Goal: Transaction & Acquisition: Purchase product/service

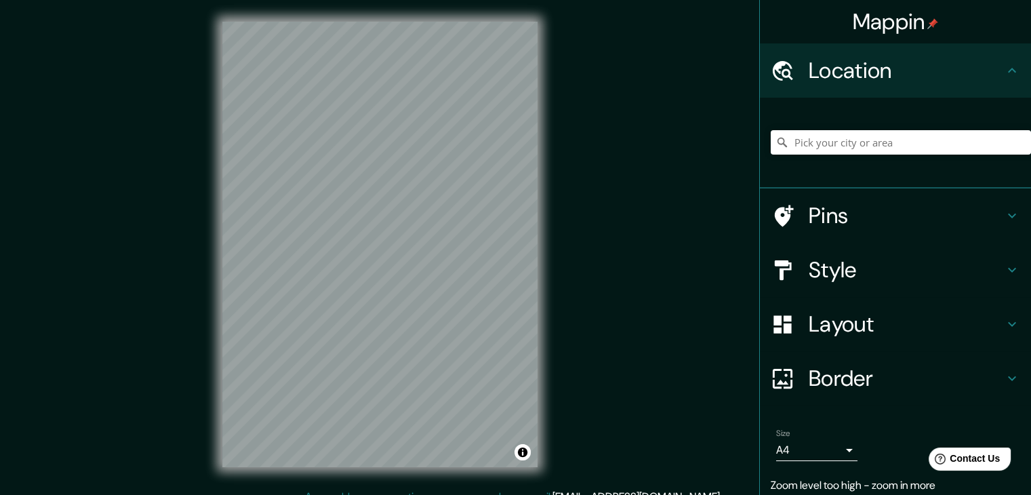
click at [915, 76] on h4 "Location" at bounding box center [905, 70] width 195 height 27
click at [848, 146] on input "Pick your city or area" at bounding box center [900, 142] width 260 height 24
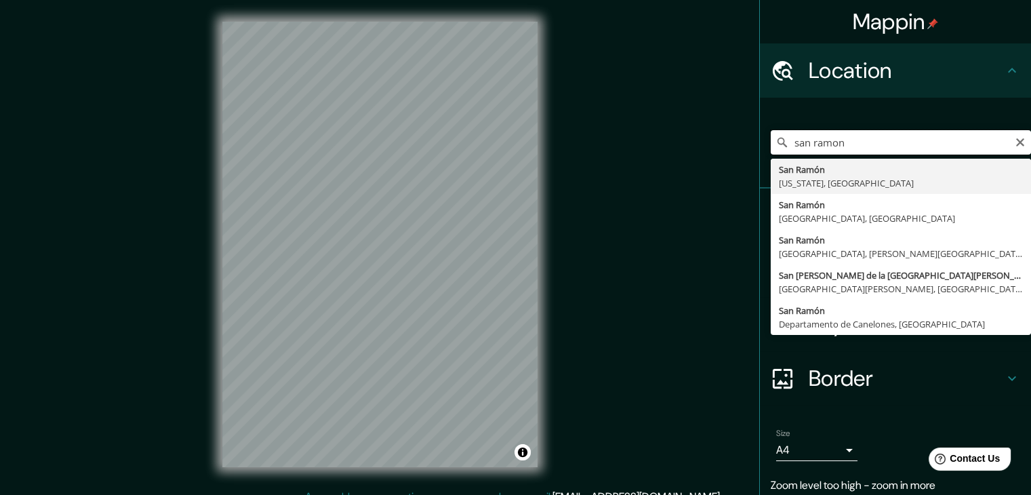
drag, startPoint x: 876, startPoint y: 142, endPoint x: 766, endPoint y: 125, distance: 111.6
click at [770, 125] on div "[GEOGRAPHIC_DATA][PERSON_NAME] [GEOGRAPHIC_DATA][PERSON_NAME][US_STATE], [GEOGR…" at bounding box center [900, 142] width 260 height 68
click at [884, 139] on input "san ramon" at bounding box center [900, 142] width 260 height 24
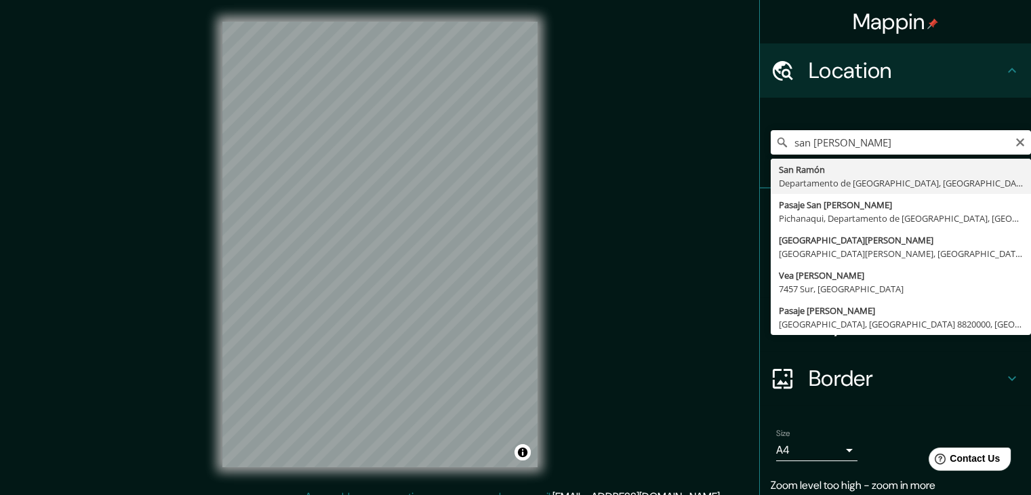
type input "[GEOGRAPHIC_DATA][PERSON_NAME], [GEOGRAPHIC_DATA], [GEOGRAPHIC_DATA]"
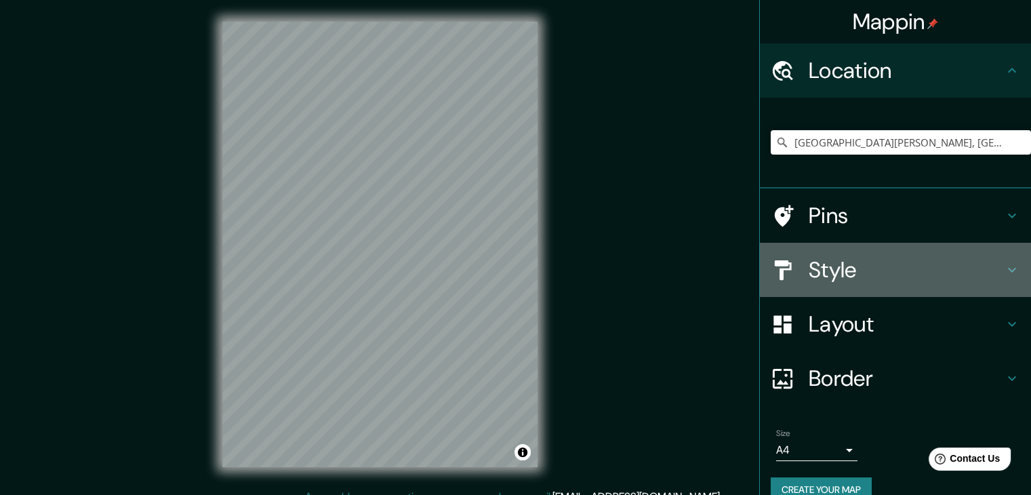
click at [865, 274] on h4 "Style" at bounding box center [905, 269] width 195 height 27
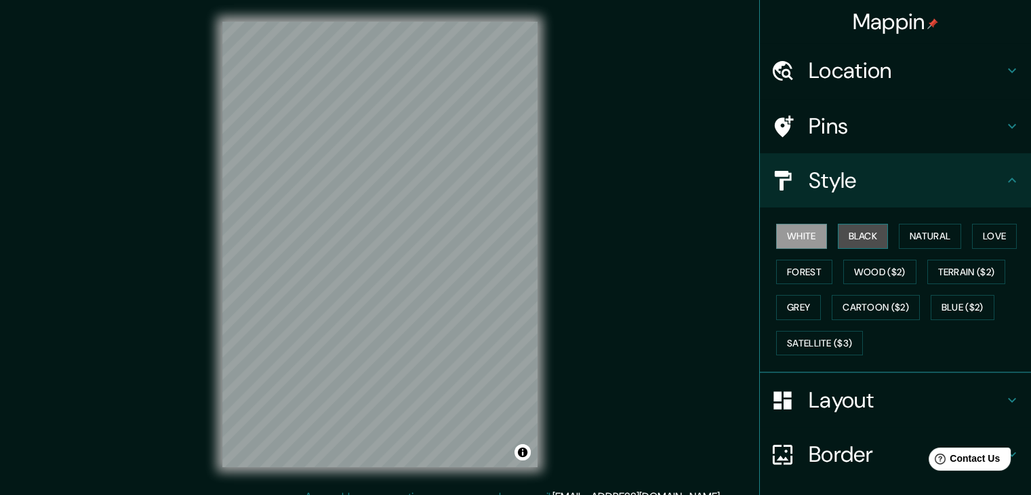
click at [851, 237] on button "Black" at bounding box center [862, 236] width 51 height 25
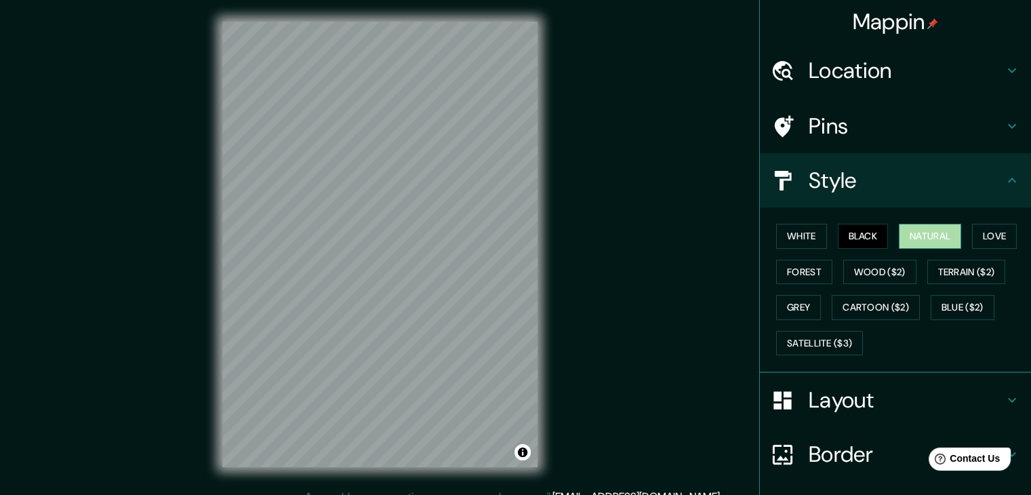
click at [905, 233] on button "Natural" at bounding box center [929, 236] width 62 height 25
click at [978, 240] on button "Love" at bounding box center [994, 236] width 45 height 25
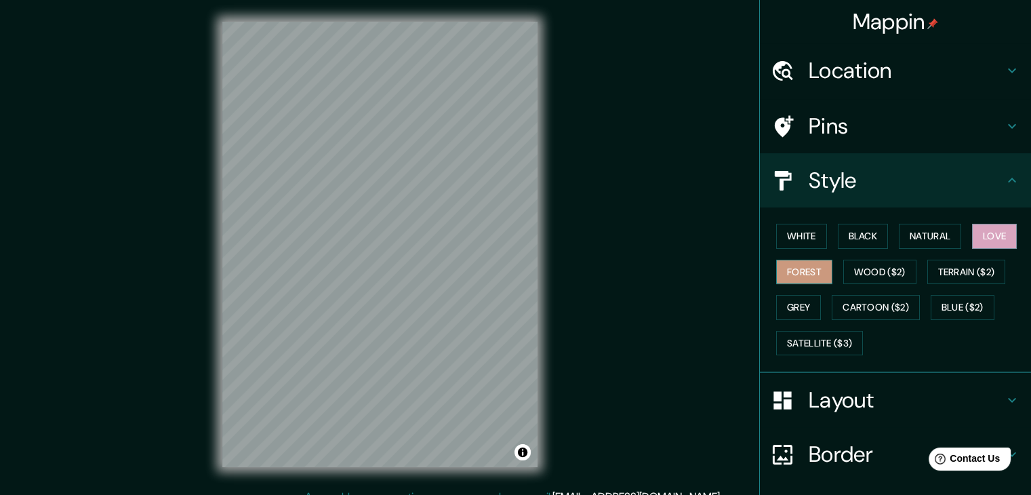
click at [777, 275] on button "Forest" at bounding box center [804, 272] width 56 height 25
click at [860, 268] on button "Wood ($2)" at bounding box center [879, 272] width 73 height 25
click at [776, 269] on button "Forest" at bounding box center [804, 272] width 56 height 25
click at [797, 306] on button "Grey" at bounding box center [798, 307] width 45 height 25
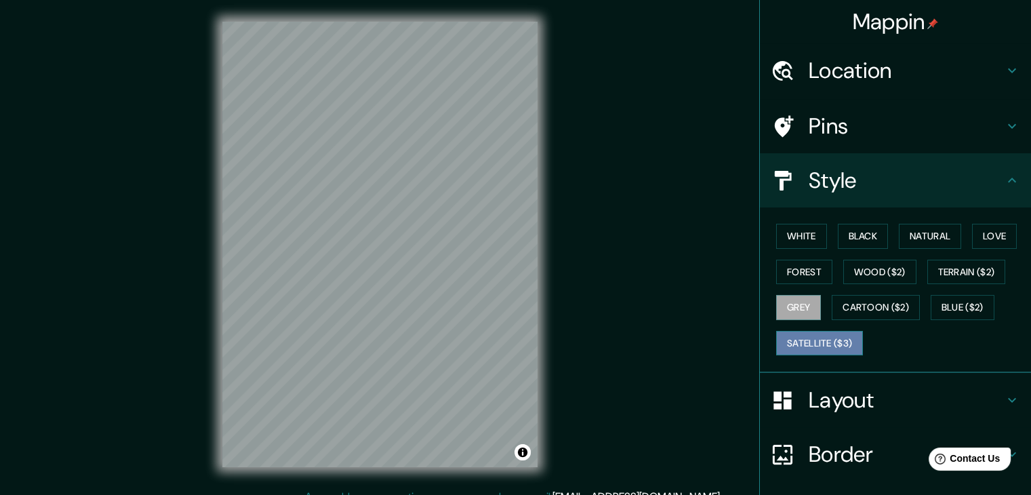
click at [805, 340] on button "Satellite ($3)" at bounding box center [819, 343] width 87 height 25
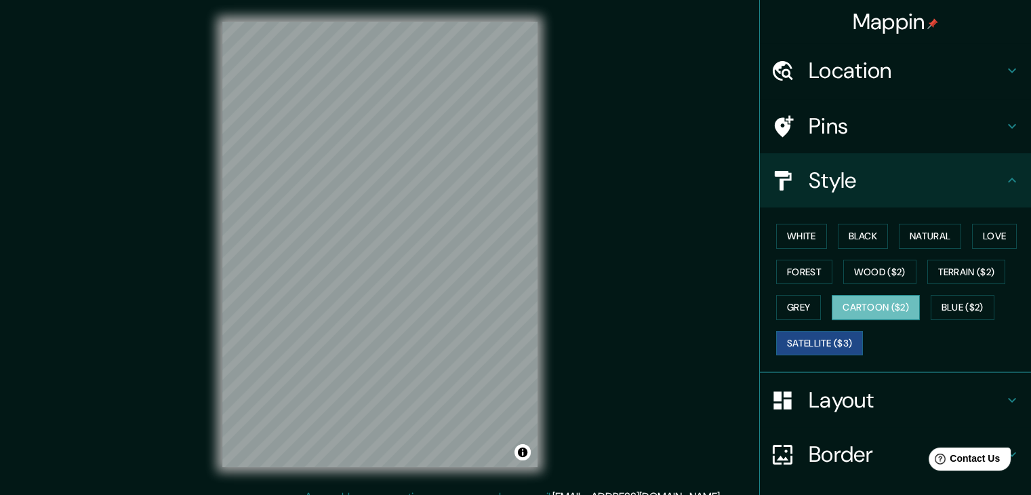
click at [865, 304] on button "Cartoon ($2)" at bounding box center [875, 307] width 88 height 25
click at [953, 306] on button "Blue ($2)" at bounding box center [962, 307] width 64 height 25
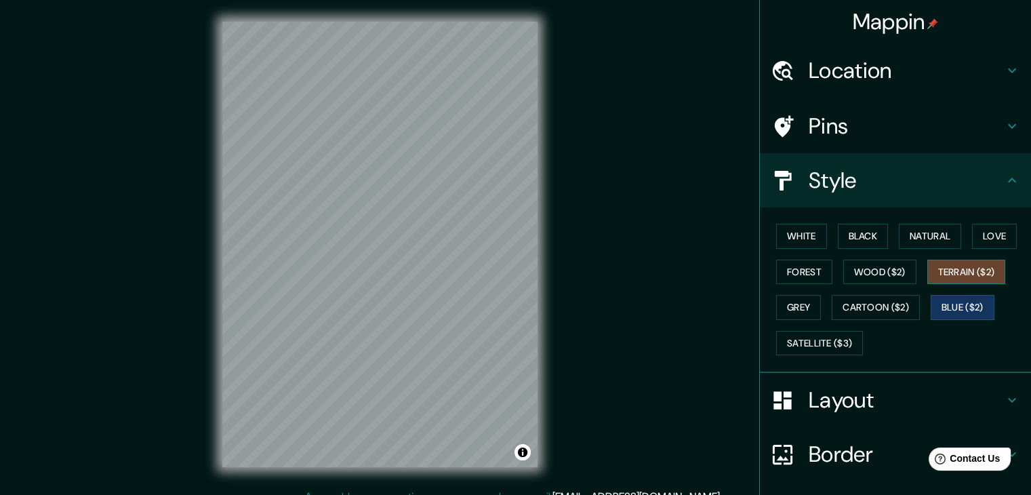
click at [949, 277] on button "Terrain ($2)" at bounding box center [966, 272] width 79 height 25
click at [983, 236] on button "Love" at bounding box center [994, 236] width 45 height 25
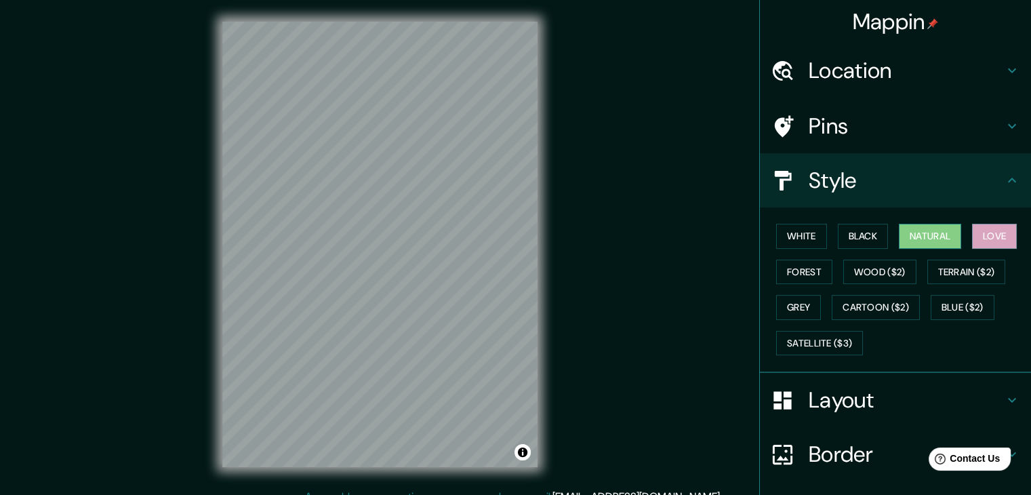
click at [935, 234] on button "Natural" at bounding box center [929, 236] width 62 height 25
click at [862, 236] on button "Black" at bounding box center [862, 236] width 51 height 25
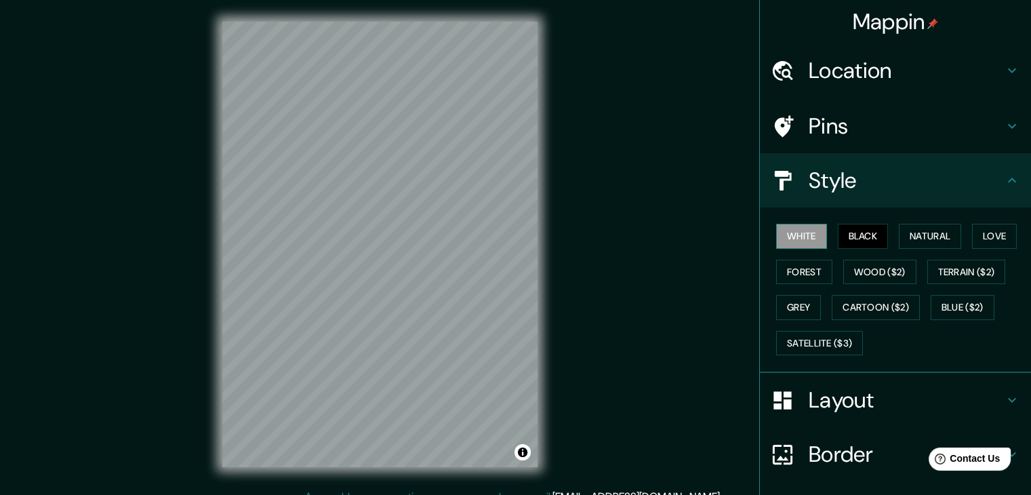
click at [802, 239] on button "White" at bounding box center [801, 236] width 51 height 25
click at [869, 398] on h4 "Layout" at bounding box center [905, 399] width 195 height 27
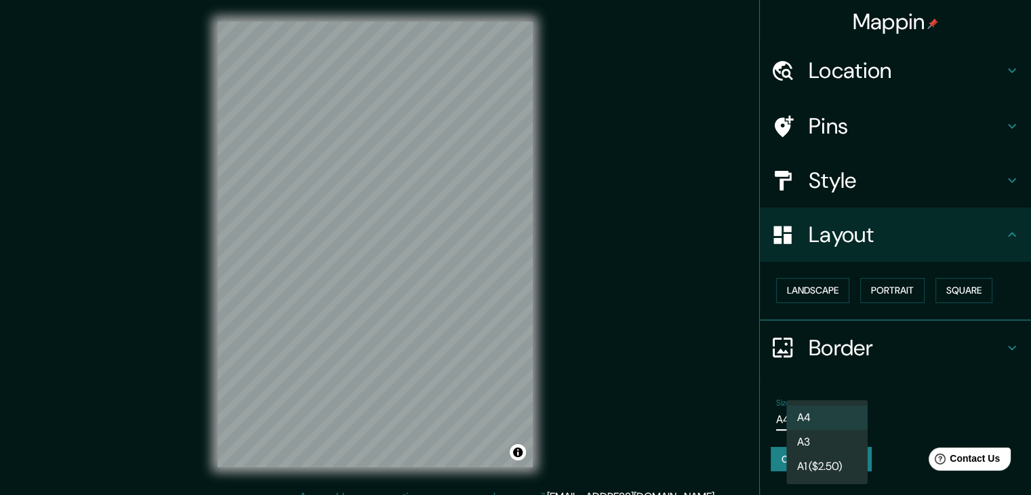
click at [850, 414] on body "Mappin Location [GEOGRAPHIC_DATA][PERSON_NAME], [GEOGRAPHIC_DATA], [GEOGRAPHIC_…" at bounding box center [515, 247] width 1031 height 495
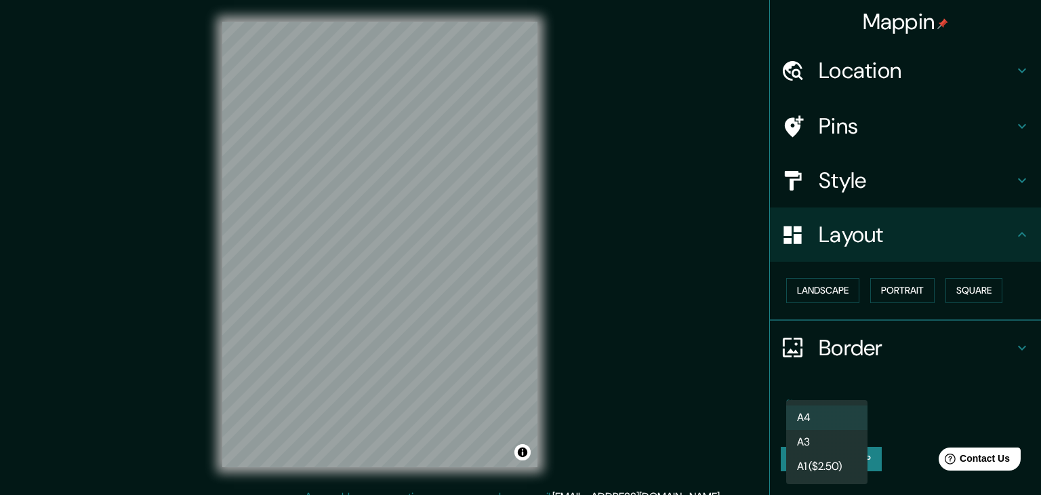
click at [844, 432] on li "A3" at bounding box center [826, 442] width 81 height 24
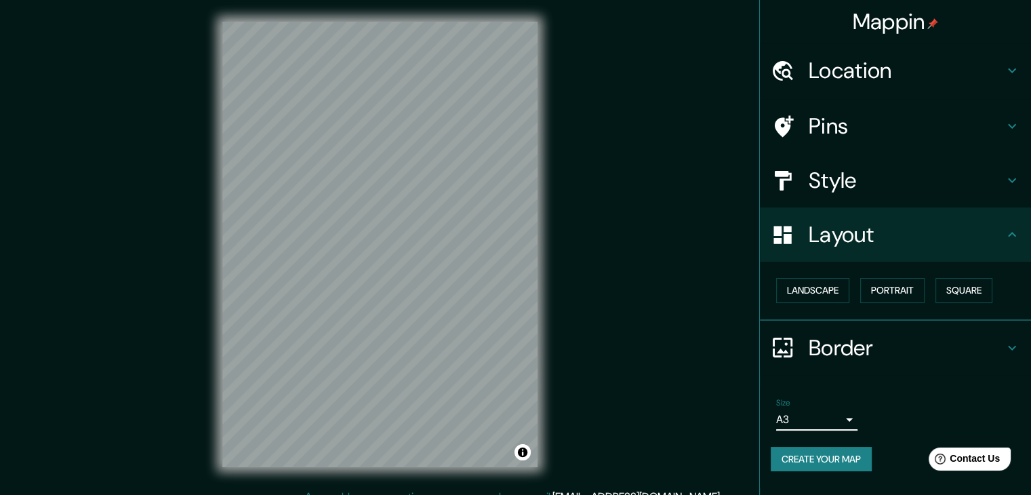
click at [936, 337] on h4 "Border" at bounding box center [905, 347] width 195 height 27
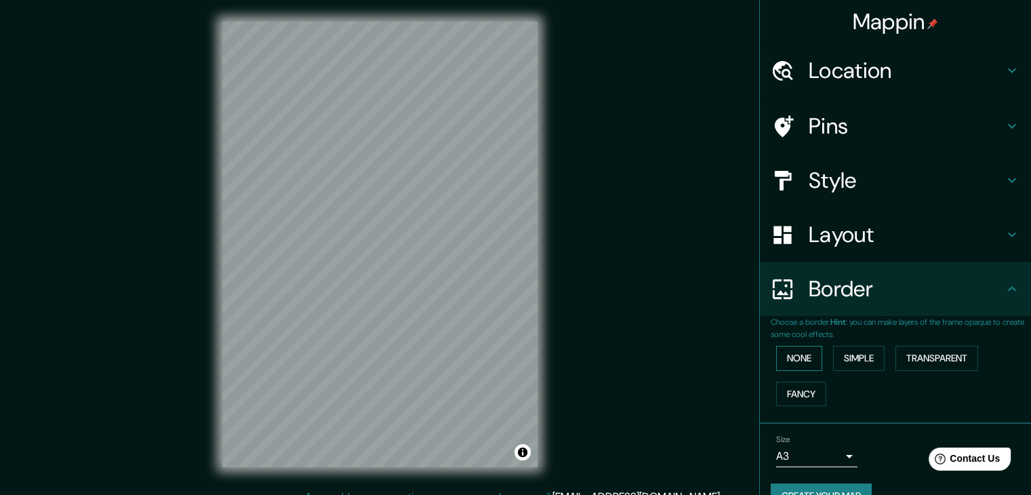
click at [781, 353] on button "None" at bounding box center [799, 358] width 46 height 25
click at [848, 361] on button "Simple" at bounding box center [858, 358] width 51 height 25
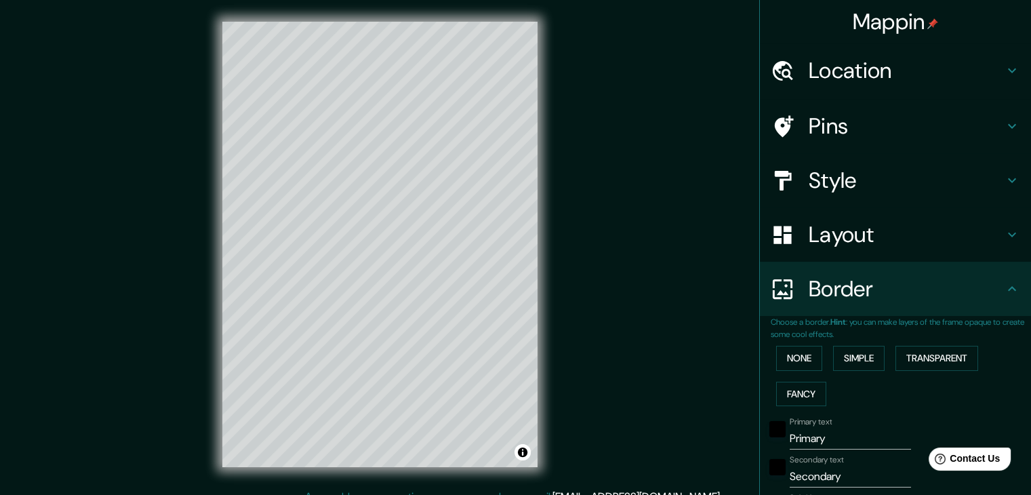
click at [838, 440] on input "Primary" at bounding box center [849, 439] width 121 height 22
type input "S"
type input "37"
type input "Sa"
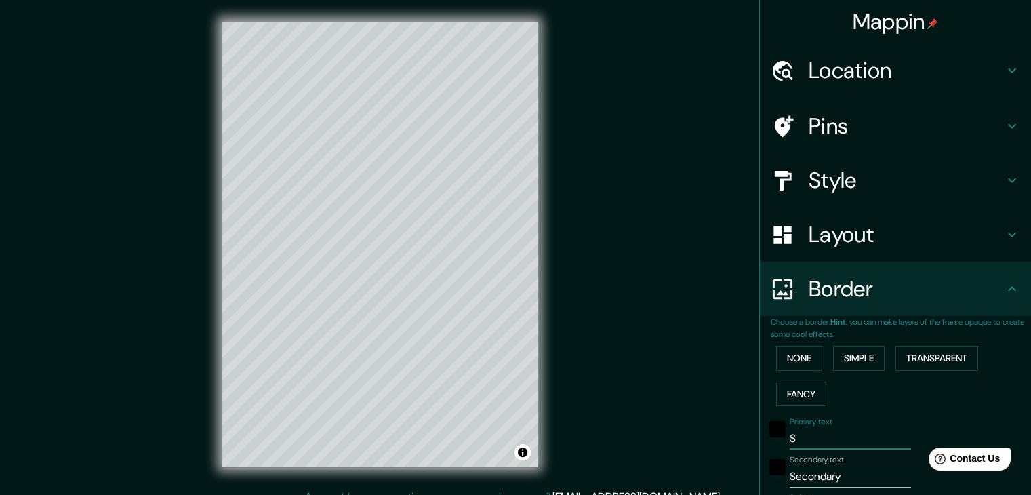
type input "37"
type input "San"
type input "37"
type input "San"
type input "37"
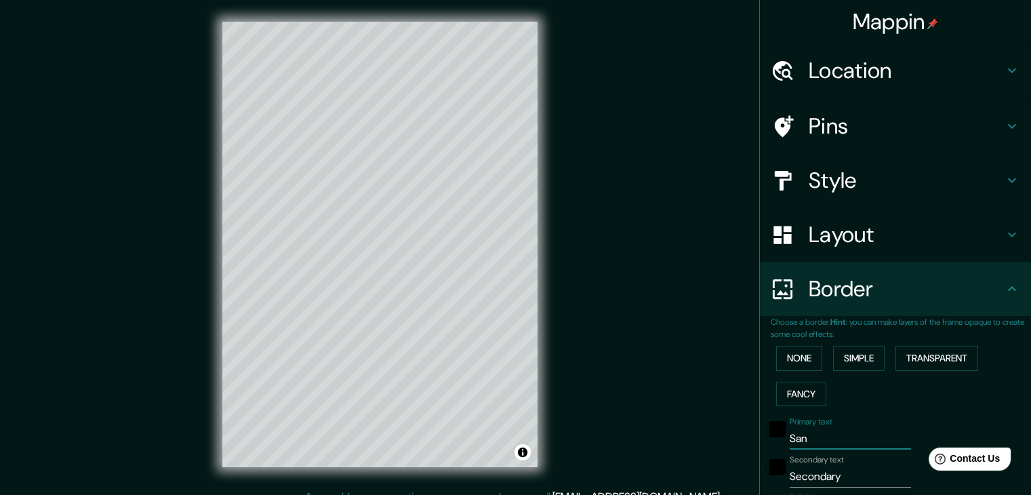
type input "San r"
type input "37"
type input "San ra"
type input "37"
type input "San ran"
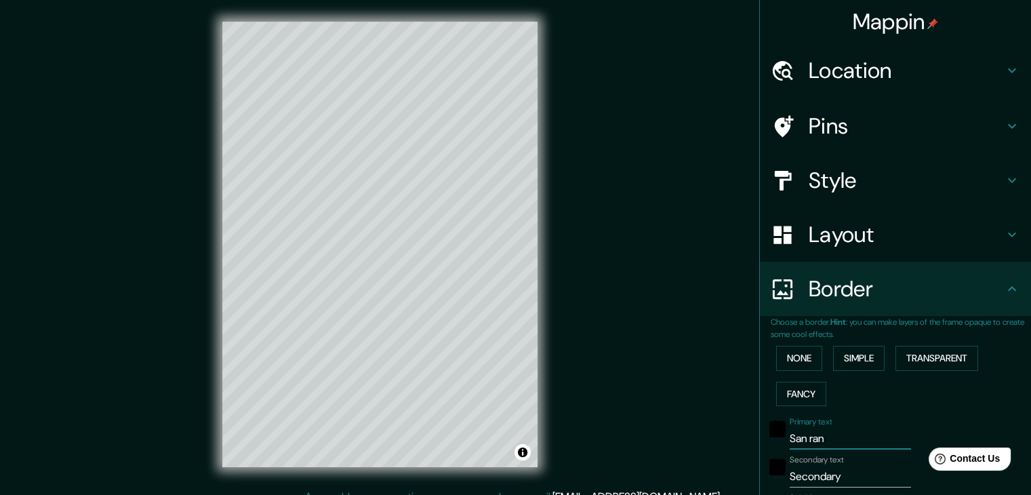
type input "37"
type input "San ra"
type input "37"
type input "San ram"
type input "37"
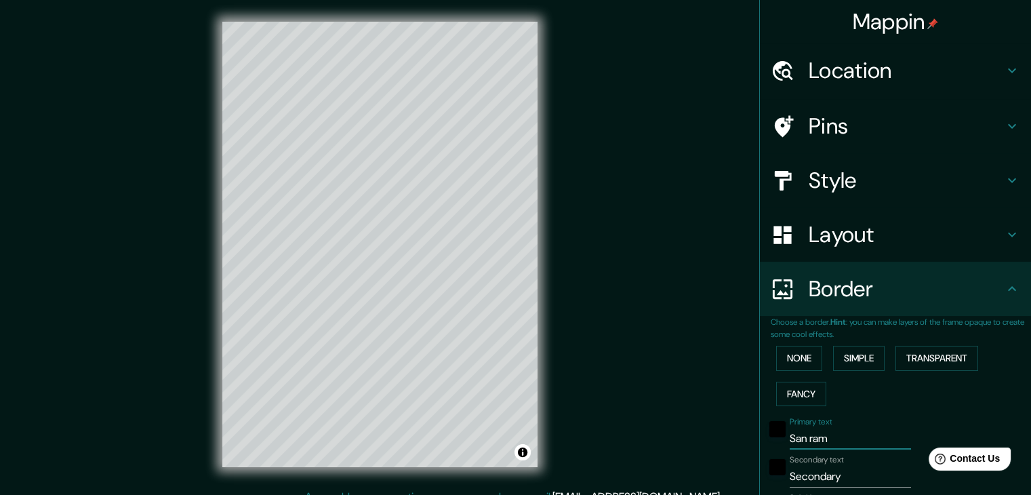
type input "San ramo"
type input "37"
type input "San [PERSON_NAME]"
type input "37"
type input "San [PERSON_NAME]"
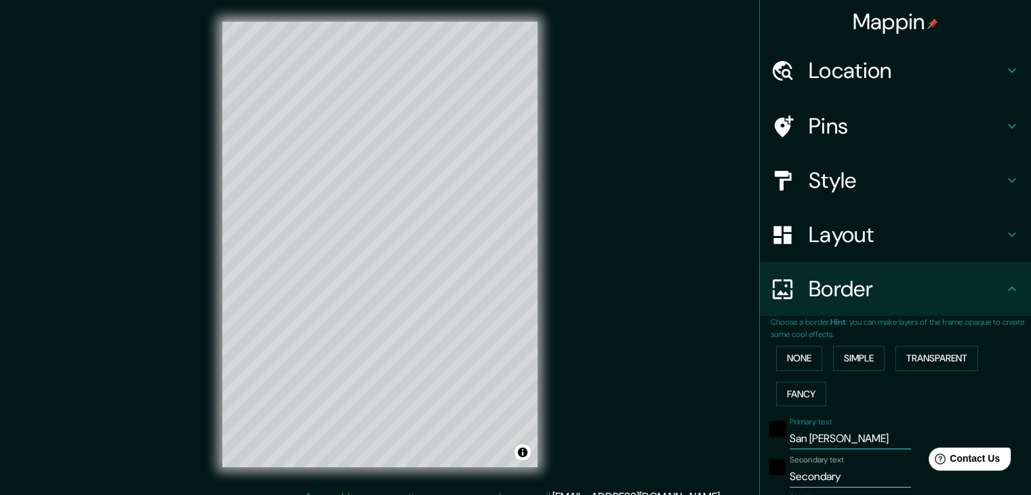
click at [844, 476] on input "Secondary" at bounding box center [849, 476] width 121 height 22
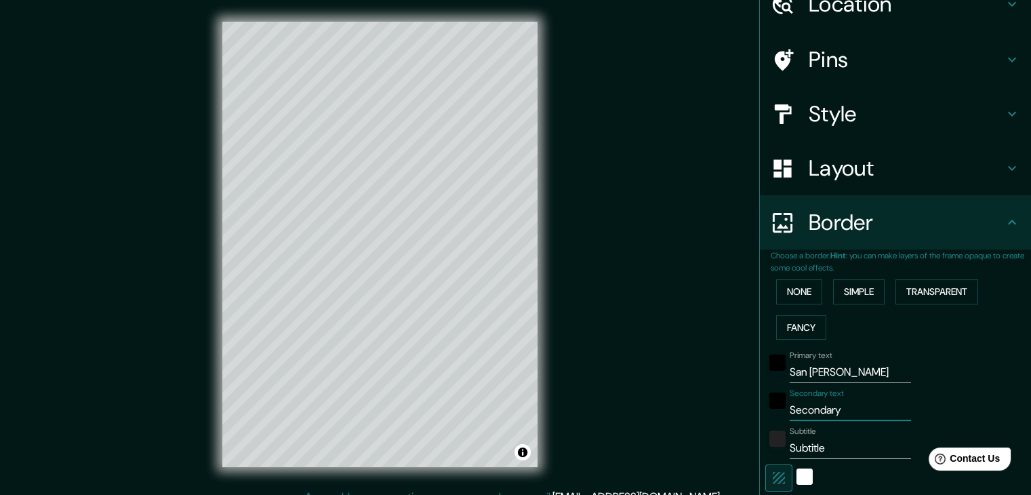
drag, startPoint x: 844, startPoint y: 476, endPoint x: 822, endPoint y: 446, distance: 37.3
click at [805, 465] on div "Primary text San [PERSON_NAME] Secondary text Secondary Subtitle Subtitle Add f…" at bounding box center [878, 468] width 217 height 247
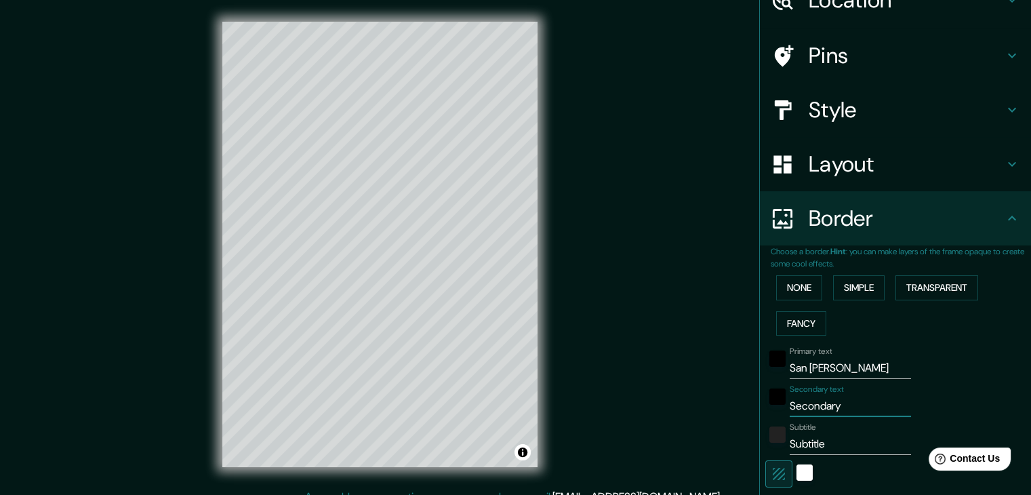
type input "j"
type input "37"
type input "ju"
type input "37"
type input "juj"
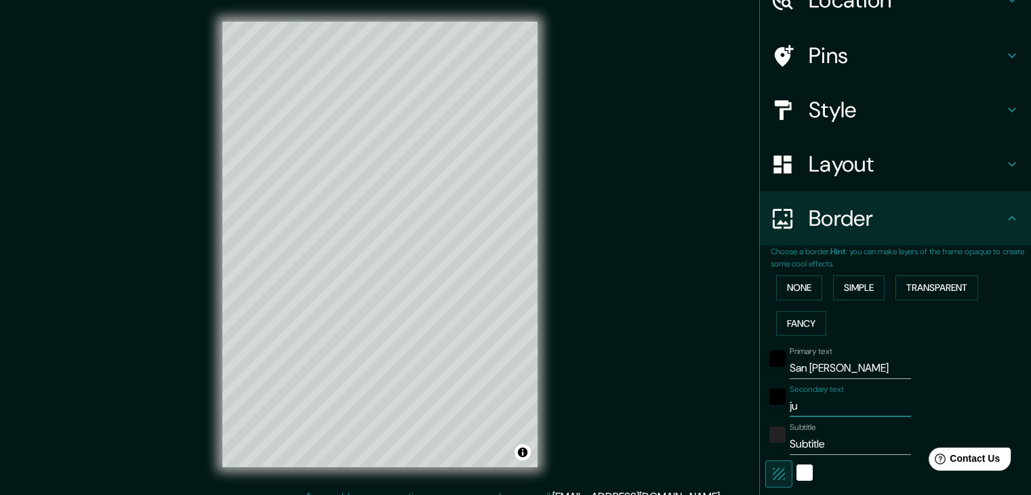
type input "37"
type input "ju"
type input "37"
type input "jun"
type input "37"
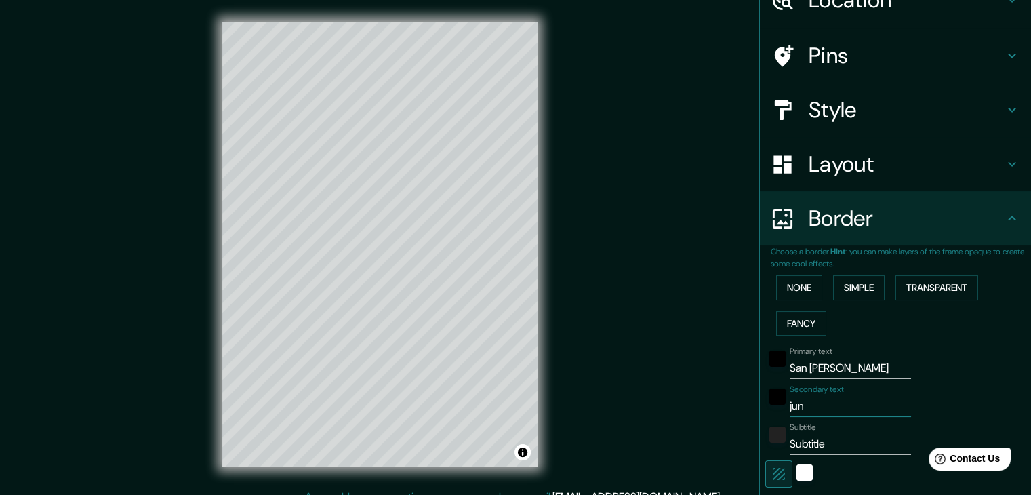
type input "juni"
type input "37"
type input "junin"
type input "37"
type input "junin"
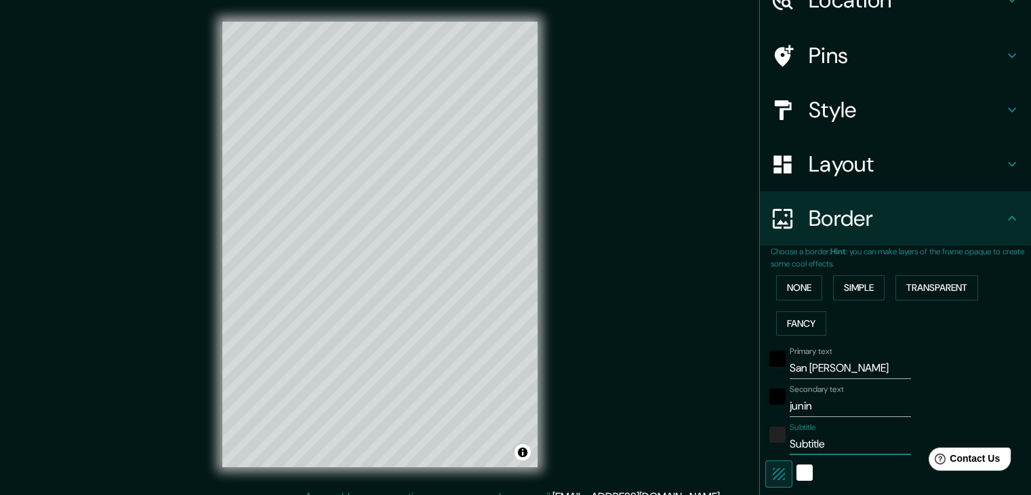
click at [860, 450] on input "Subtitle" at bounding box center [849, 444] width 121 height 22
type input "p"
type input "37"
type input "pe"
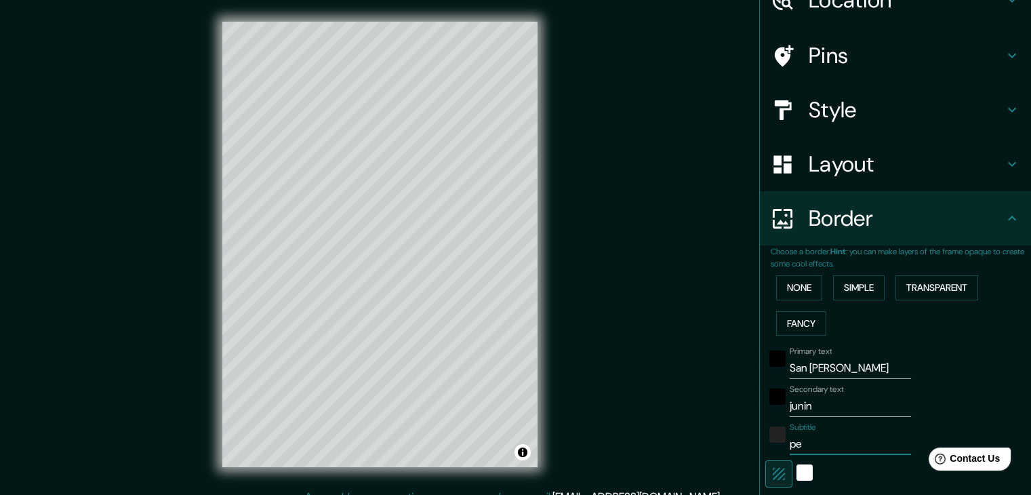
type input "37"
type input "per"
type input "37"
type input "[GEOGRAPHIC_DATA]"
type input "37"
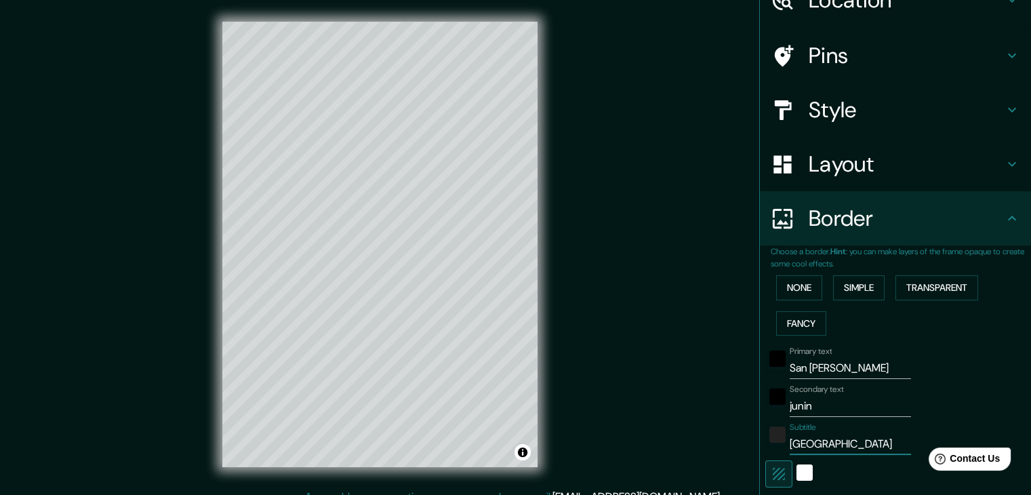
drag, startPoint x: 860, startPoint y: 451, endPoint x: 755, endPoint y: 451, distance: 105.0
click at [765, 451] on div "Subtitle [GEOGRAPHIC_DATA]" at bounding box center [876, 438] width 222 height 33
type input "P"
type input "37"
type input "PE"
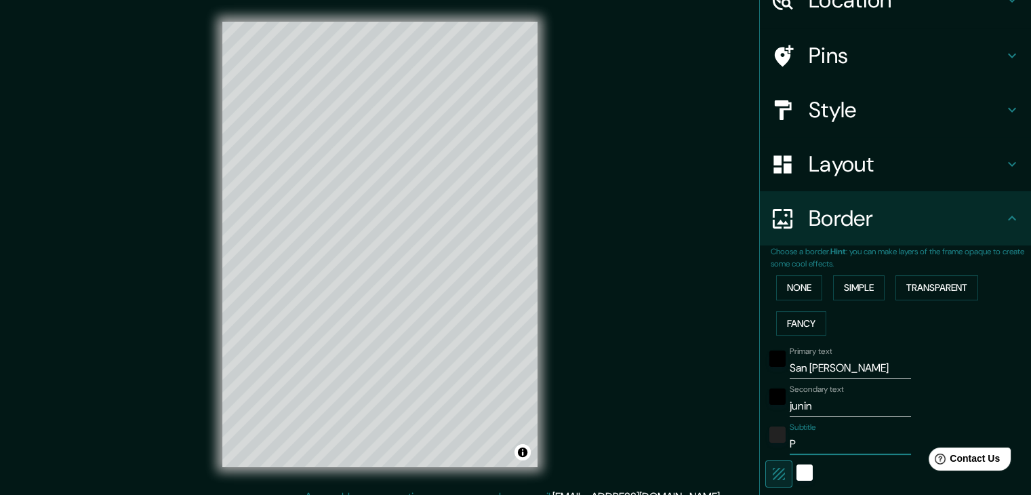
type input "37"
type input "PER"
type input "37"
type input "[GEOGRAPHIC_DATA]"
type input "37"
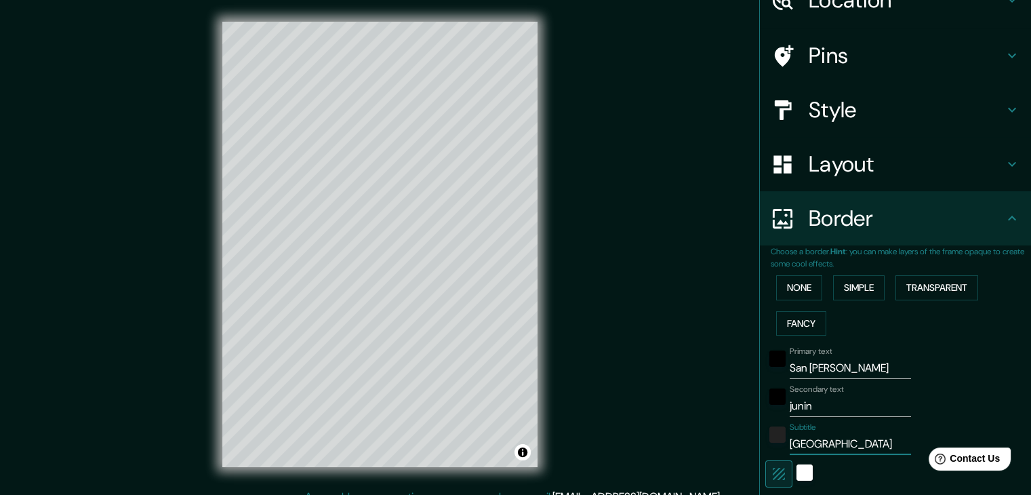
type input "[GEOGRAPHIC_DATA]"
click at [775, 467] on icon "button" at bounding box center [778, 473] width 16 height 16
click at [777, 468] on button "button" at bounding box center [778, 473] width 27 height 27
click at [772, 475] on icon "button" at bounding box center [778, 473] width 16 height 16
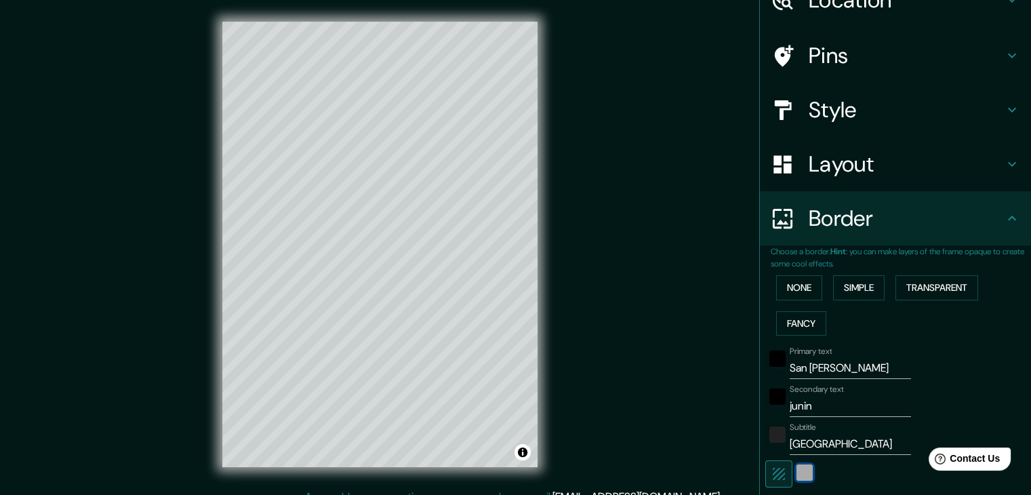
click at [798, 477] on div "white" at bounding box center [804, 472] width 16 height 16
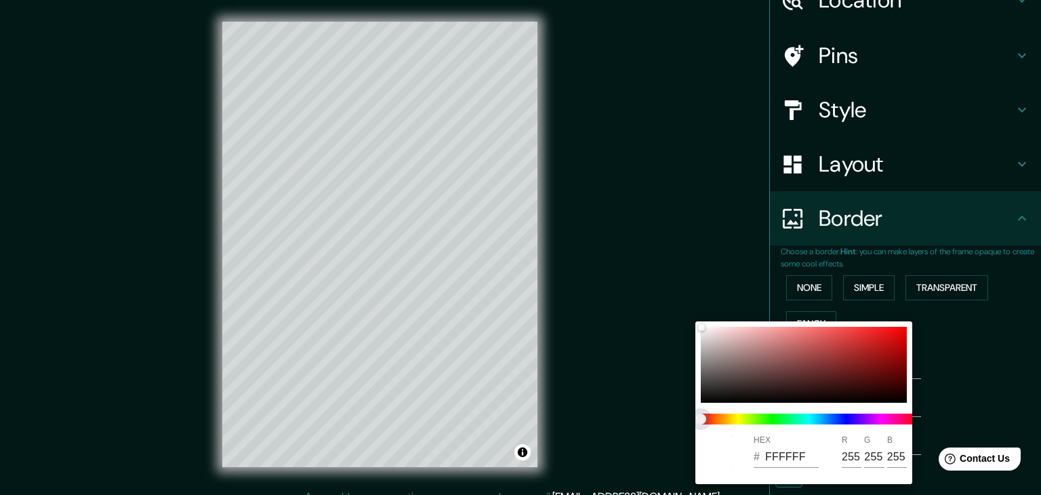
drag, startPoint x: 707, startPoint y: 421, endPoint x: 748, endPoint y: 421, distance: 40.7
click at [748, 421] on span at bounding box center [809, 418] width 217 height 11
click at [744, 421] on span at bounding box center [809, 418] width 217 height 11
click at [801, 419] on span at bounding box center [809, 418] width 217 height 11
type input "37"
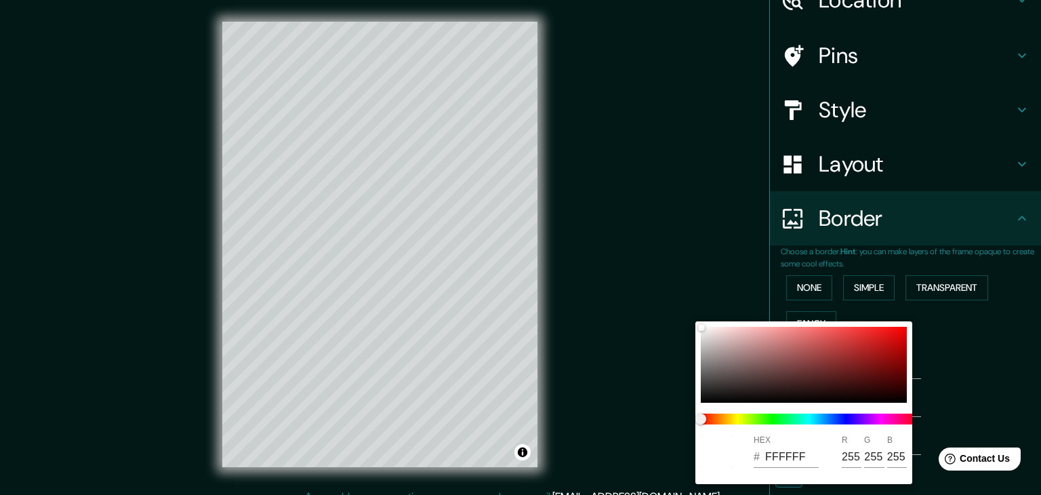
click at [976, 368] on div at bounding box center [520, 247] width 1041 height 495
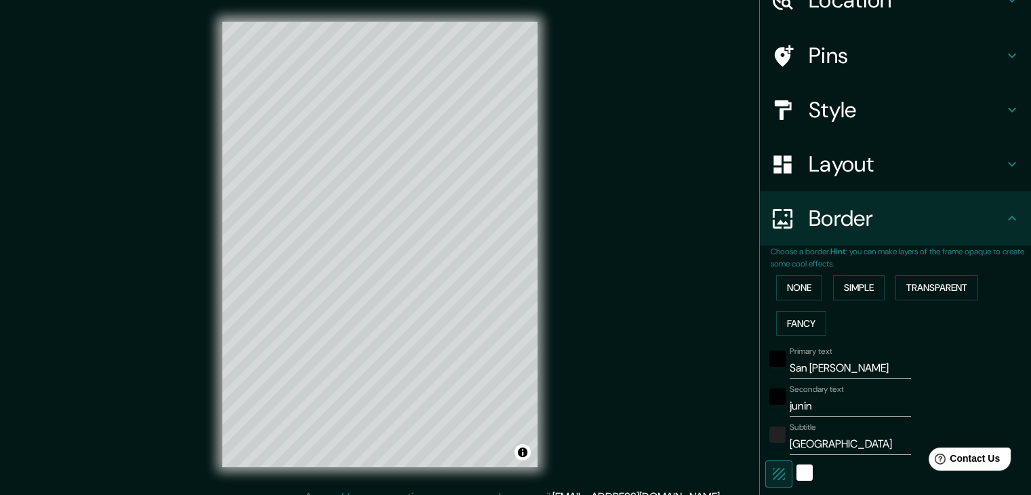
click at [1005, 213] on icon at bounding box center [1011, 218] width 16 height 16
click at [1003, 221] on icon at bounding box center [1011, 218] width 16 height 16
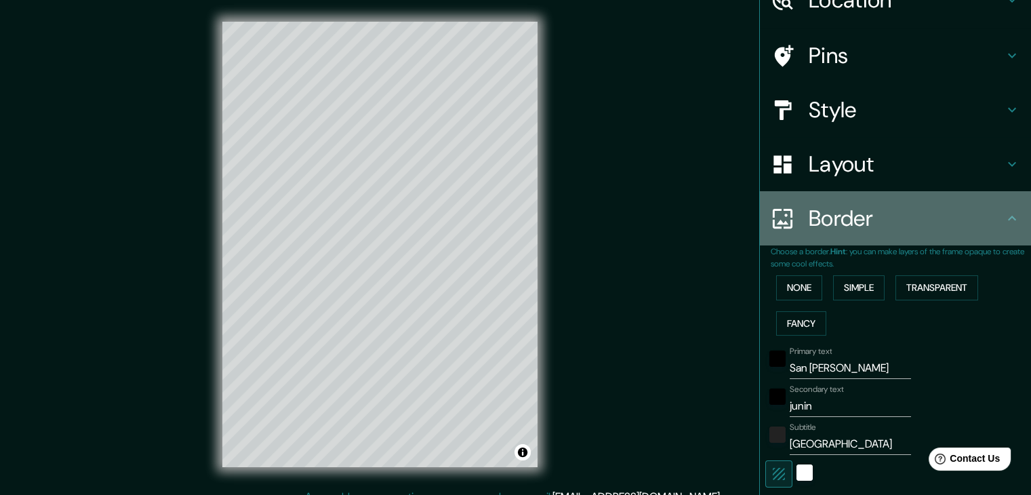
click at [1003, 221] on icon at bounding box center [1011, 218] width 16 height 16
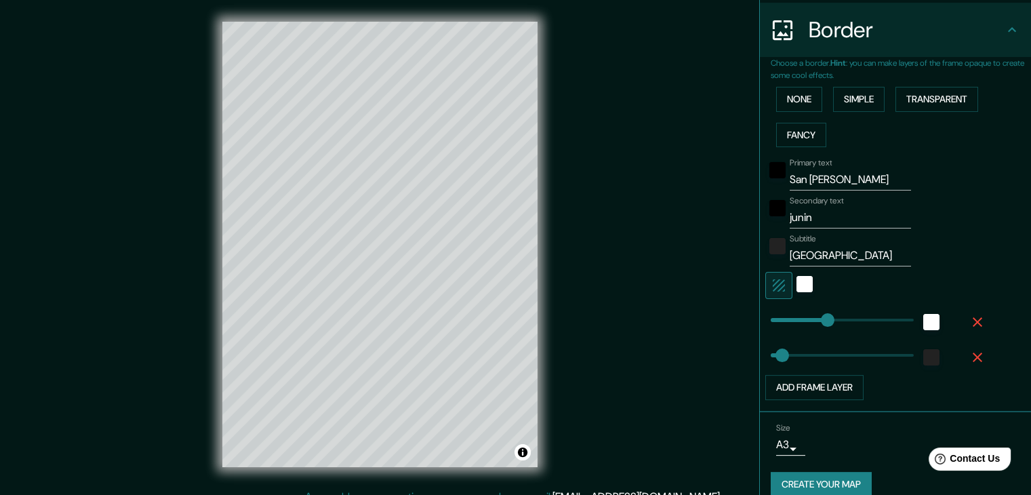
scroll to position [274, 0]
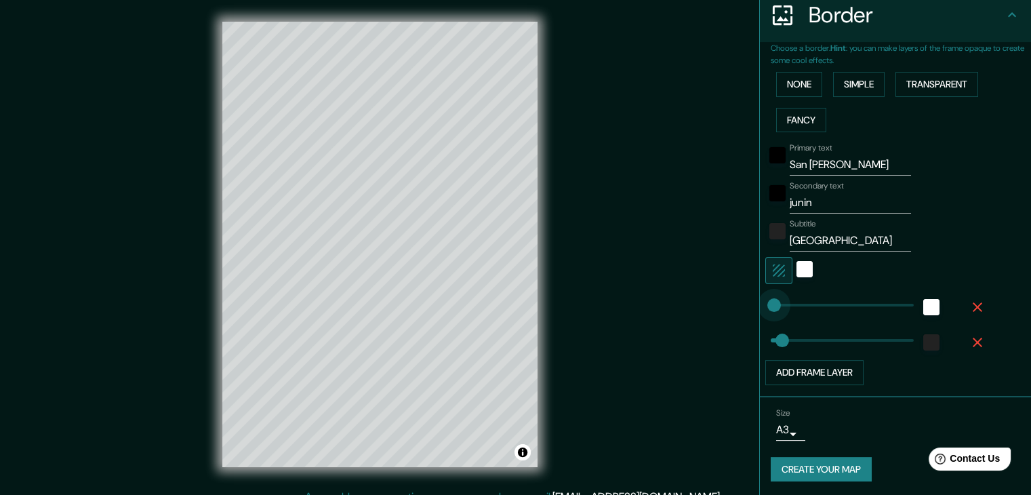
type input "0"
drag, startPoint x: 818, startPoint y: 304, endPoint x: 751, endPoint y: 306, distance: 66.4
type input "37"
type input "442"
drag, startPoint x: 767, startPoint y: 306, endPoint x: 896, endPoint y: 306, distance: 129.4
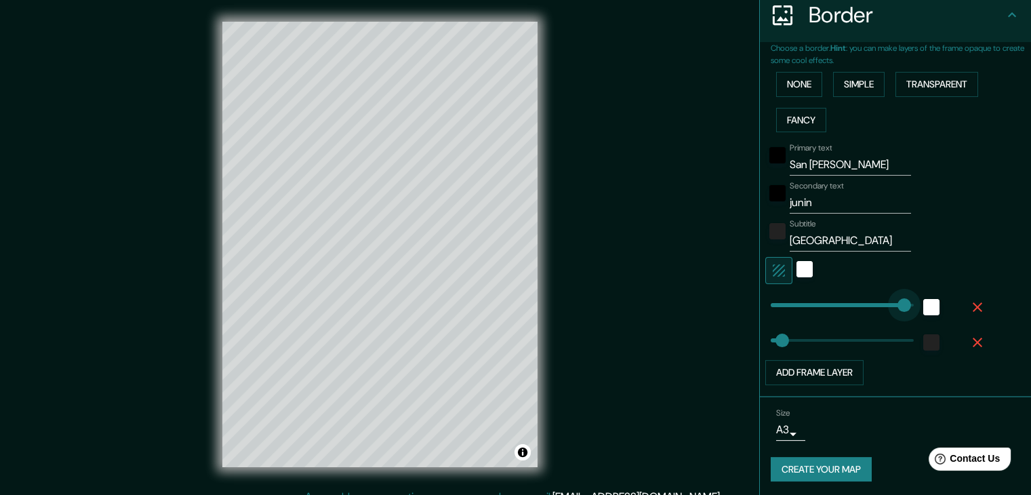
type input "37"
type input "27"
drag, startPoint x: 854, startPoint y: 302, endPoint x: 768, endPoint y: 295, distance: 85.6
type input "200"
drag, startPoint x: 778, startPoint y: 339, endPoint x: 822, endPoint y: 339, distance: 44.0
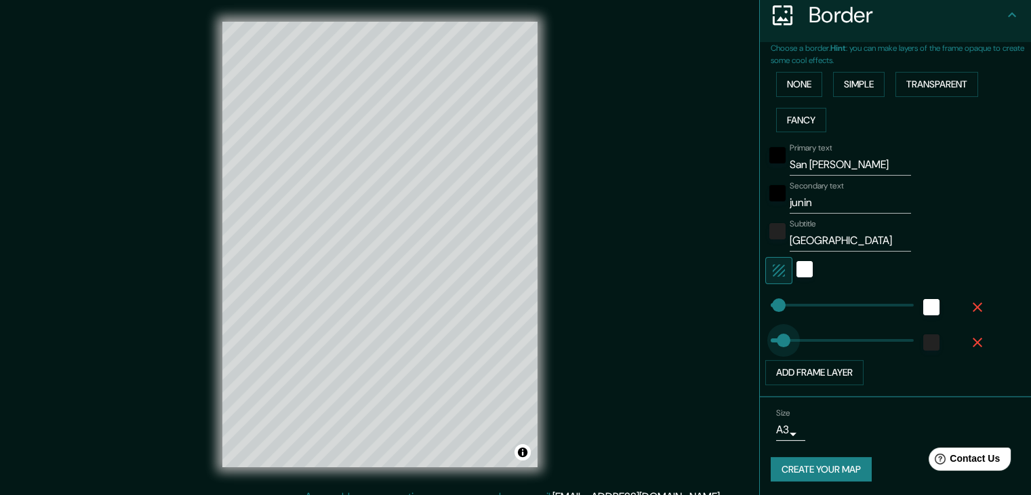
type input "32"
drag, startPoint x: 817, startPoint y: 337, endPoint x: 770, endPoint y: 333, distance: 47.6
type input "23"
type input "43"
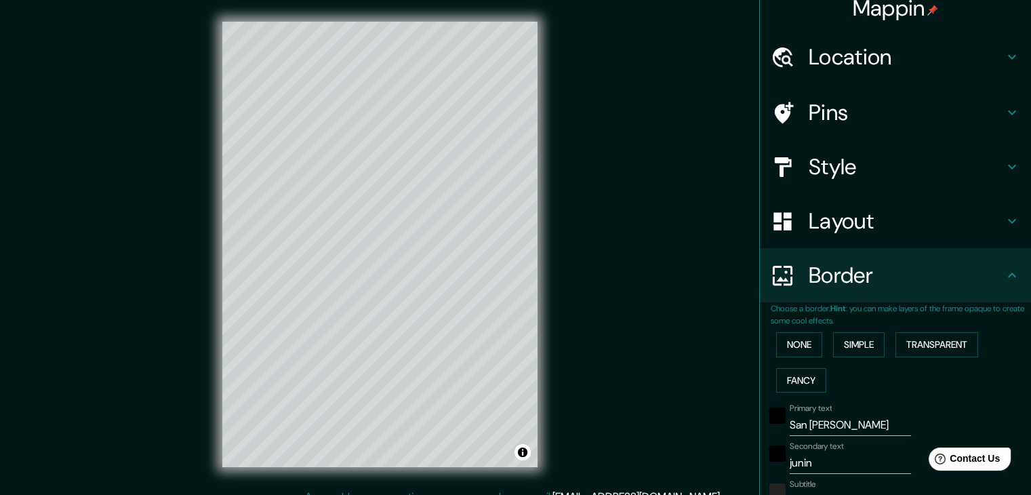
scroll to position [3, 0]
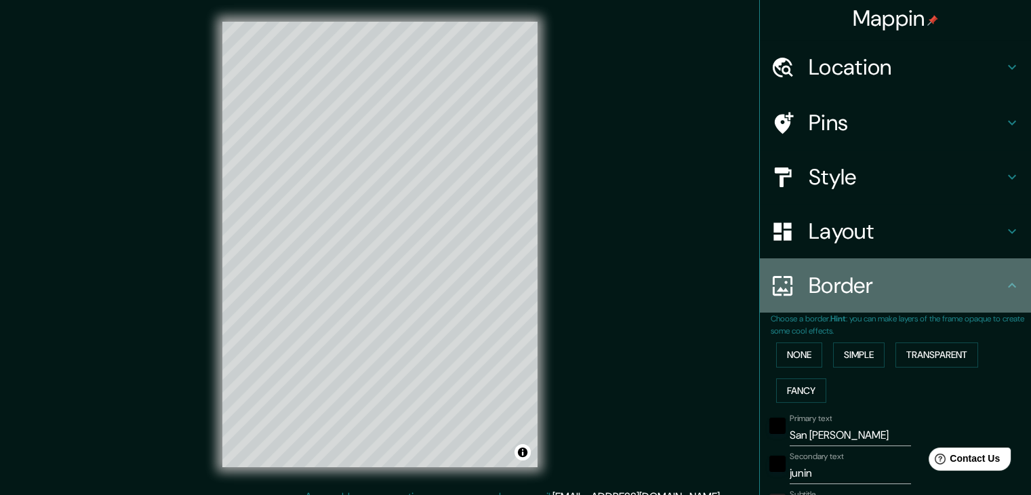
click at [1003, 285] on icon at bounding box center [1011, 285] width 16 height 16
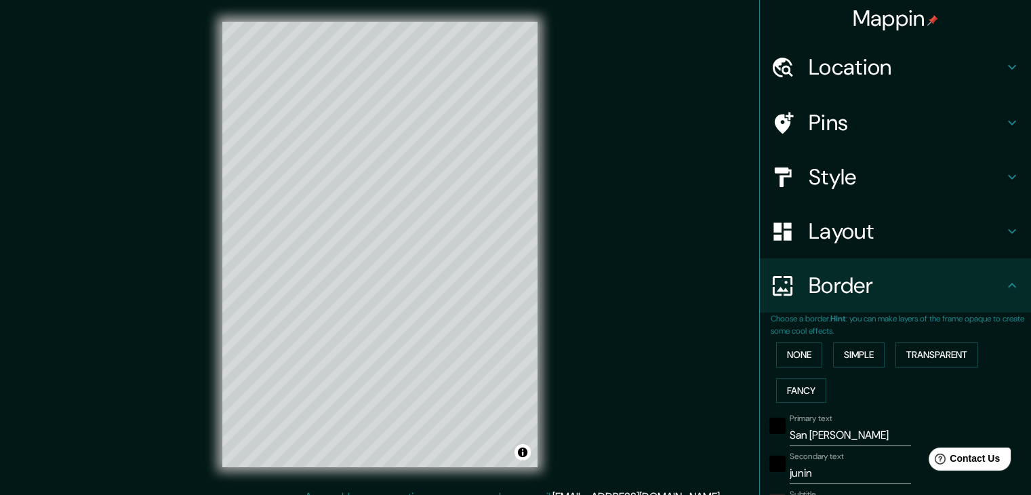
click at [874, 235] on h4 "Layout" at bounding box center [905, 230] width 195 height 27
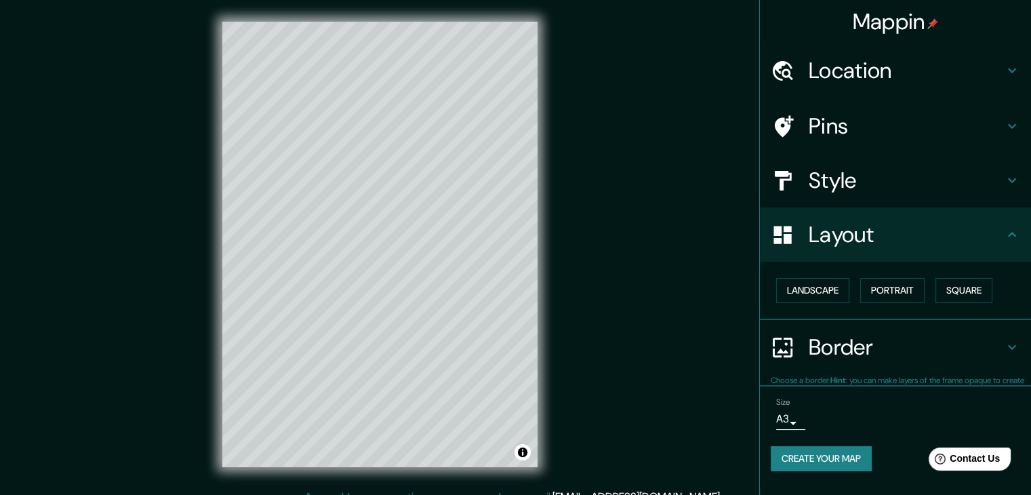
scroll to position [0, 0]
click at [811, 292] on button "Landscape" at bounding box center [812, 290] width 73 height 25
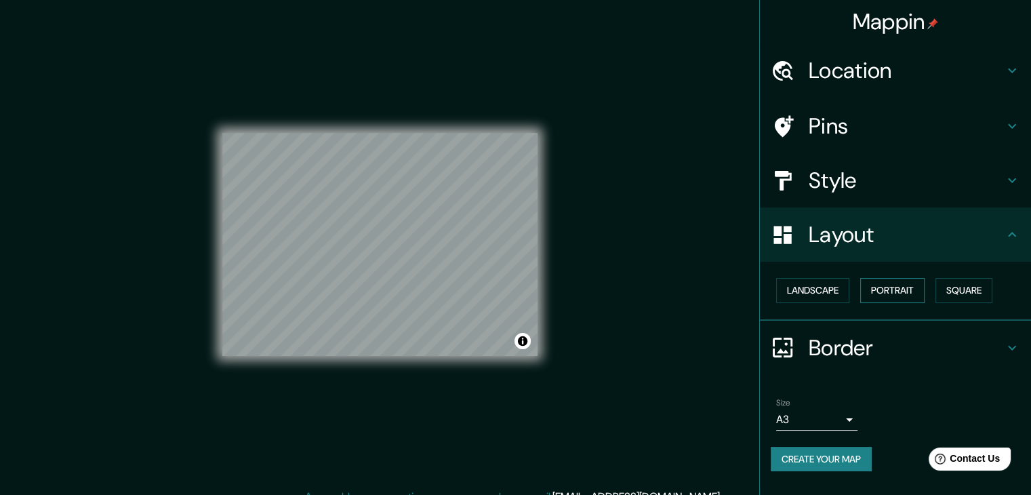
click at [901, 291] on button "Portrait" at bounding box center [892, 290] width 64 height 25
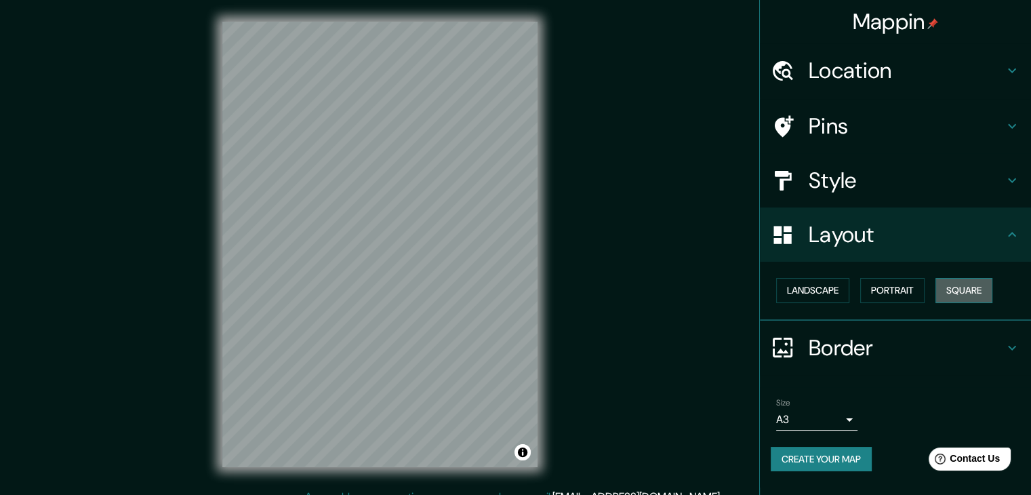
click at [953, 289] on button "Square" at bounding box center [963, 290] width 57 height 25
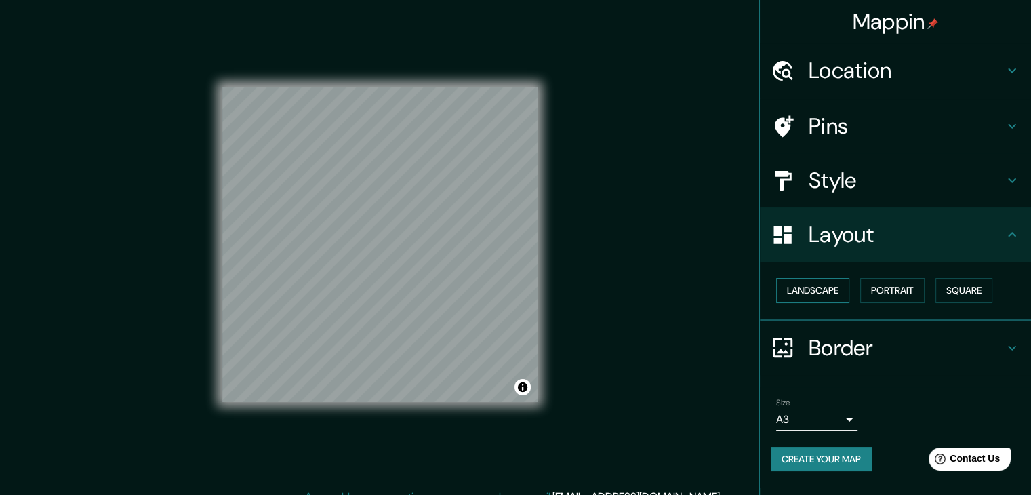
click at [819, 285] on button "Landscape" at bounding box center [812, 290] width 73 height 25
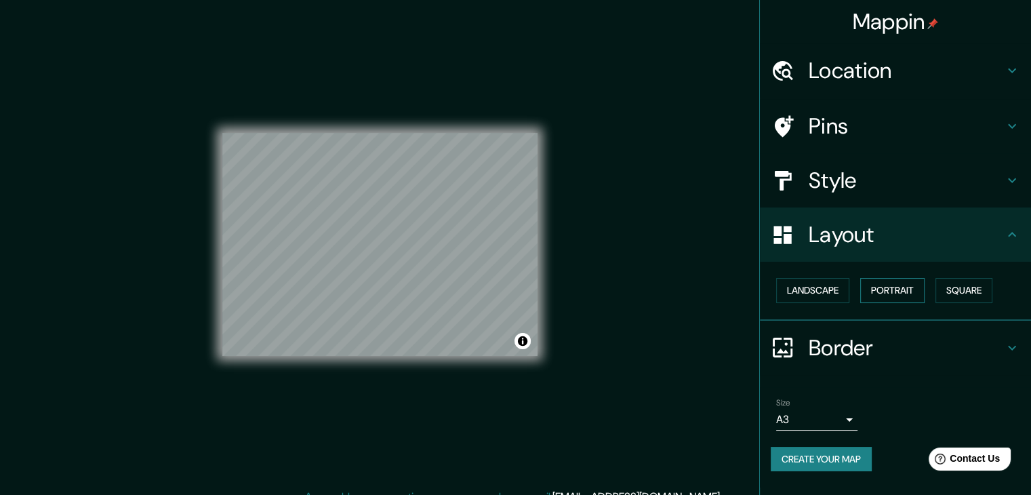
click at [893, 284] on button "Portrait" at bounding box center [892, 290] width 64 height 25
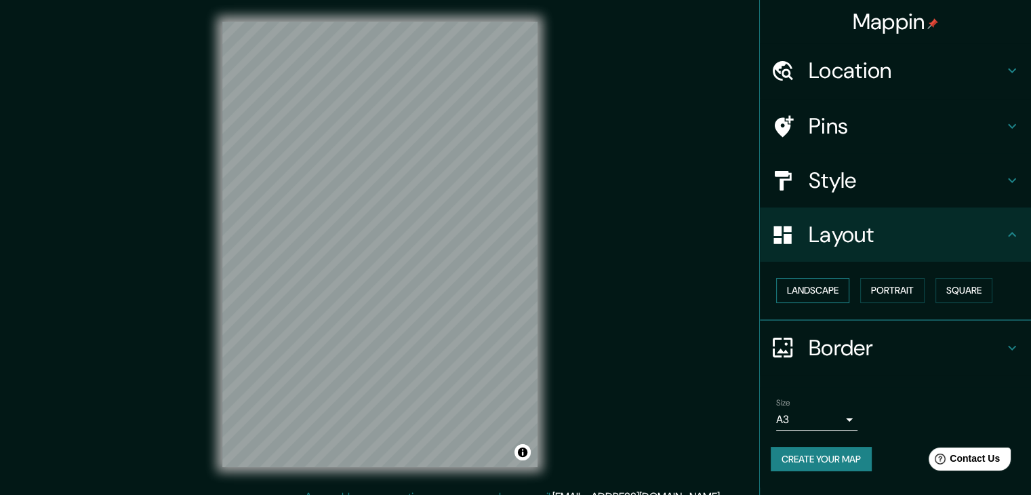
click at [825, 285] on button "Landscape" at bounding box center [812, 290] width 73 height 25
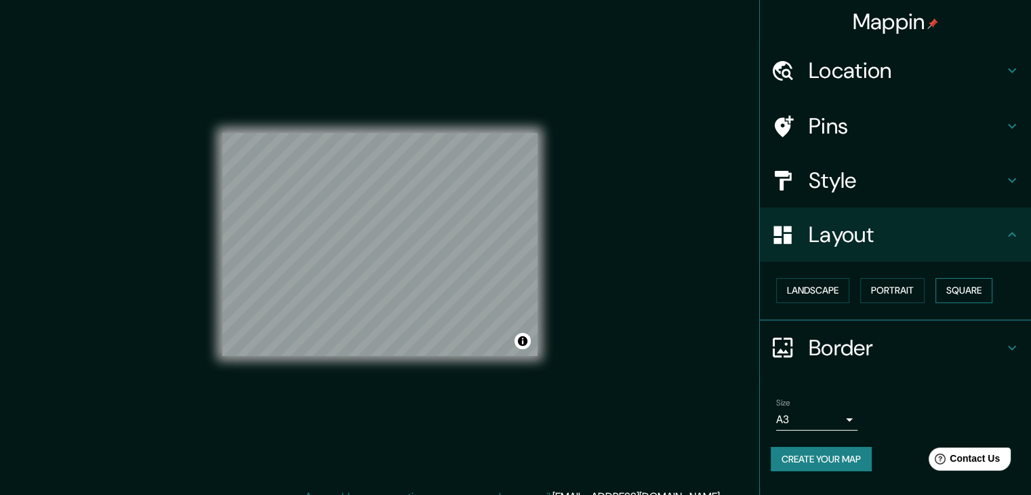
click at [969, 295] on button "Square" at bounding box center [963, 290] width 57 height 25
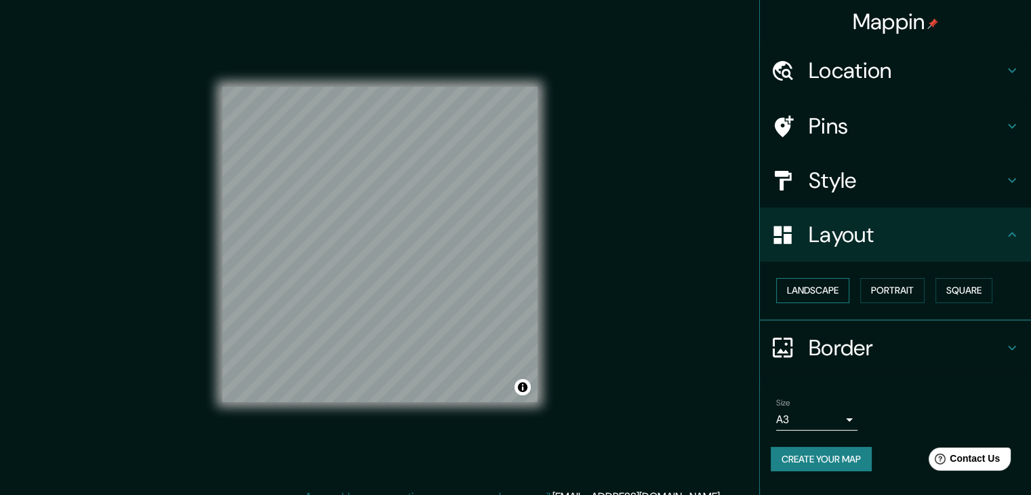
click at [821, 283] on button "Landscape" at bounding box center [812, 290] width 73 height 25
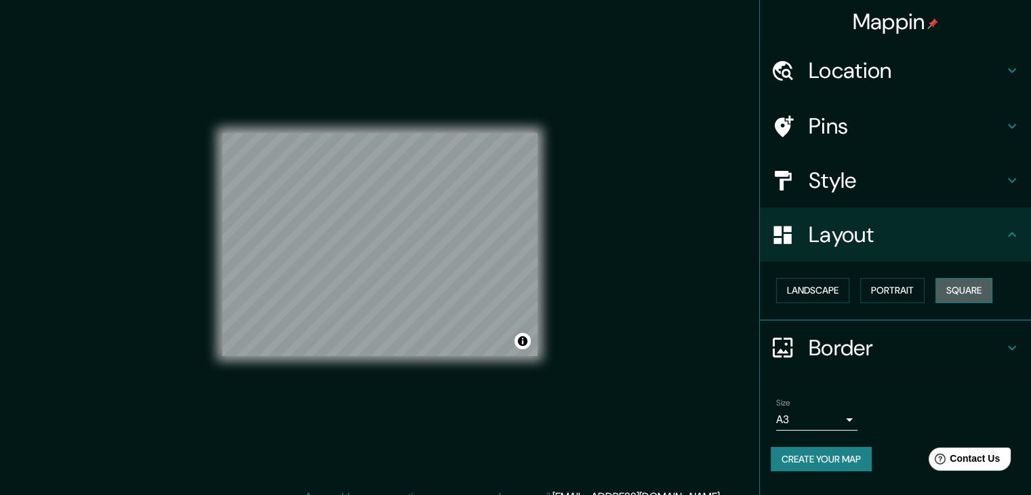
click at [981, 291] on button "Square" at bounding box center [963, 290] width 57 height 25
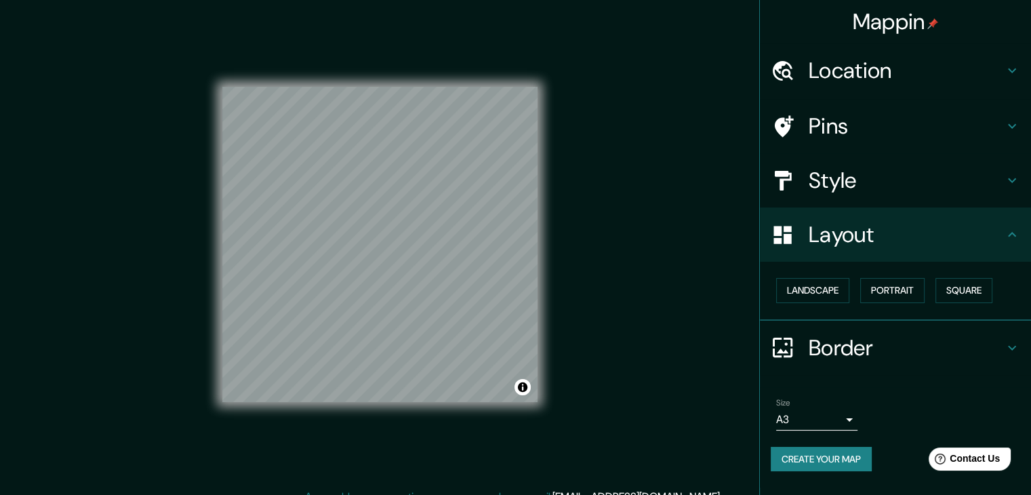
click at [1014, 227] on icon at bounding box center [1011, 234] width 16 height 16
click at [1000, 339] on h4 "Border" at bounding box center [905, 347] width 195 height 27
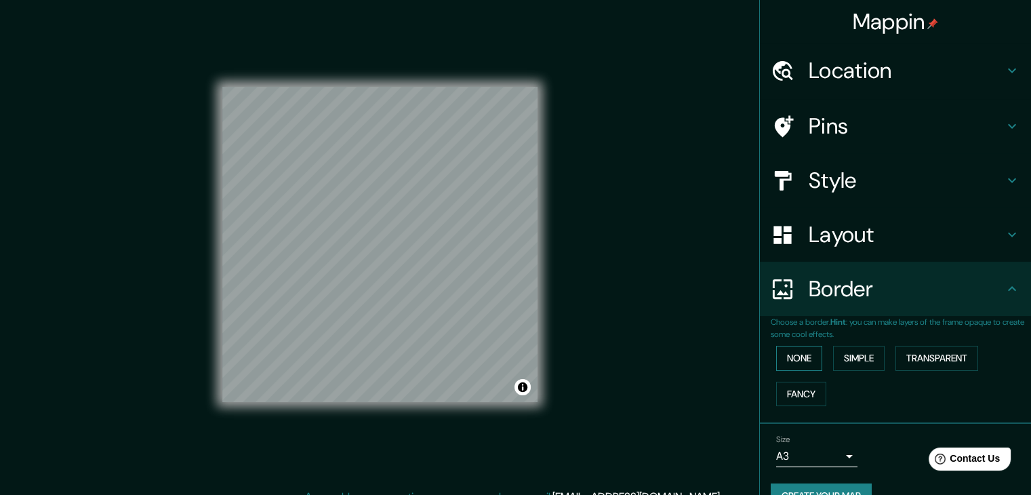
click at [776, 356] on button "None" at bounding box center [799, 358] width 46 height 25
click at [787, 385] on button "Fancy" at bounding box center [801, 393] width 50 height 25
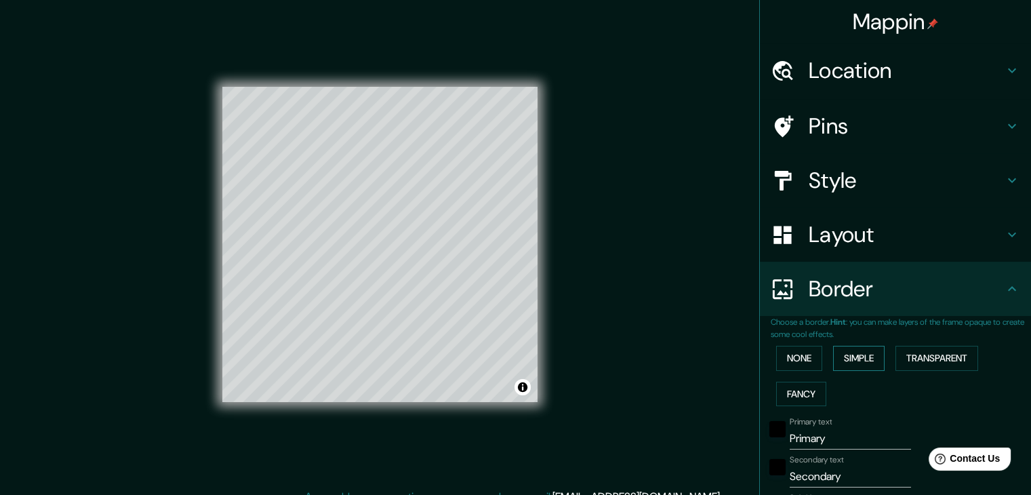
click at [855, 358] on button "Simple" at bounding box center [858, 358] width 51 height 25
click at [916, 361] on button "Transparent" at bounding box center [936, 358] width 83 height 25
click at [856, 358] on button "Simple" at bounding box center [858, 358] width 51 height 25
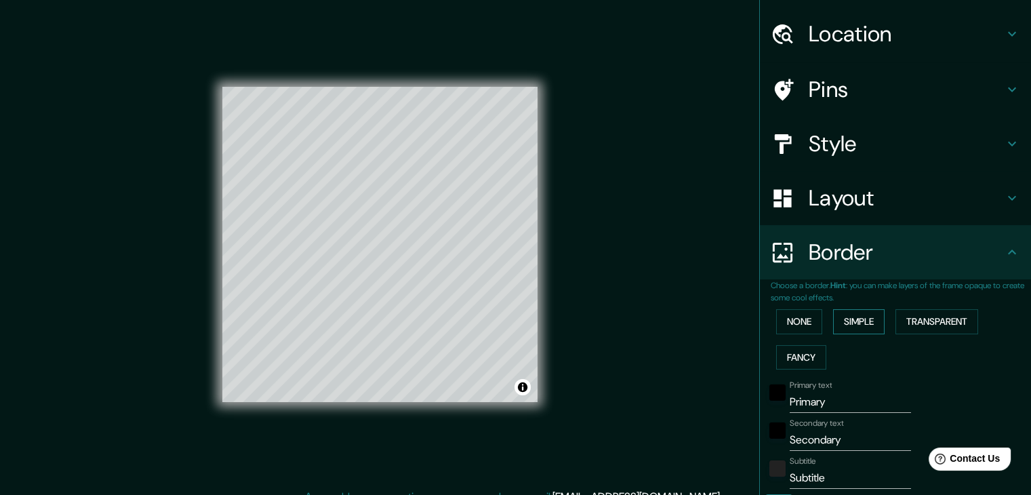
scroll to position [68, 0]
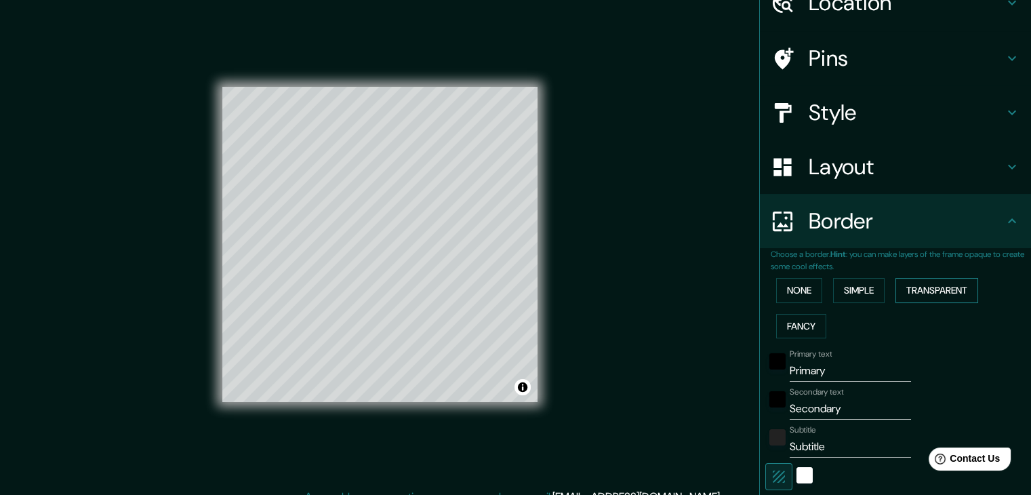
click at [913, 291] on button "Transparent" at bounding box center [936, 290] width 83 height 25
click at [848, 379] on input "Primary" at bounding box center [849, 371] width 121 height 22
type input "S"
type input "223"
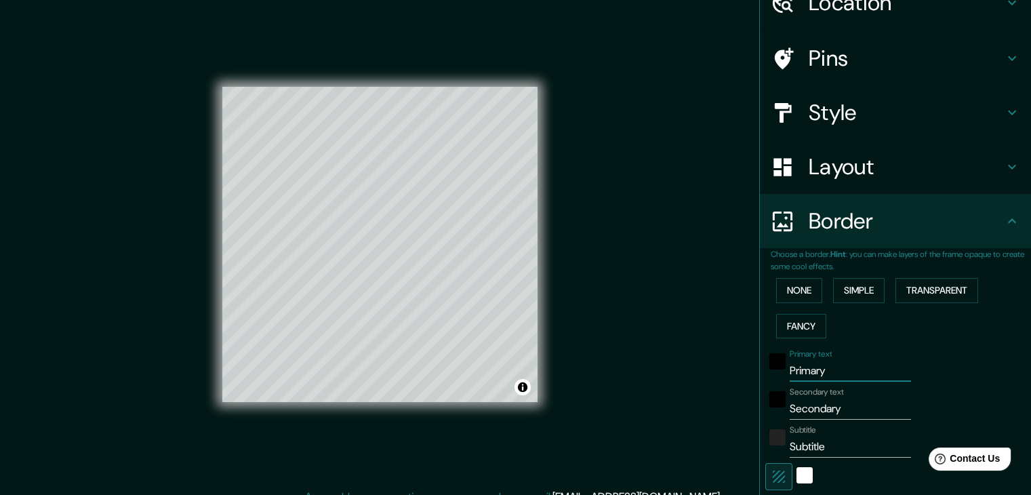
type input "37"
type input "SA"
type input "223"
type input "37"
type input "SAN"
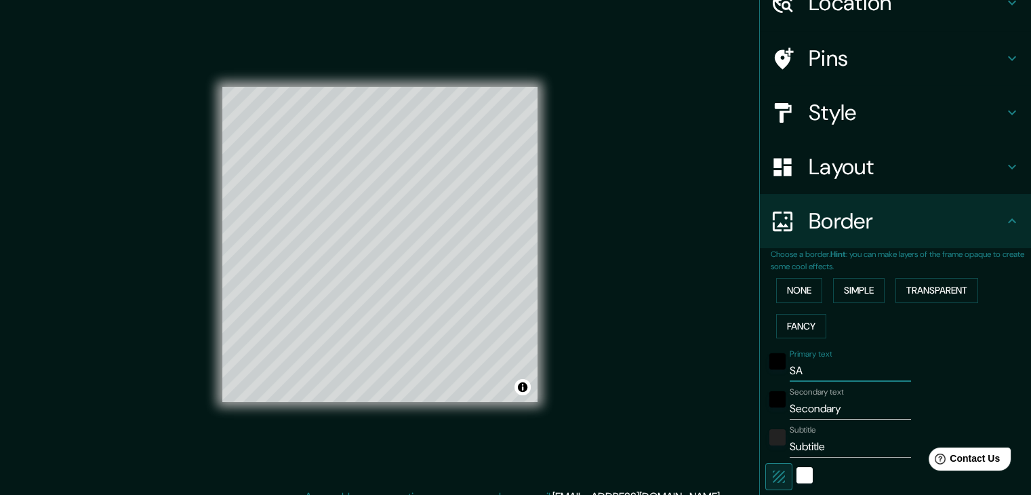
type input "223"
type input "37"
type input "SAN"
type input "223"
type input "37"
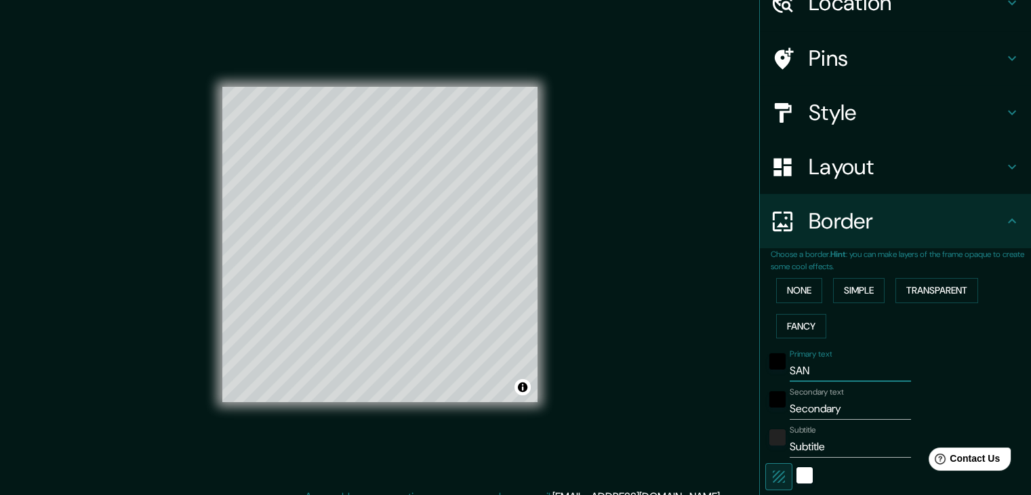
type input "SAN R"
type input "223"
type input "37"
type input "SAN RA"
type input "223"
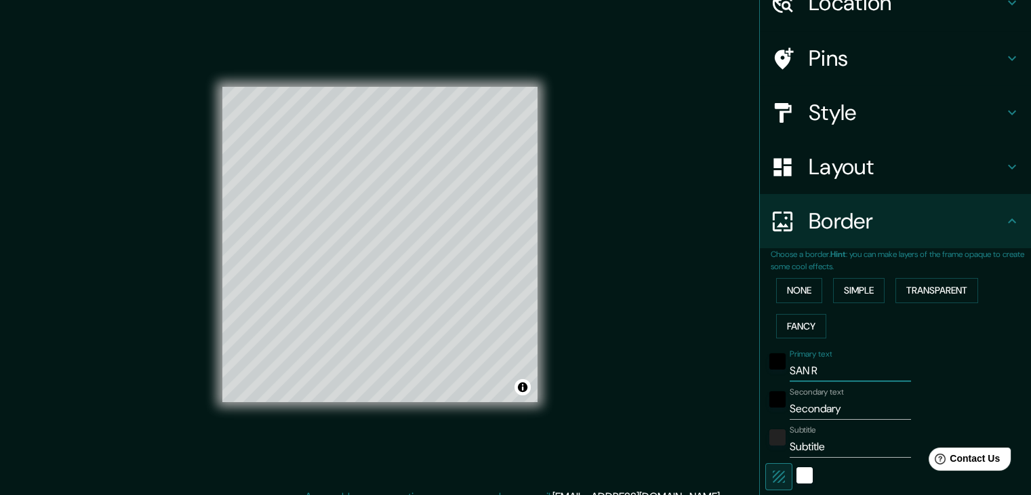
type input "37"
type input "SAN RAM"
type input "223"
type input "37"
type input "SAN RAMO"
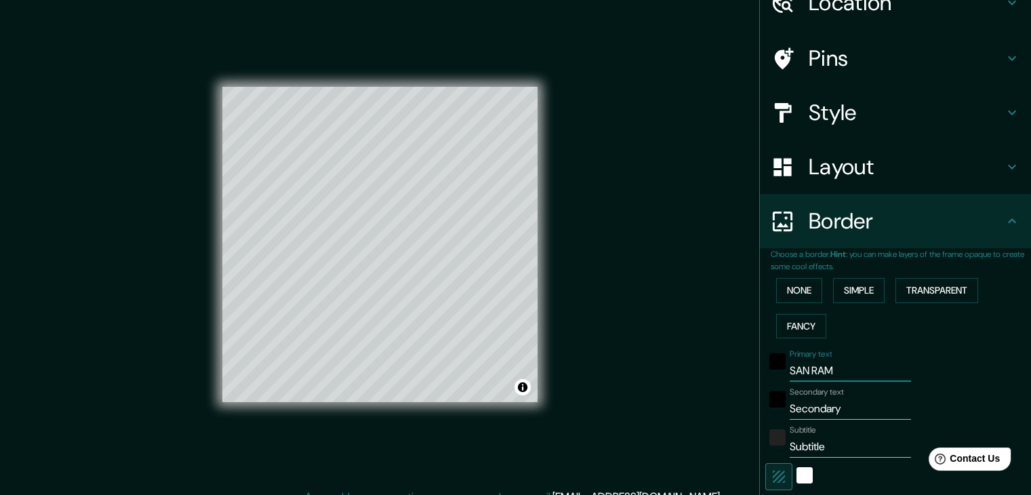
type input "223"
type input "37"
type input "SAN [PERSON_NAME]"
type input "223"
type input "37"
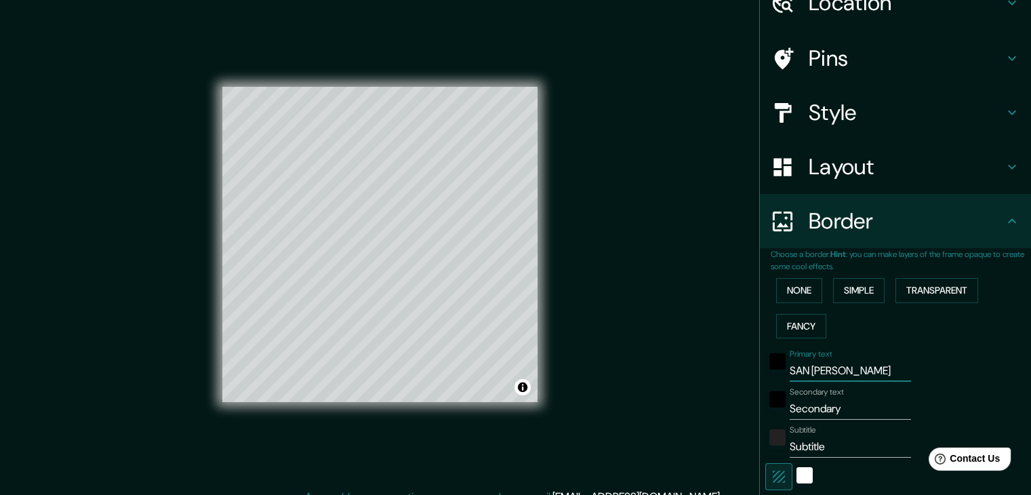
type input "SAN [PERSON_NAME]"
click at [848, 413] on input "Secondary" at bounding box center [849, 409] width 121 height 22
type input "J"
type input "223"
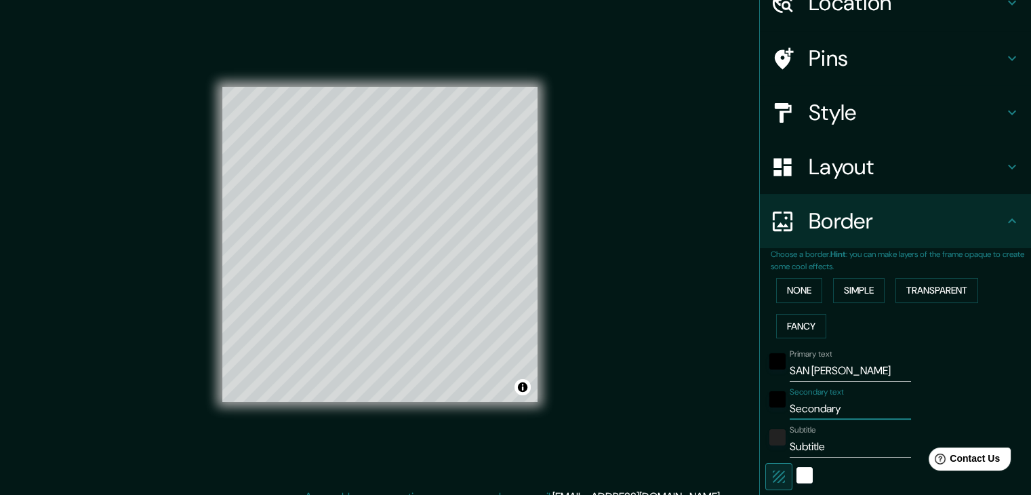
type input "37"
type input "JU"
type input "223"
type input "37"
type input "JUN"
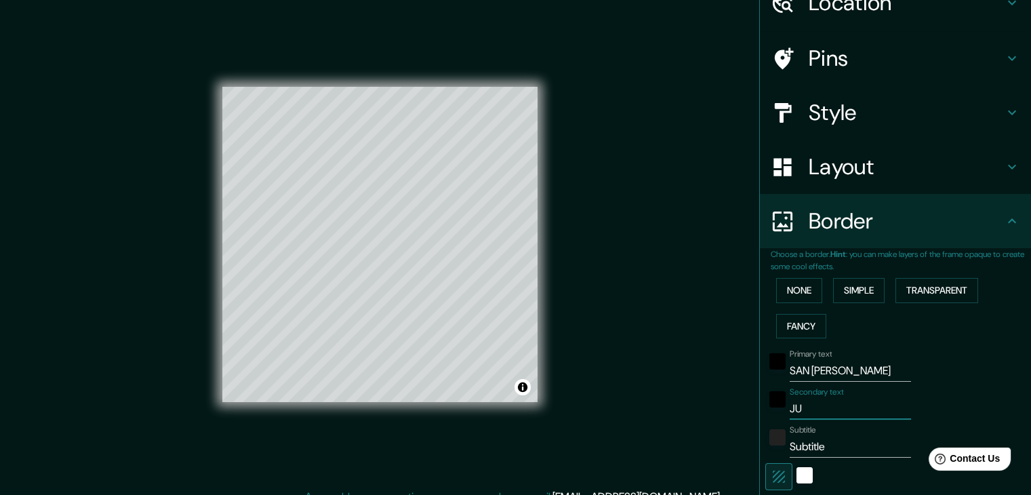
type input "223"
type input "37"
type input "JUNI"
type input "223"
type input "37"
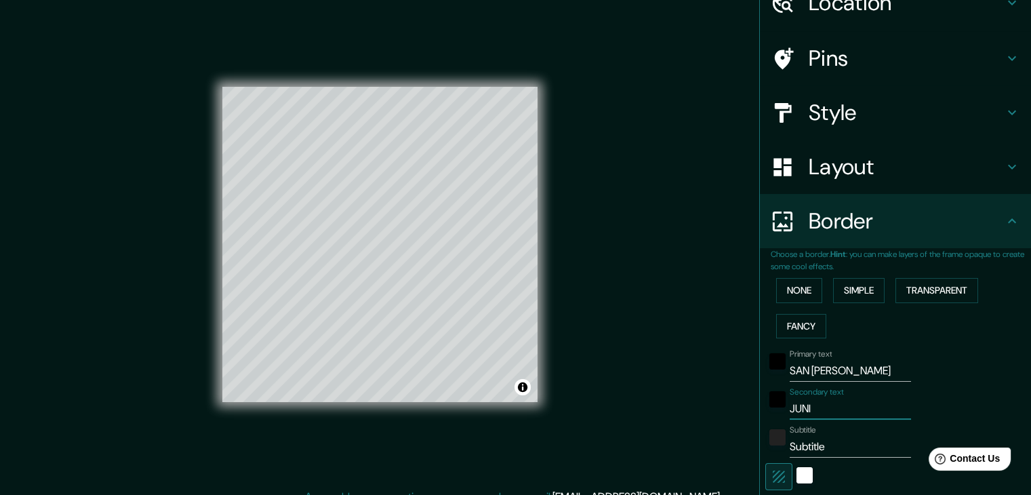
type input "JUNIN"
type input "223"
type input "37"
type input "JUNIN"
click at [859, 441] on input "Subtitle" at bounding box center [849, 447] width 121 height 22
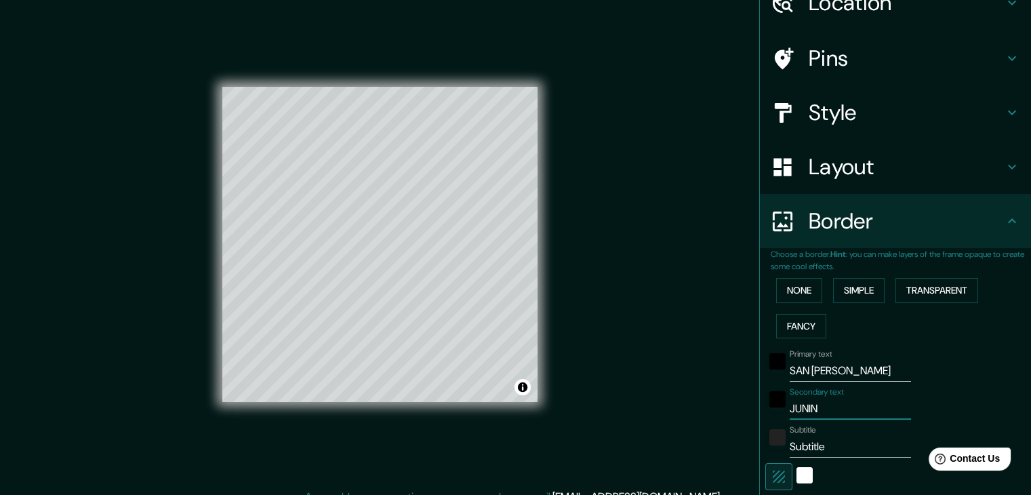
click at [859, 441] on input "Subtitle" at bounding box center [849, 447] width 121 height 22
type input "P"
type input "223"
type input "37"
type input "PE"
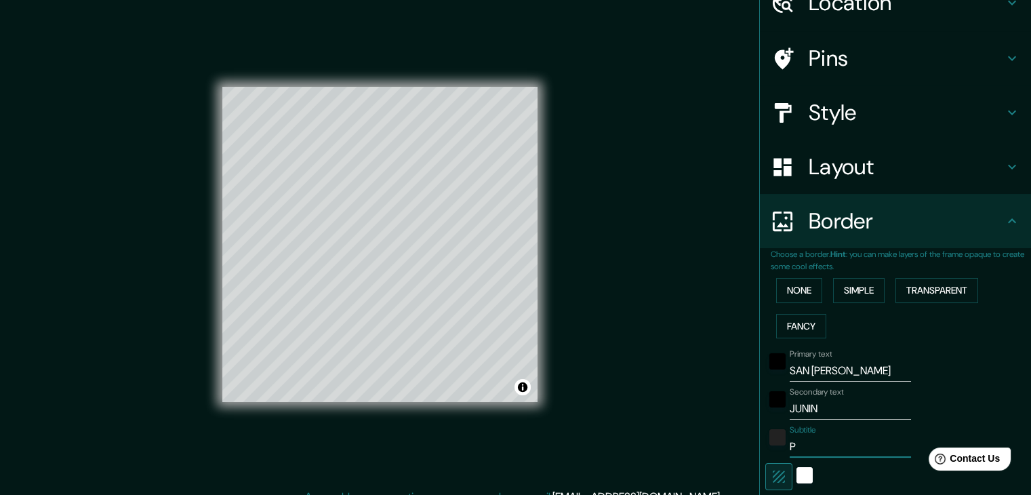
type input "223"
type input "37"
type input "PER"
type input "223"
type input "37"
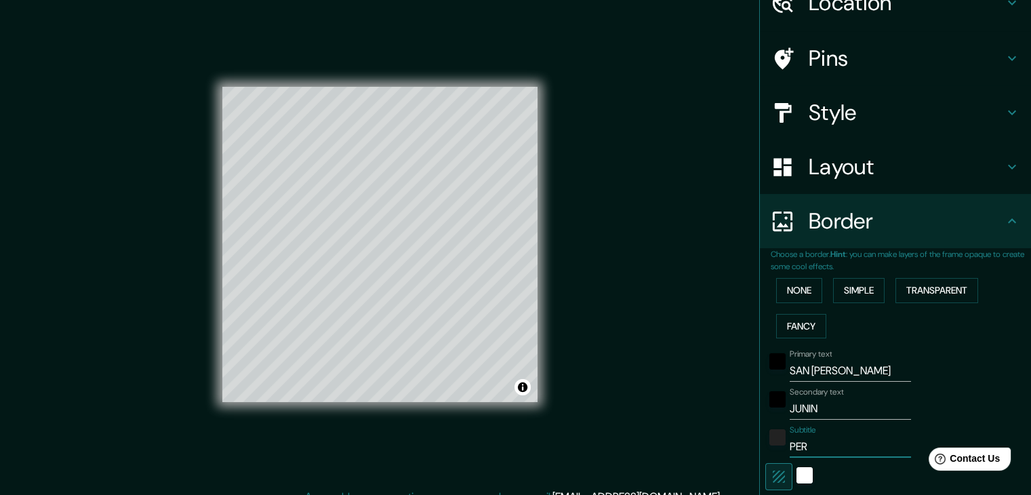
type input "[GEOGRAPHIC_DATA]"
type input "223"
type input "37"
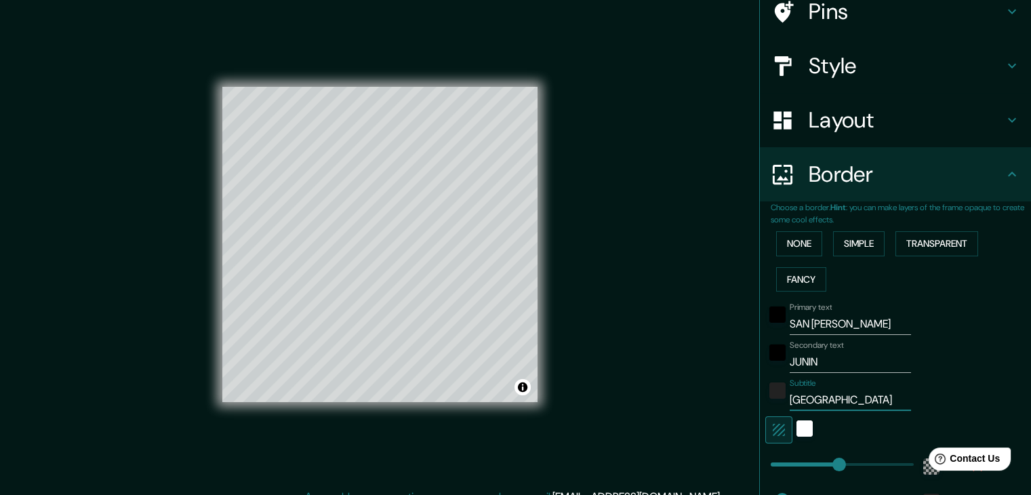
scroll to position [136, 0]
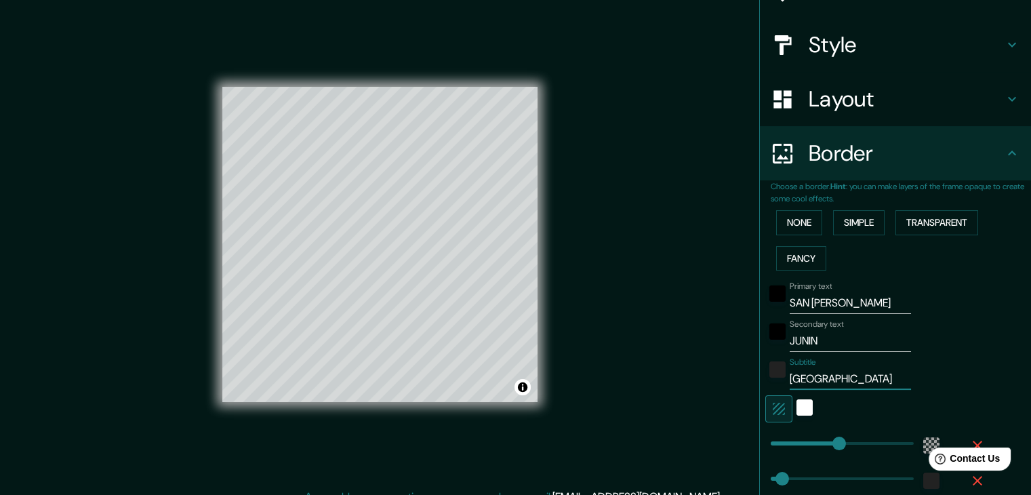
type input "223"
type input "[GEOGRAPHIC_DATA]"
type input "98"
drag, startPoint x: 821, startPoint y: 439, endPoint x: 788, endPoint y: 440, distance: 33.2
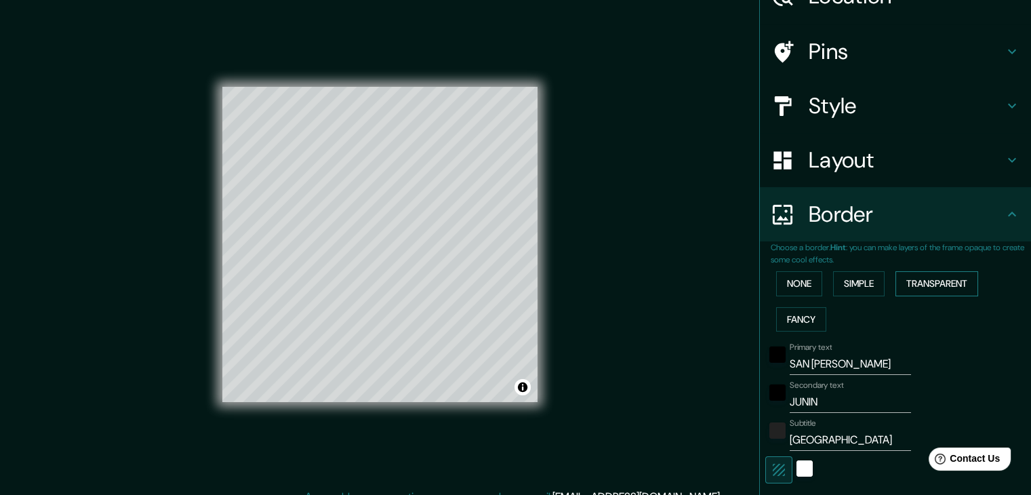
scroll to position [0, 0]
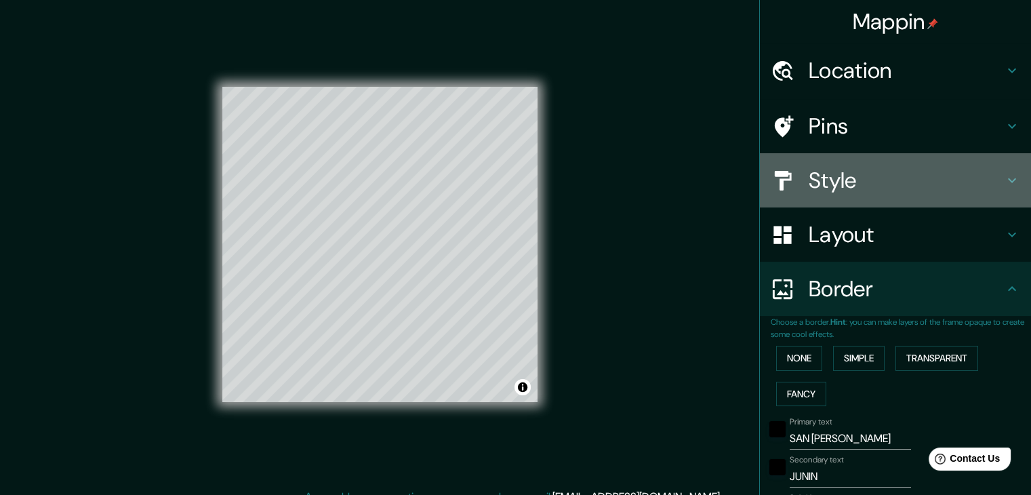
click at [884, 184] on h4 "Style" at bounding box center [905, 180] width 195 height 27
type input "37"
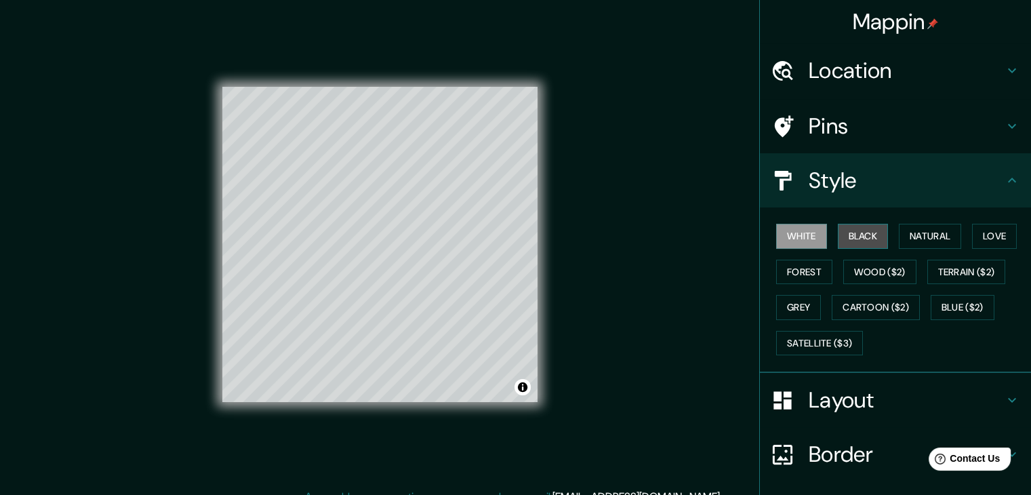
click at [872, 236] on button "Black" at bounding box center [862, 236] width 51 height 25
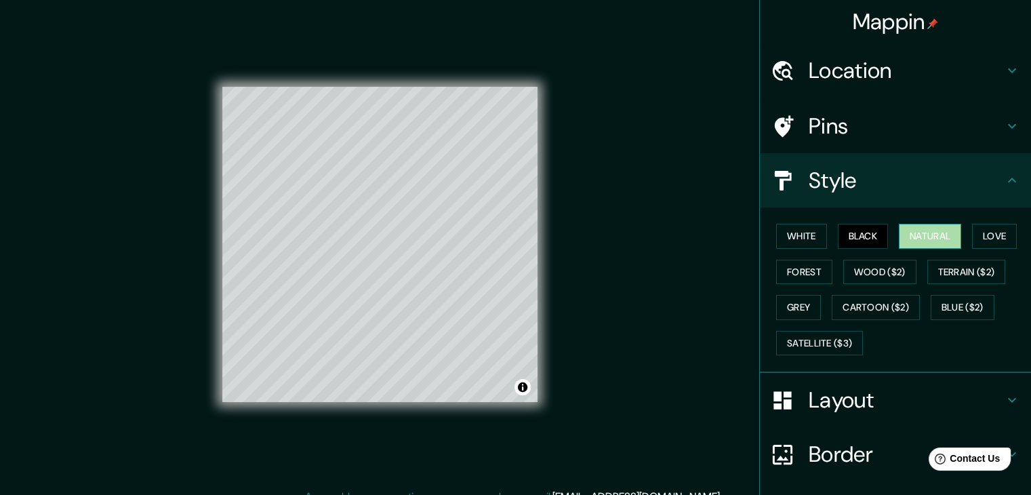
click at [904, 235] on button "Natural" at bounding box center [929, 236] width 62 height 25
click at [984, 239] on button "Love" at bounding box center [994, 236] width 45 height 25
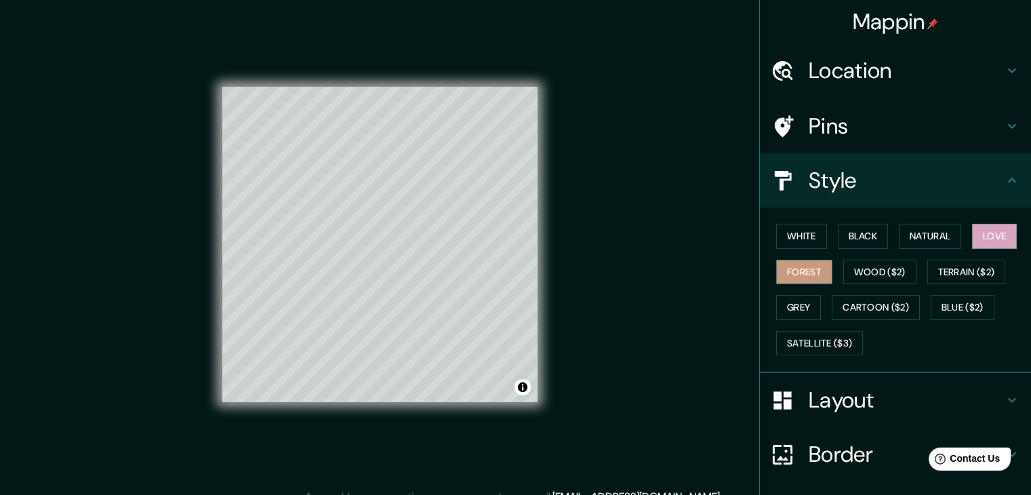
click at [802, 270] on button "Forest" at bounding box center [804, 272] width 56 height 25
click at [876, 272] on button "Wood ($2)" at bounding box center [879, 272] width 73 height 25
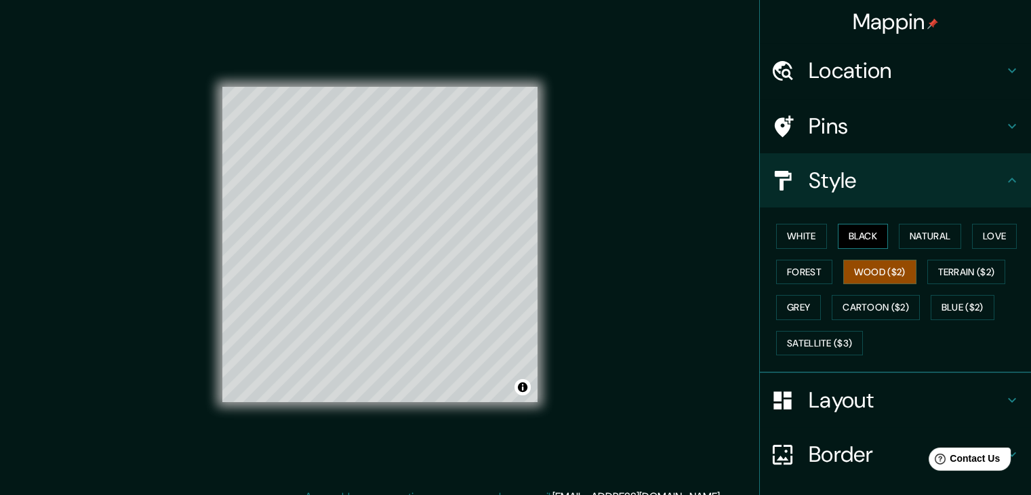
click at [837, 234] on button "Black" at bounding box center [862, 236] width 51 height 25
click at [795, 237] on button "White" at bounding box center [801, 236] width 51 height 25
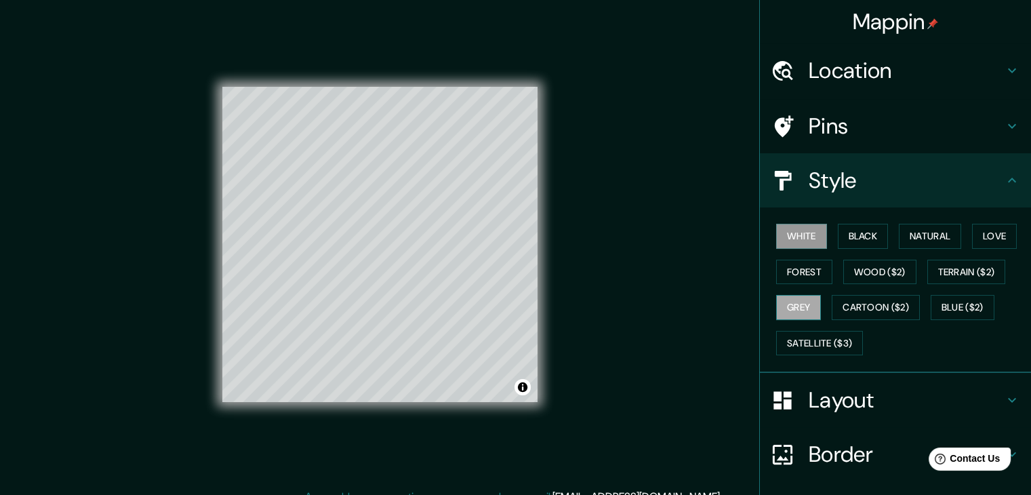
click at [789, 298] on button "Grey" at bounding box center [798, 307] width 45 height 25
click at [854, 306] on button "Cartoon ($2)" at bounding box center [875, 307] width 88 height 25
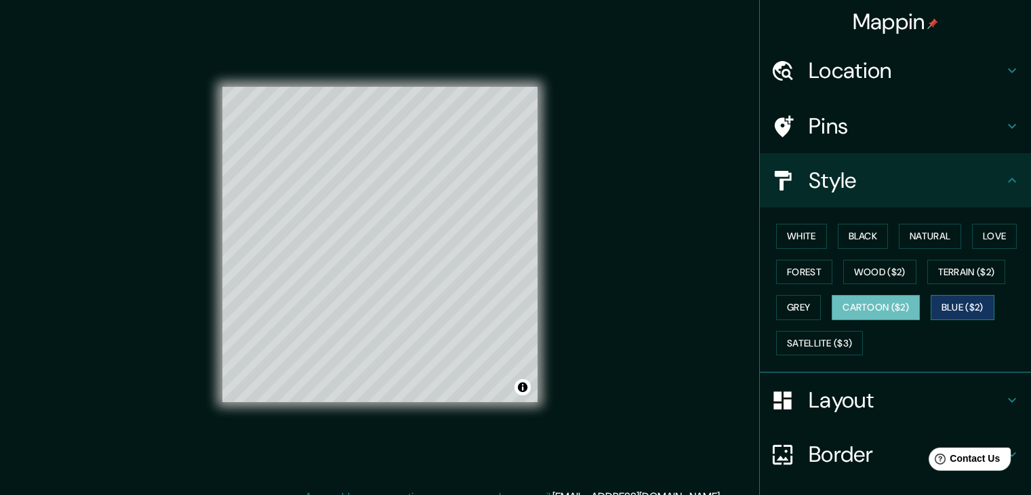
click at [957, 299] on button "Blue ($2)" at bounding box center [962, 307] width 64 height 25
click at [793, 300] on button "Grey" at bounding box center [798, 307] width 45 height 25
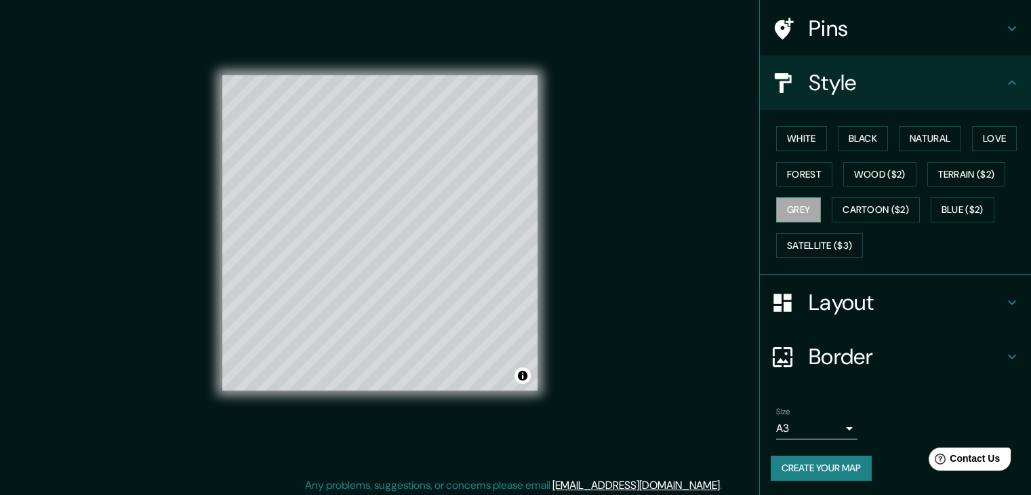
scroll to position [16, 0]
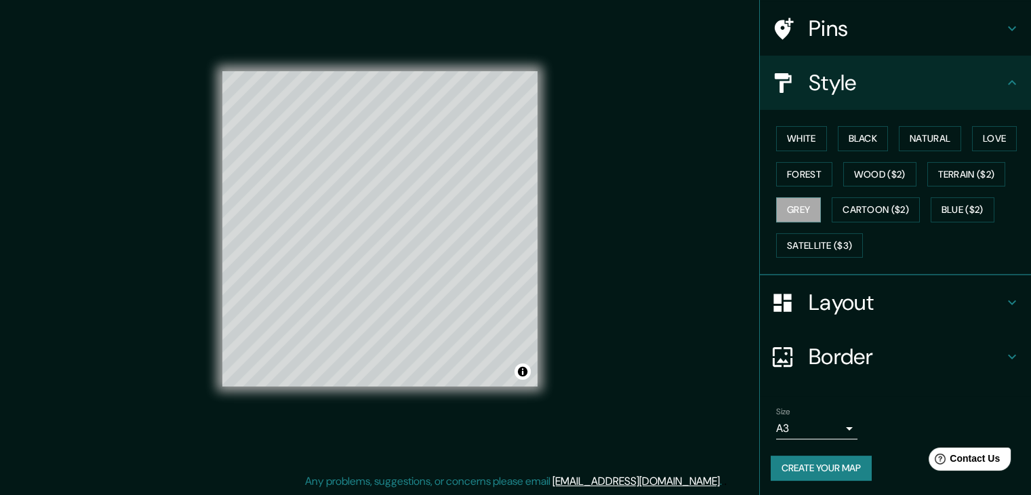
click at [831, 464] on button "Create your map" at bounding box center [820, 467] width 101 height 25
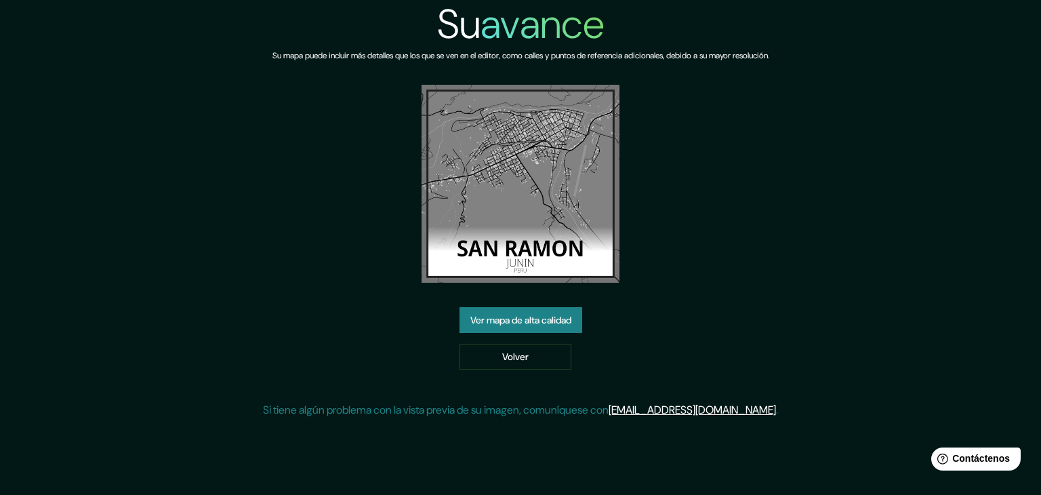
click at [556, 314] on font "Ver mapa de alta calidad" at bounding box center [520, 320] width 101 height 12
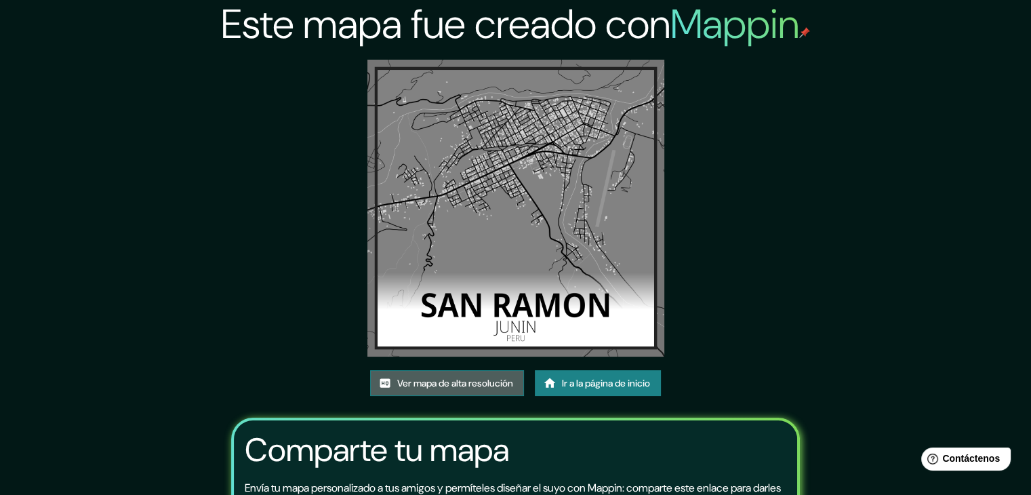
click at [452, 383] on font "Ver mapa de alta resolución" at bounding box center [455, 383] width 116 height 12
click at [571, 183] on img at bounding box center [515, 208] width 297 height 297
click at [578, 386] on font "Ir a la página de inicio" at bounding box center [606, 383] width 88 height 12
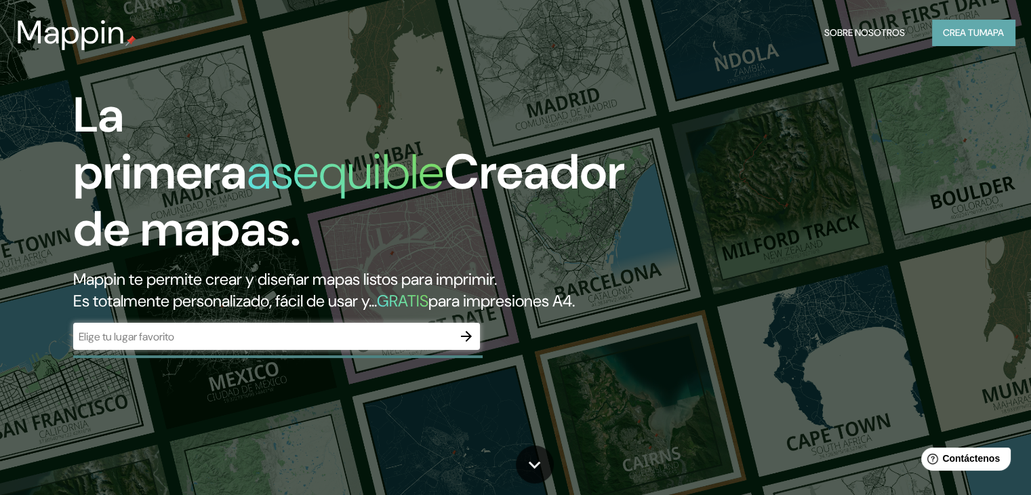
click at [972, 37] on font "Crea tu" at bounding box center [960, 32] width 37 height 12
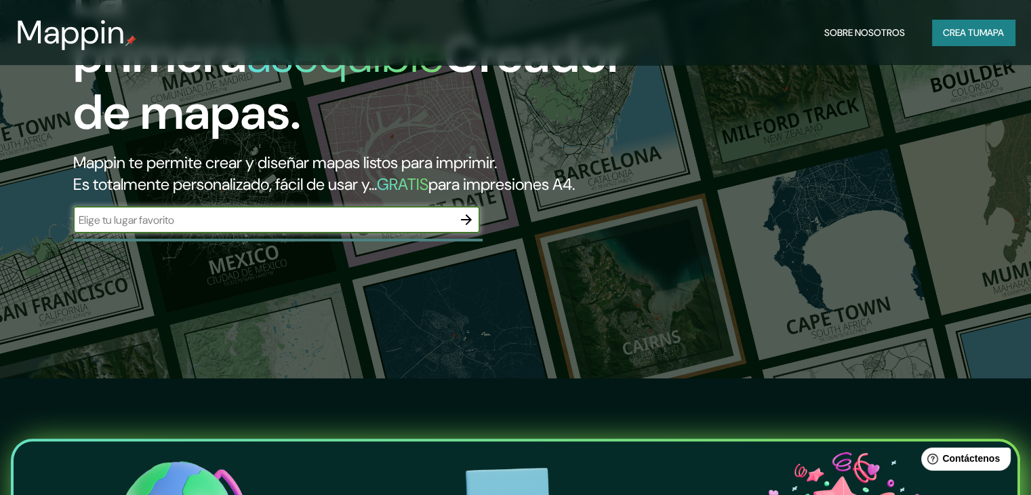
scroll to position [68, 0]
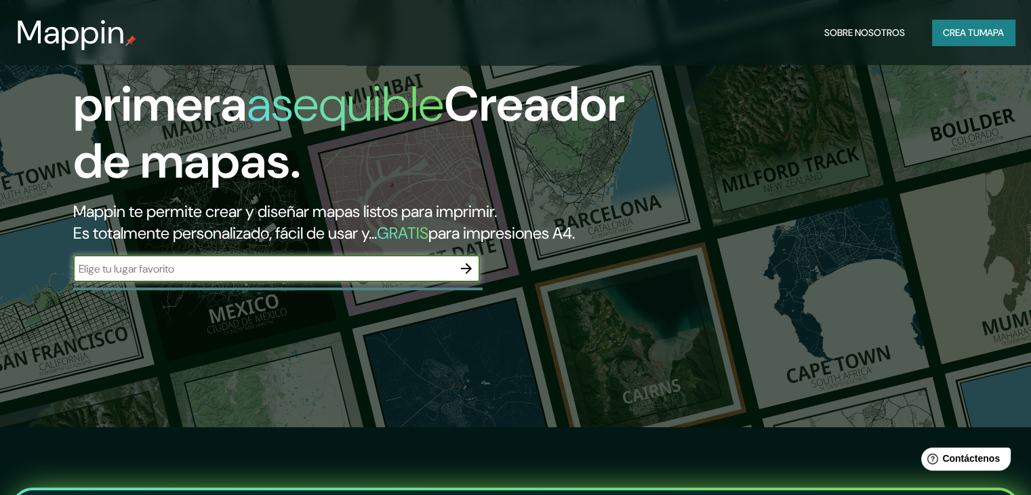
click at [224, 276] on input "text" at bounding box center [262, 269] width 379 height 16
type input "[GEOGRAPHIC_DATA]"
click at [468, 276] on icon "button" at bounding box center [466, 268] width 16 height 16
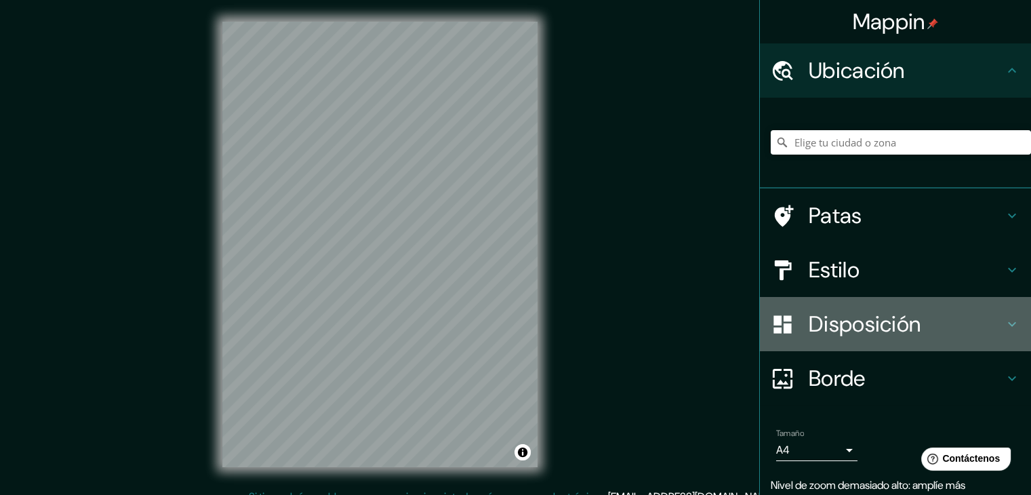
click at [882, 323] on font "Disposición" at bounding box center [864, 324] width 112 height 28
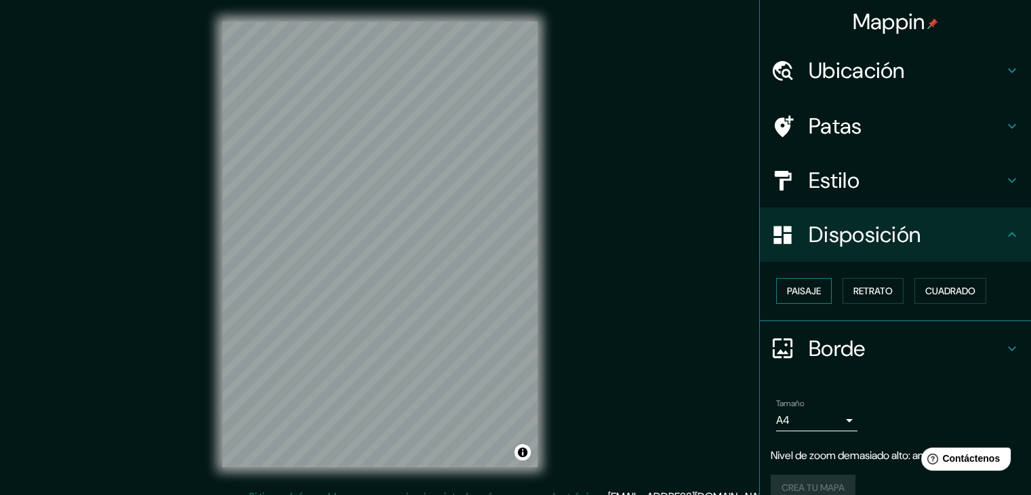
click at [800, 285] on font "Paisaje" at bounding box center [804, 291] width 34 height 12
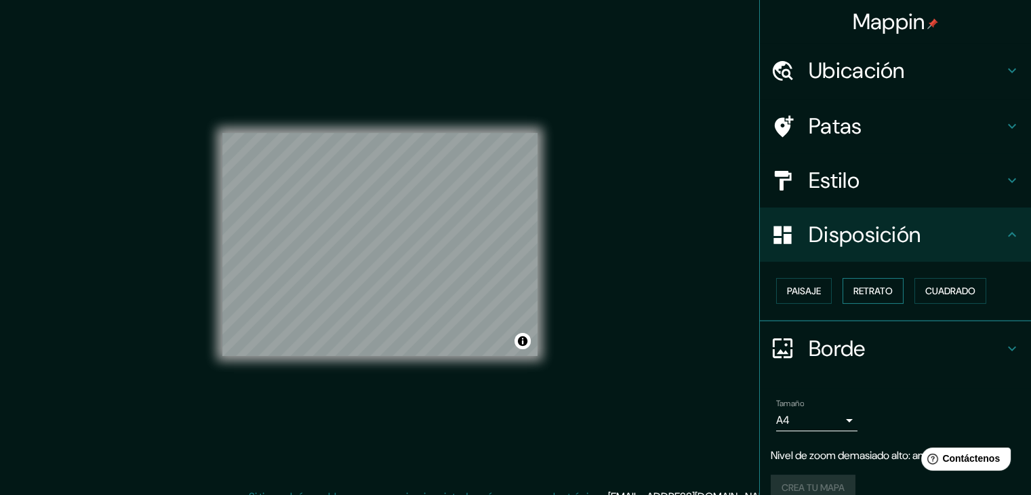
click at [857, 288] on font "Retrato" at bounding box center [872, 291] width 39 height 12
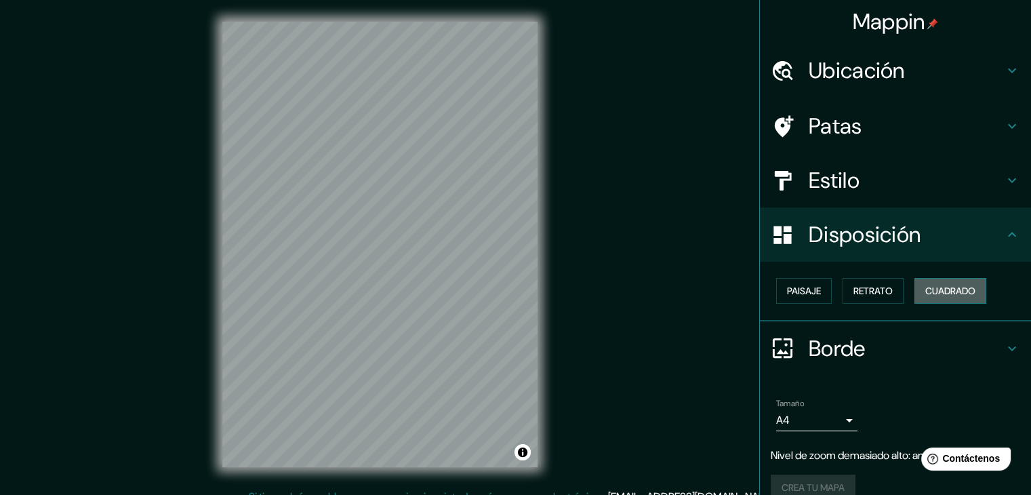
click at [930, 293] on font "Cuadrado" at bounding box center [950, 291] width 50 height 12
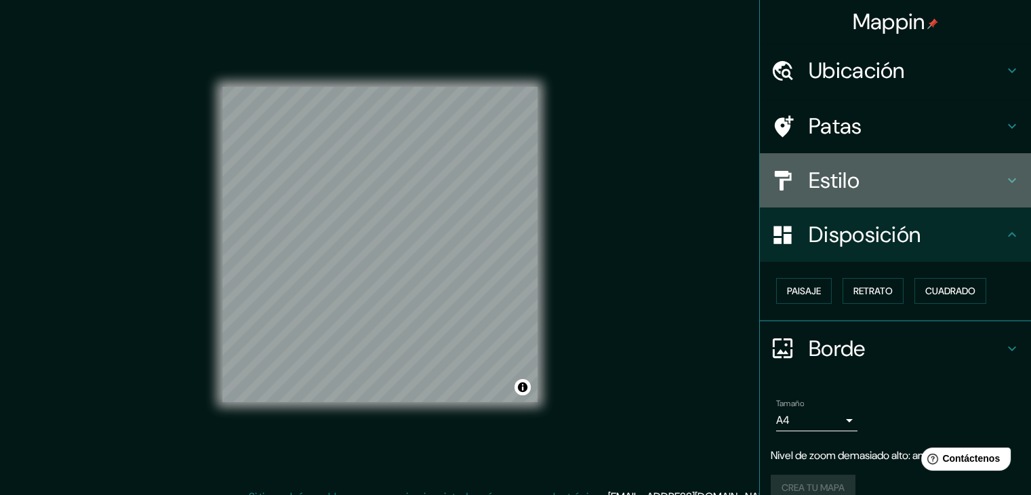
click at [854, 175] on h4 "Estilo" at bounding box center [905, 180] width 195 height 27
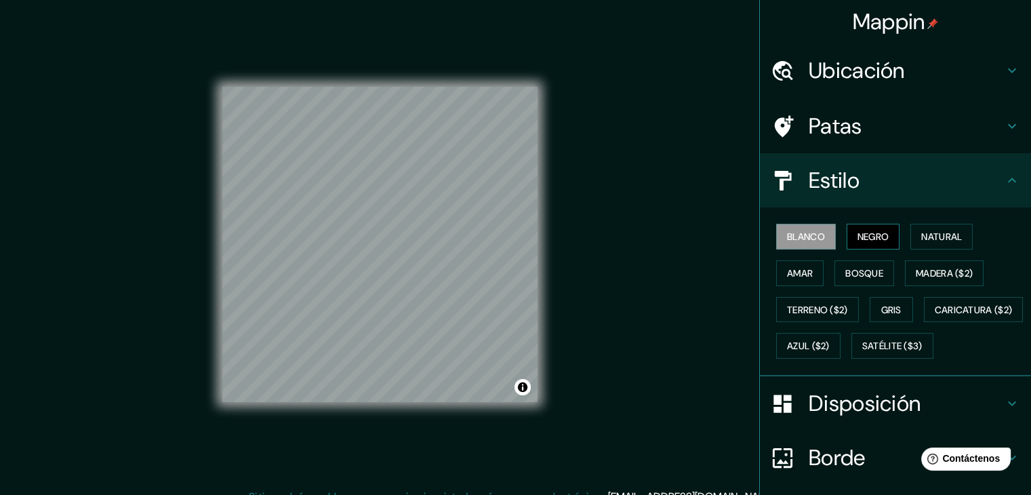
click at [864, 242] on font "Negro" at bounding box center [873, 236] width 32 height 12
click at [804, 241] on font "Blanco" at bounding box center [806, 236] width 38 height 12
click at [862, 279] on font "Bosque" at bounding box center [864, 273] width 38 height 18
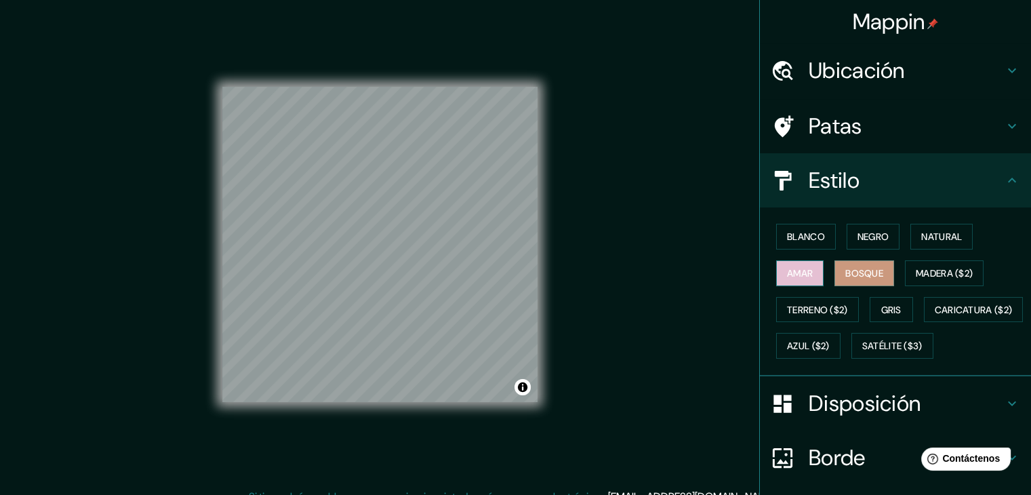
click at [787, 277] on font "Amar" at bounding box center [800, 273] width 26 height 12
click at [865, 275] on font "Bosque" at bounding box center [864, 273] width 38 height 12
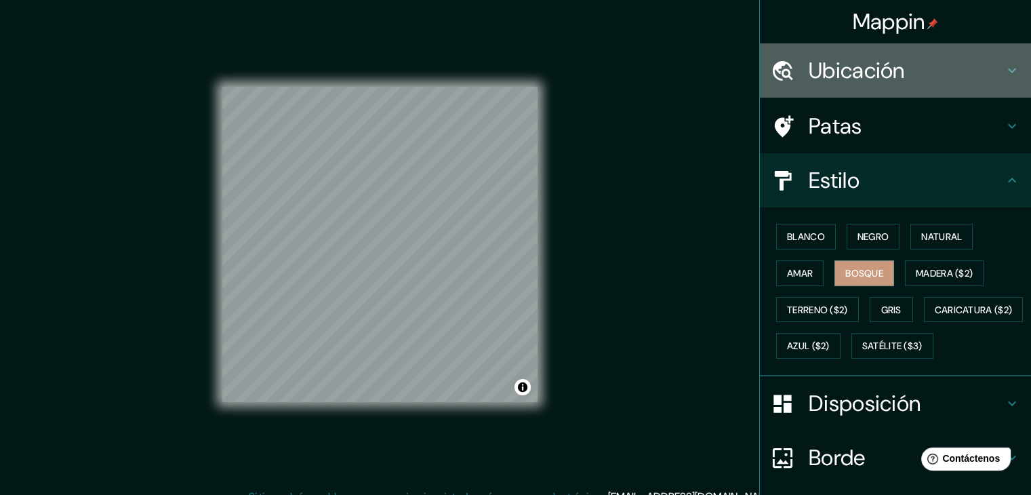
click at [846, 65] on font "Ubicación" at bounding box center [856, 70] width 96 height 28
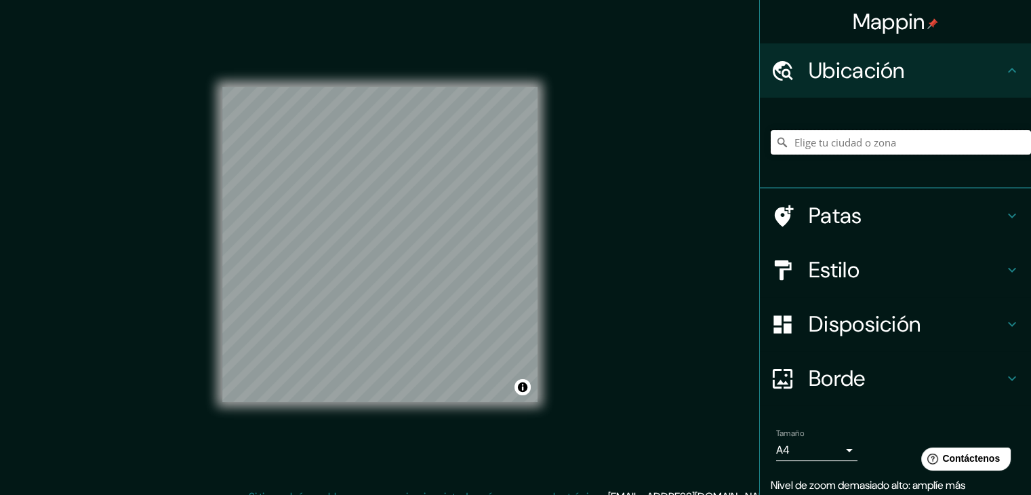
click at [833, 152] on input "Elige tu ciudad o zona" at bounding box center [900, 142] width 260 height 24
click at [844, 142] on input "Elige tu ciudad o zona" at bounding box center [900, 142] width 260 height 24
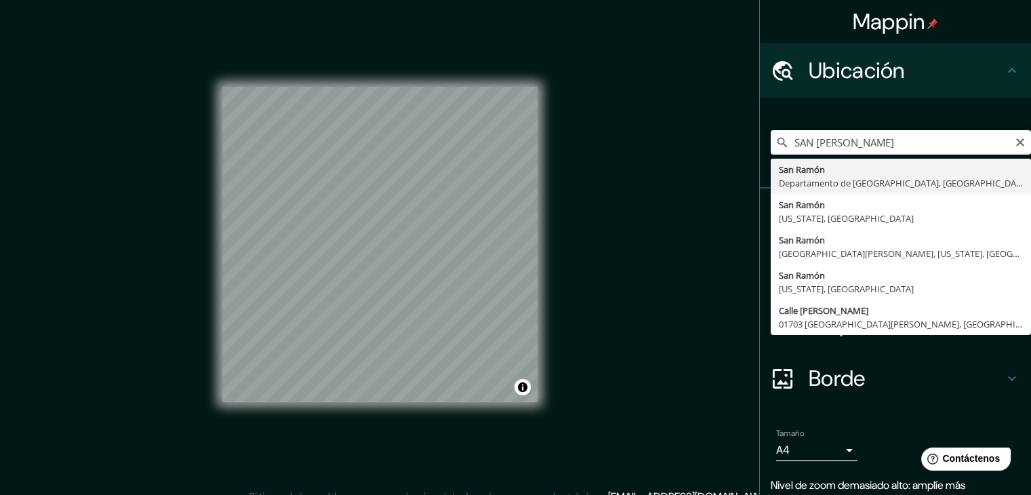
type input "[GEOGRAPHIC_DATA][PERSON_NAME], [GEOGRAPHIC_DATA], [GEOGRAPHIC_DATA]"
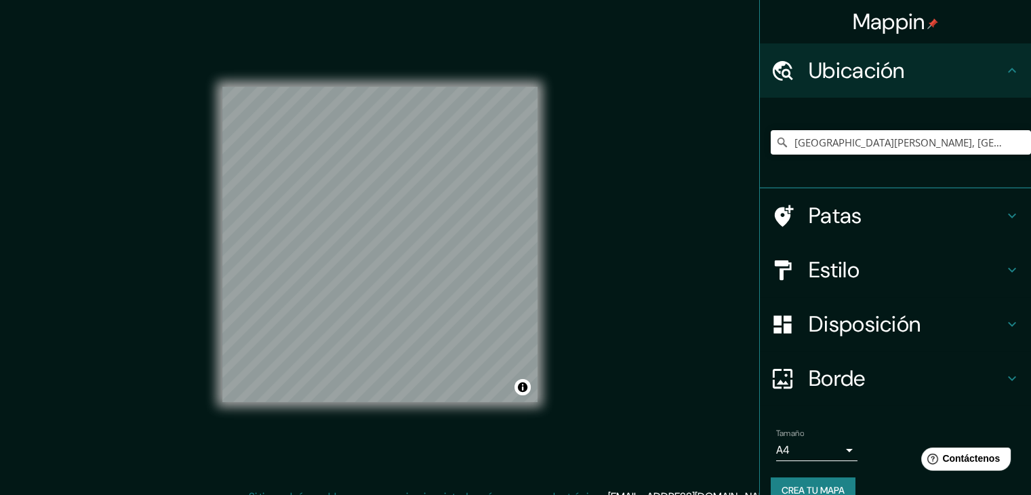
click at [915, 272] on h4 "Estilo" at bounding box center [905, 269] width 195 height 27
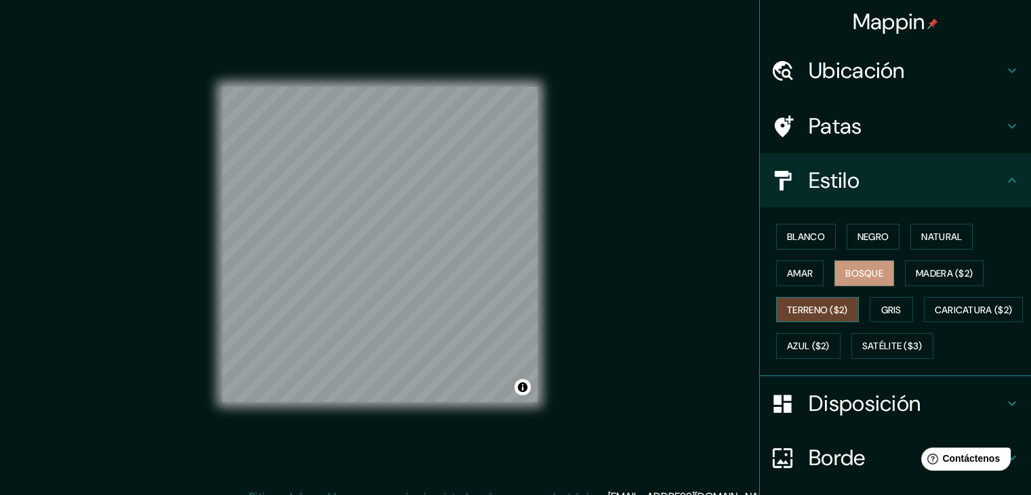
click at [833, 304] on font "Terreno ($2)" at bounding box center [817, 310] width 61 height 12
click at [934, 272] on font "Madera ($2)" at bounding box center [943, 273] width 57 height 12
click at [862, 274] on font "Bosque" at bounding box center [864, 273] width 38 height 12
click at [787, 271] on font "Amar" at bounding box center [800, 273] width 26 height 12
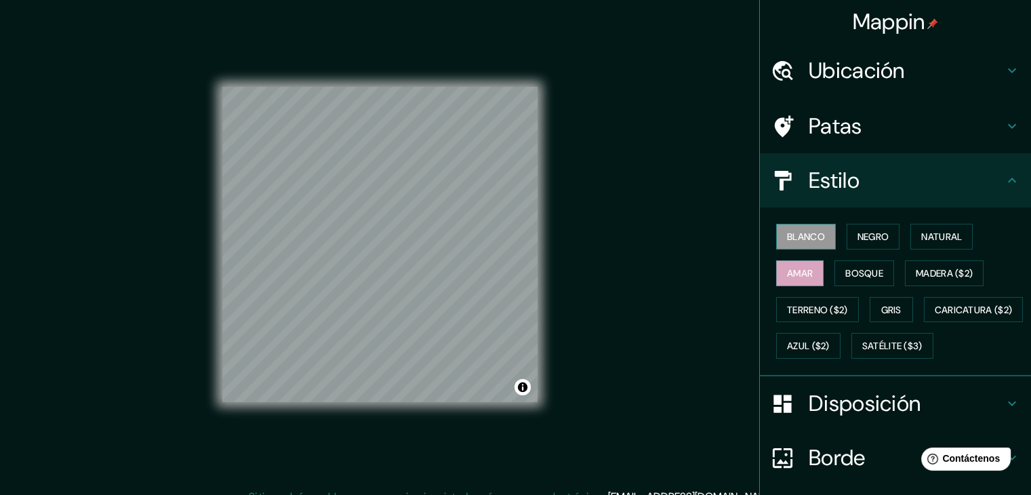
click at [787, 236] on font "Blanco" at bounding box center [806, 236] width 38 height 12
click at [862, 352] on font "Satélite ($3)" at bounding box center [892, 346] width 60 height 12
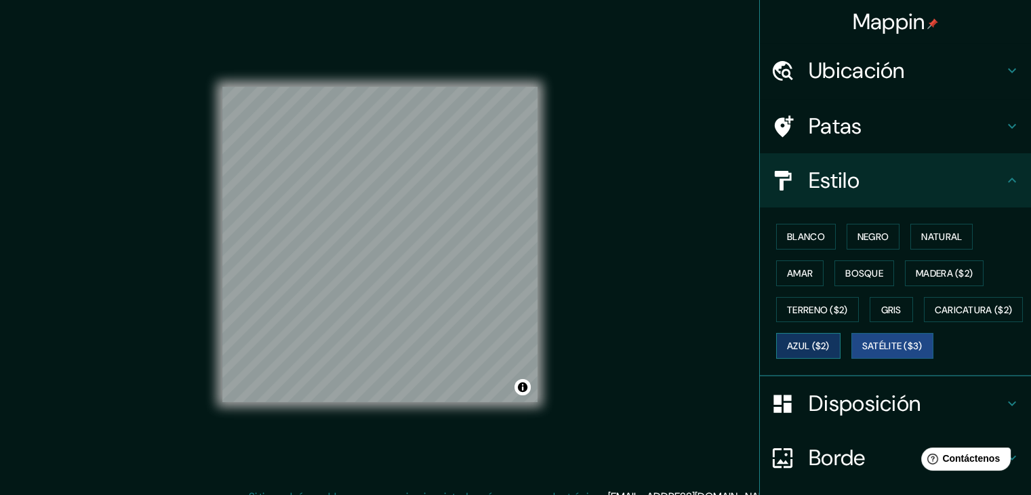
click at [829, 344] on font "Azul ($2)" at bounding box center [808, 346] width 43 height 12
click at [889, 310] on font "Gris" at bounding box center [891, 310] width 20 height 12
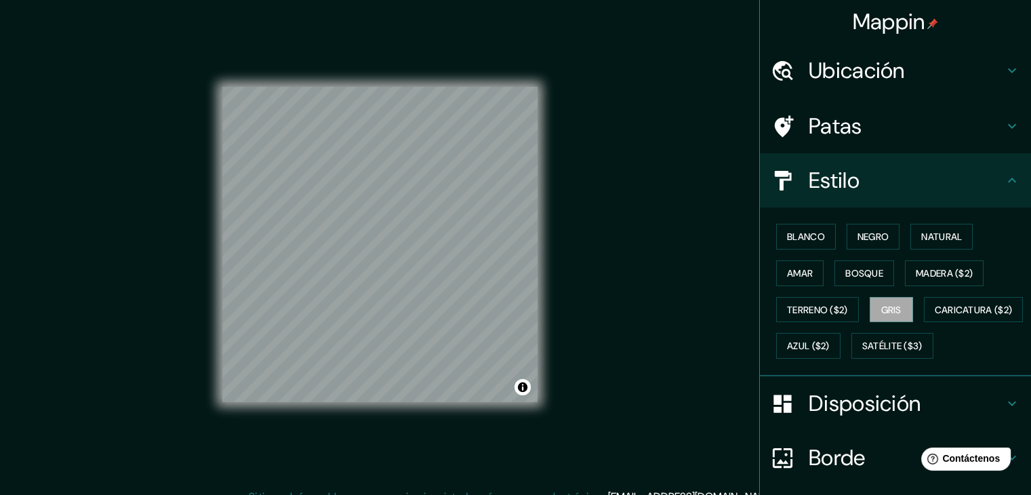
click at [924, 128] on h4 "Patas" at bounding box center [905, 125] width 195 height 27
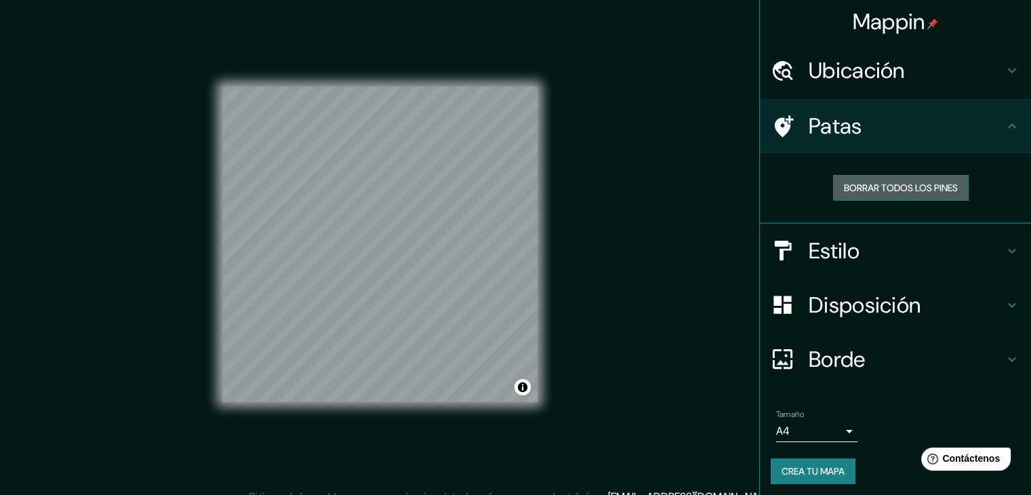
click at [913, 190] on font "Borrar todos los pines" at bounding box center [901, 188] width 114 height 12
click at [921, 119] on h4 "Patas" at bounding box center [905, 125] width 195 height 27
click at [834, 254] on font "Estilo" at bounding box center [833, 250] width 51 height 28
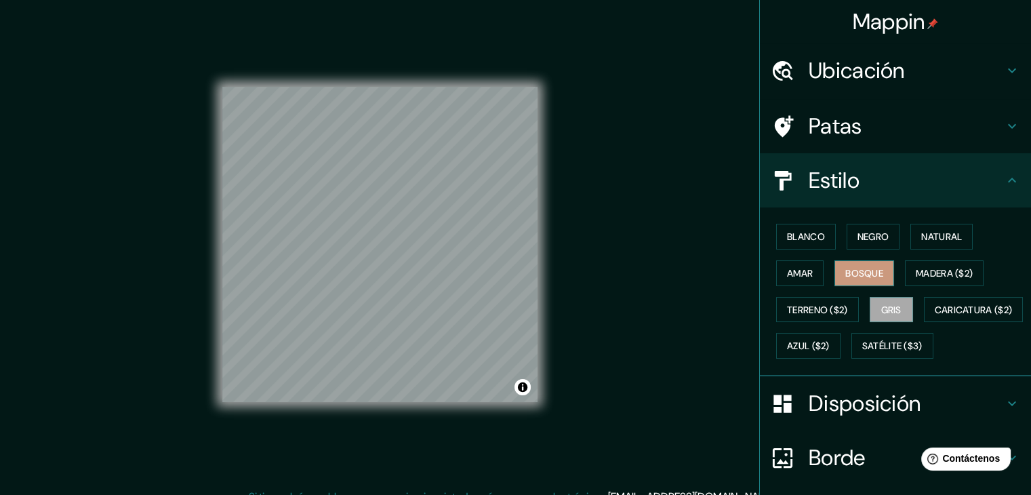
click at [845, 267] on font "Bosque" at bounding box center [864, 273] width 38 height 12
click at [794, 278] on font "Amar" at bounding box center [800, 273] width 26 height 18
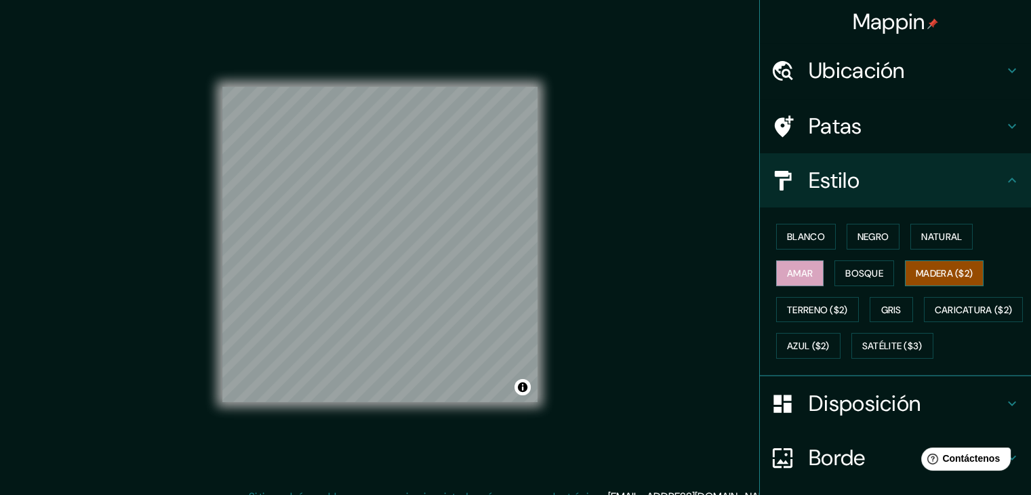
click at [944, 267] on font "Madera ($2)" at bounding box center [943, 273] width 57 height 12
click at [813, 304] on font "Terreno ($2)" at bounding box center [817, 310] width 61 height 12
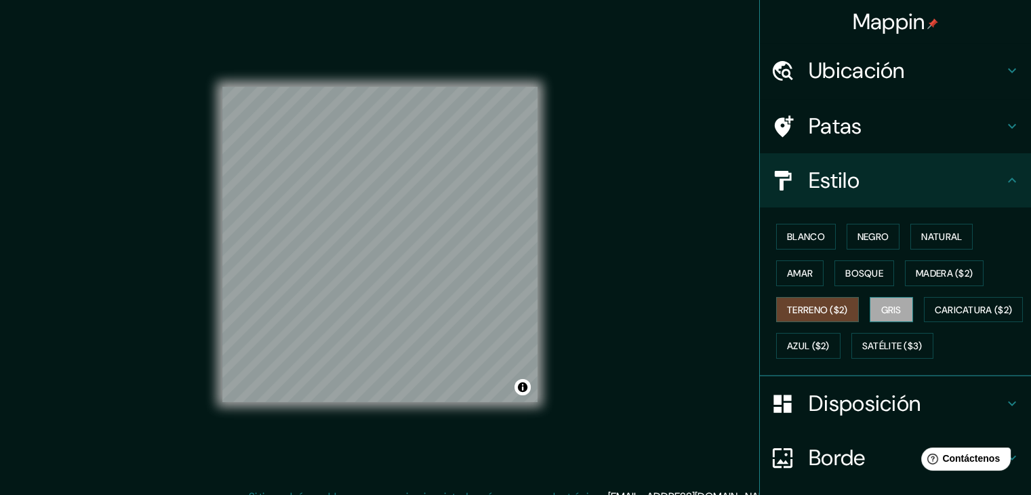
click at [890, 308] on font "Gris" at bounding box center [891, 310] width 20 height 12
click at [862, 240] on font "Negro" at bounding box center [873, 236] width 32 height 12
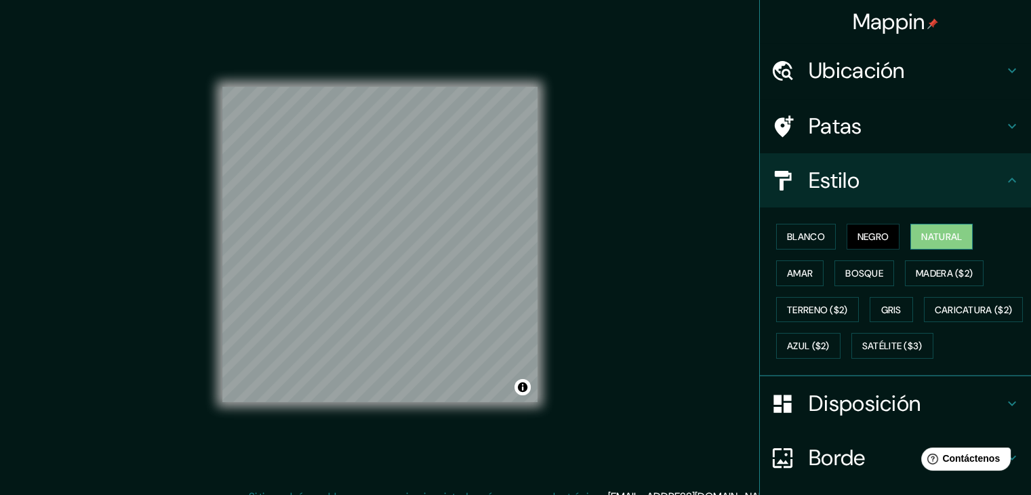
click at [921, 241] on font "Natural" at bounding box center [941, 236] width 41 height 12
click at [794, 241] on font "Blanco" at bounding box center [806, 236] width 38 height 12
click at [927, 239] on font "Natural" at bounding box center [941, 236] width 41 height 12
click at [800, 238] on font "Blanco" at bounding box center [806, 236] width 38 height 12
click at [932, 241] on font "Natural" at bounding box center [941, 236] width 41 height 12
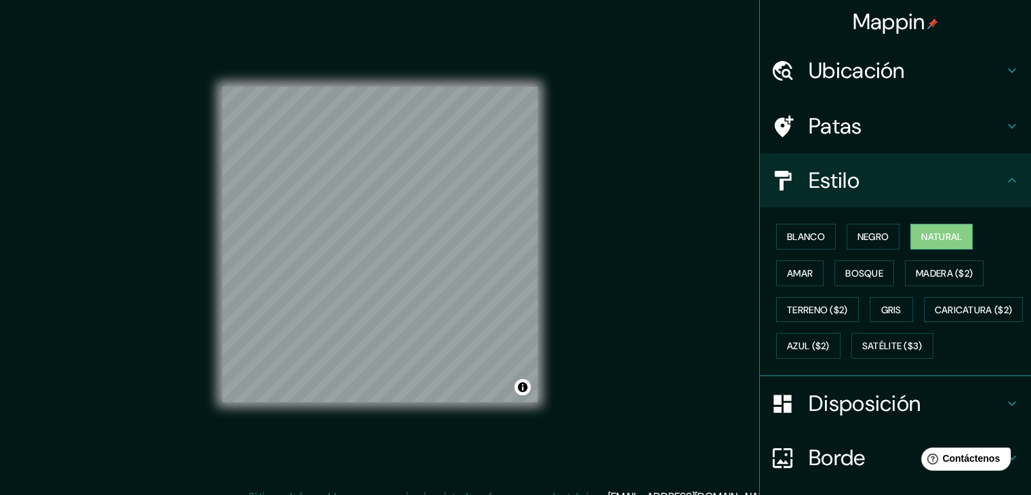
scroll to position [16, 0]
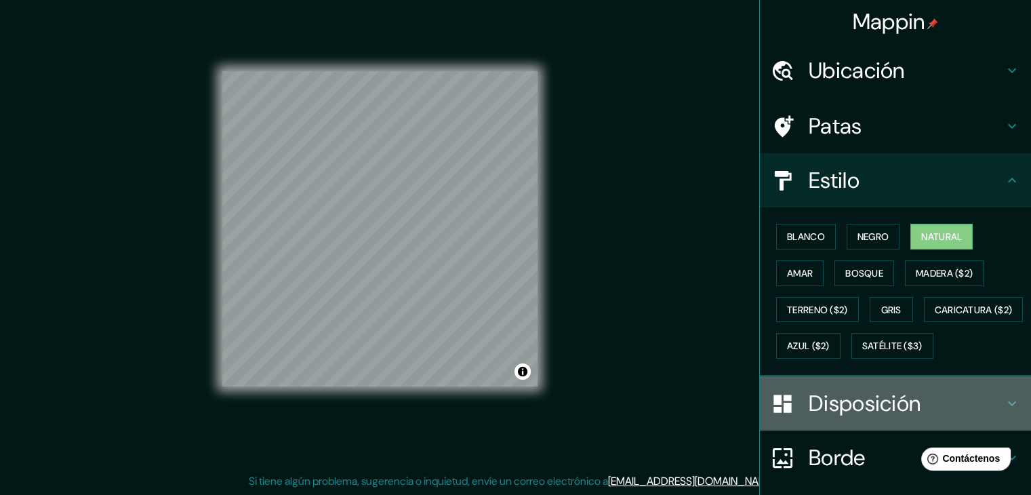
click at [841, 417] on font "Disposición" at bounding box center [864, 403] width 112 height 28
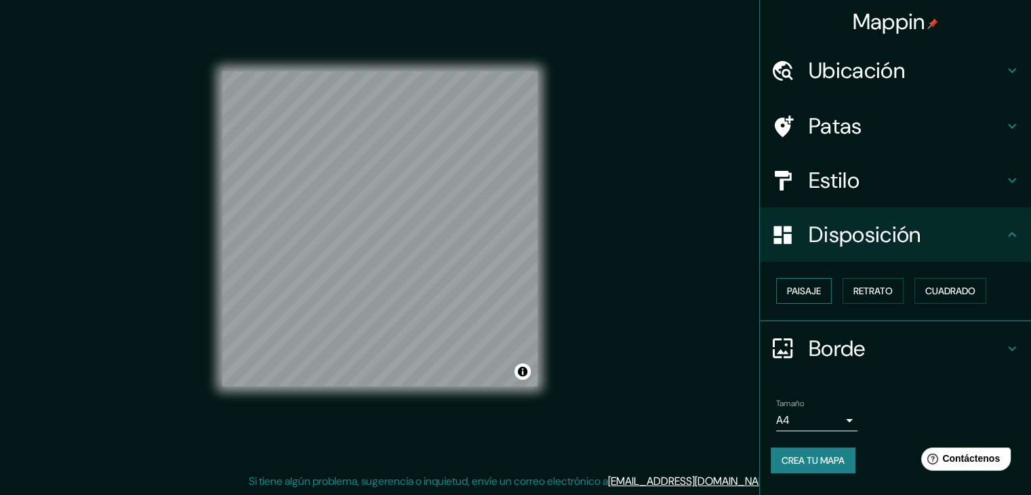
click at [810, 290] on font "Paisaje" at bounding box center [804, 291] width 34 height 12
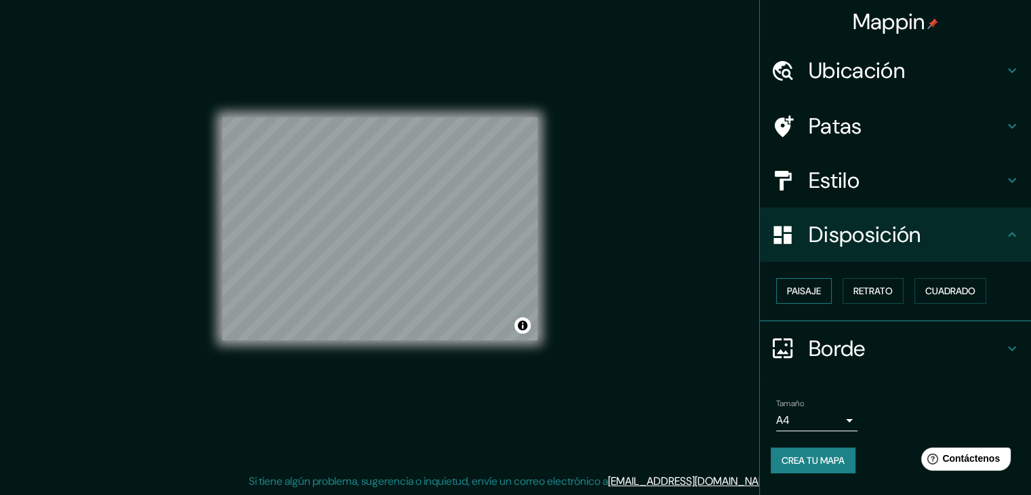
click at [810, 290] on font "Paisaje" at bounding box center [804, 291] width 34 height 12
click at [869, 288] on font "Retrato" at bounding box center [872, 291] width 39 height 12
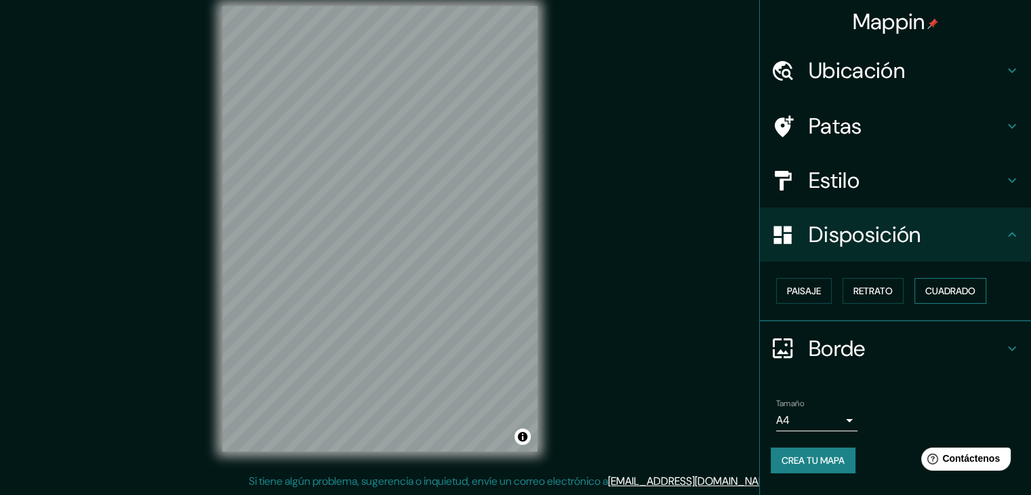
click at [970, 291] on font "Cuadrado" at bounding box center [950, 291] width 50 height 12
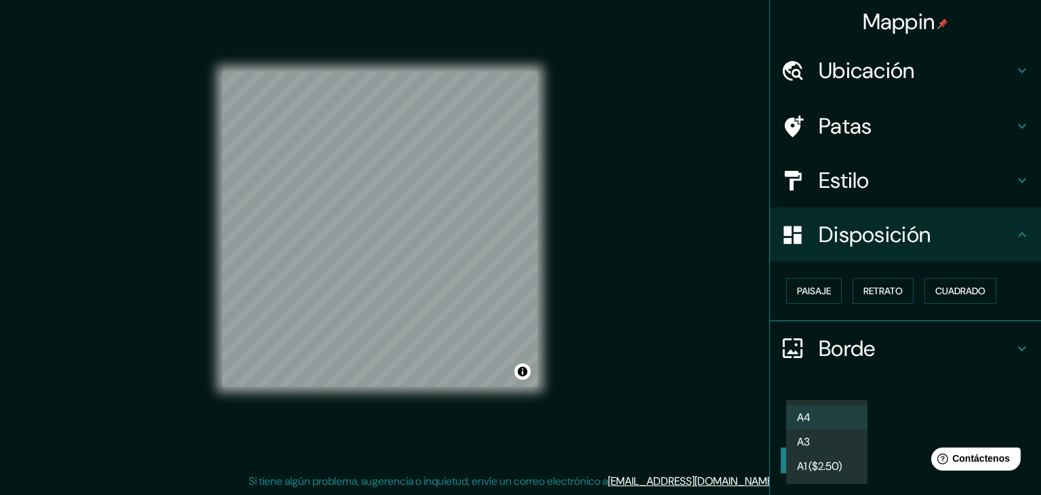
click at [848, 417] on body "Mappin Ubicación San Ramón, Departamento de Junín, Perú Patas Estilo Disposició…" at bounding box center [520, 231] width 1041 height 495
click at [829, 445] on li "A3" at bounding box center [826, 442] width 81 height 25
type input "a4"
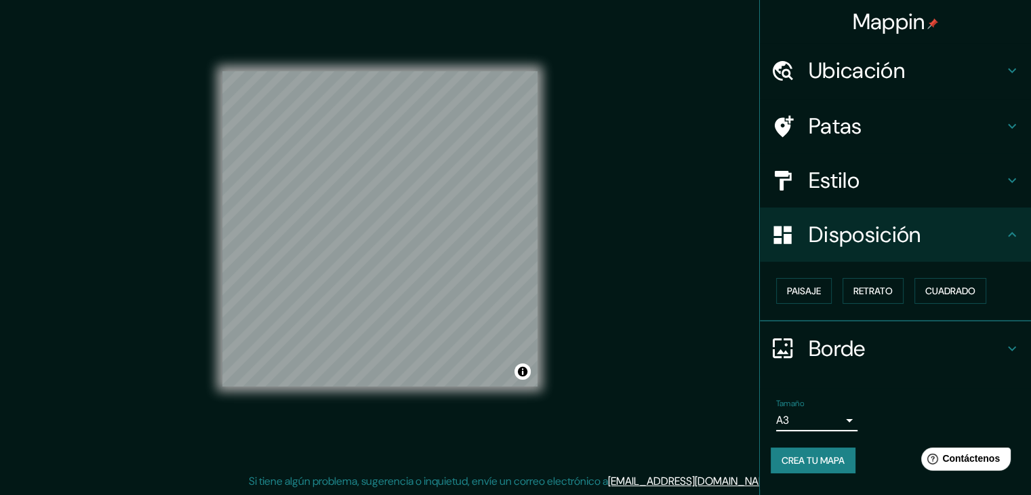
click at [1008, 344] on icon at bounding box center [1011, 348] width 16 height 16
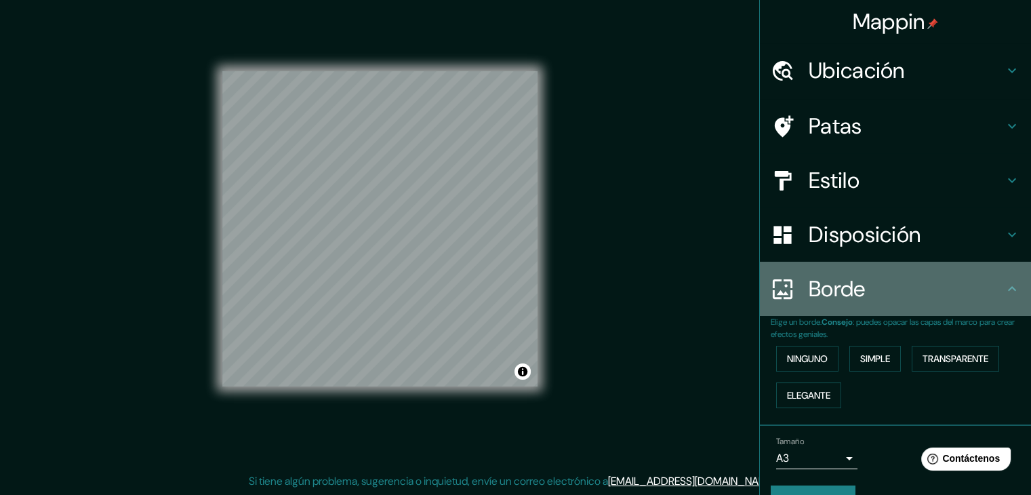
click at [1003, 291] on icon at bounding box center [1011, 289] width 16 height 16
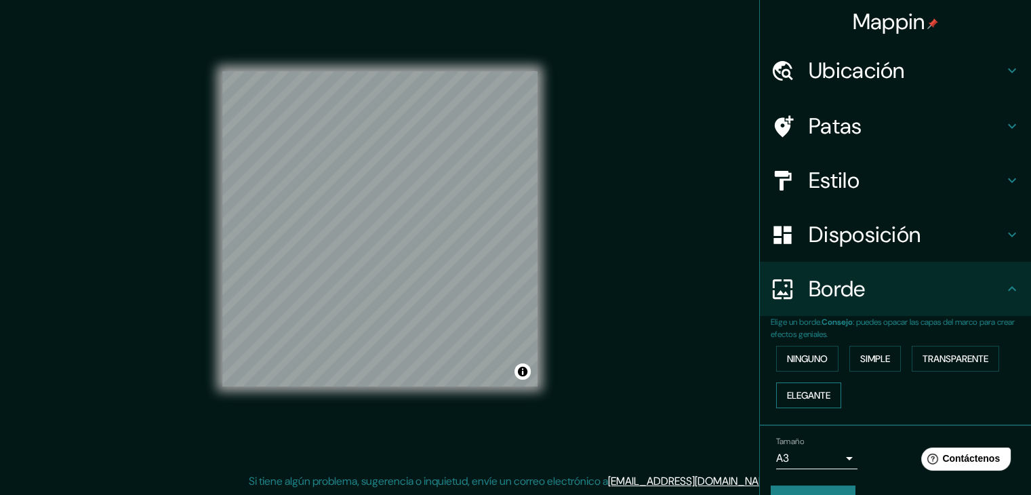
click at [805, 391] on font "Elegante" at bounding box center [808, 395] width 43 height 12
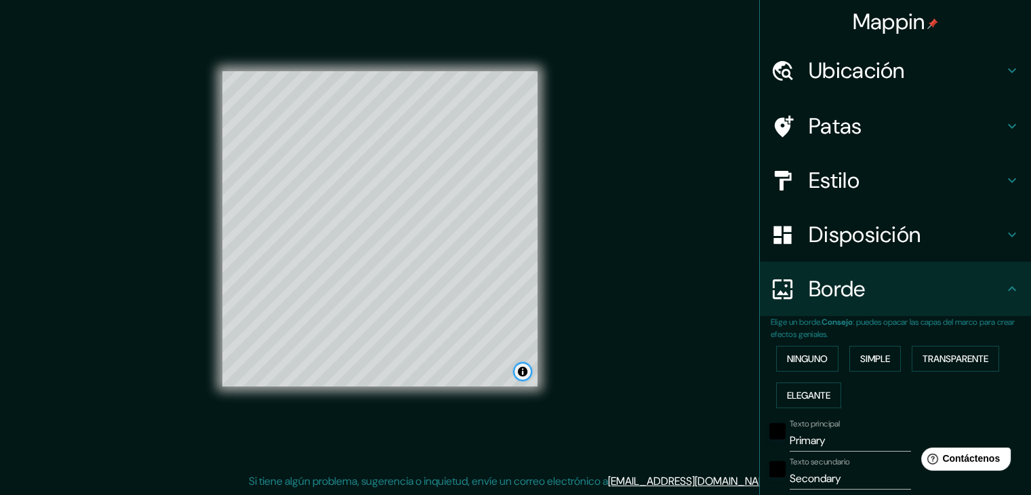
click at [525, 376] on button "Activar o desactivar atribución" at bounding box center [522, 371] width 16 height 16
click at [525, 372] on button "Activar o desactivar atribución" at bounding box center [522, 371] width 16 height 16
click at [478, 370] on font "Mejorar este mapa" at bounding box center [475, 371] width 71 height 9
click at [875, 358] on font "Simple" at bounding box center [875, 358] width 30 height 12
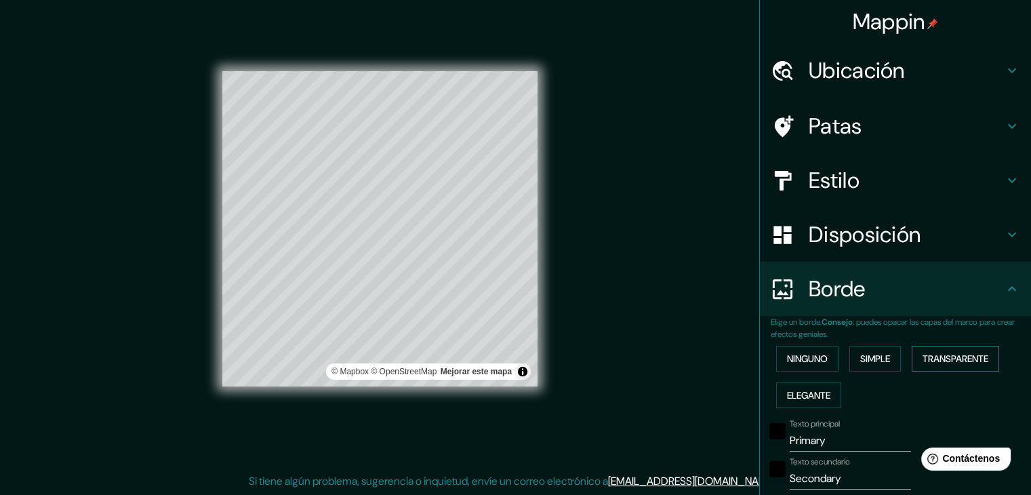
click at [925, 358] on font "Transparente" at bounding box center [955, 358] width 66 height 12
click at [816, 396] on font "Elegante" at bounding box center [808, 395] width 43 height 12
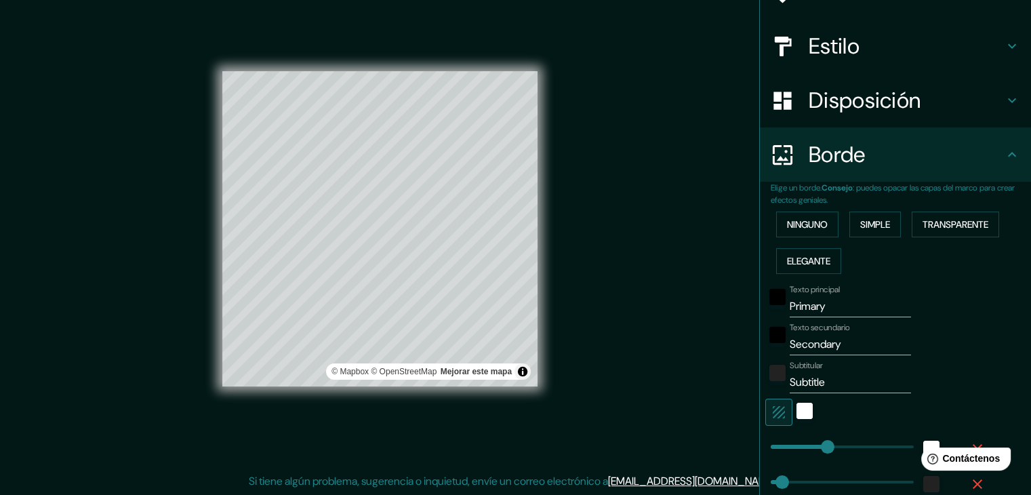
scroll to position [136, 0]
type input "58"
drag, startPoint x: 821, startPoint y: 440, endPoint x: 778, endPoint y: 440, distance: 43.4
type input "37"
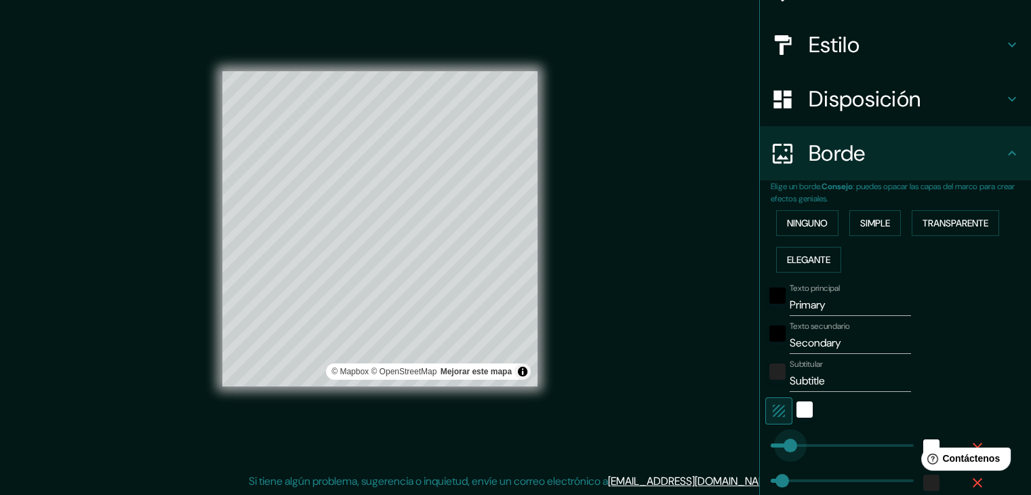
type input "19"
type input "8"
drag, startPoint x: 770, startPoint y: 476, endPoint x: 762, endPoint y: 478, distance: 7.6
type input "37"
type input "19"
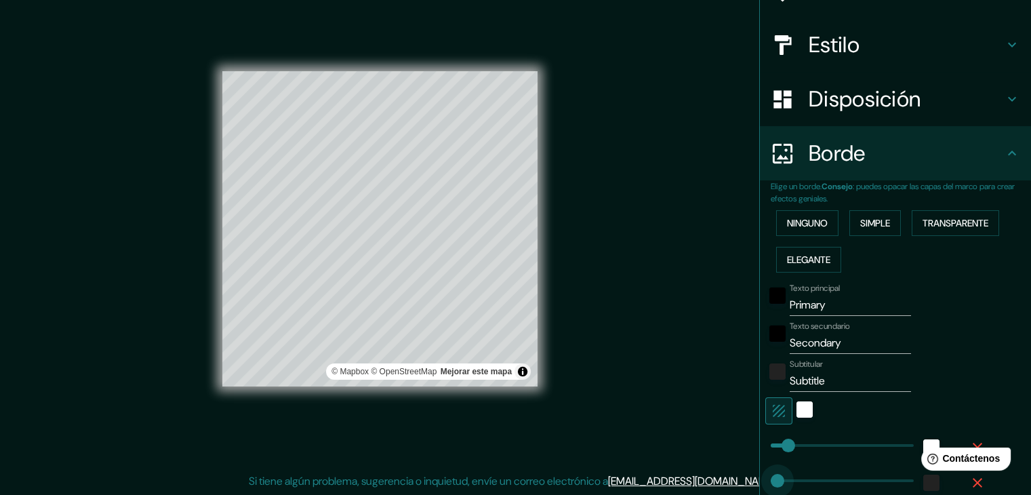
type input "32"
drag, startPoint x: 762, startPoint y: 478, endPoint x: 770, endPoint y: 478, distance: 7.5
type input "37"
type input "19"
click at [825, 372] on input "Subtitle" at bounding box center [849, 381] width 121 height 22
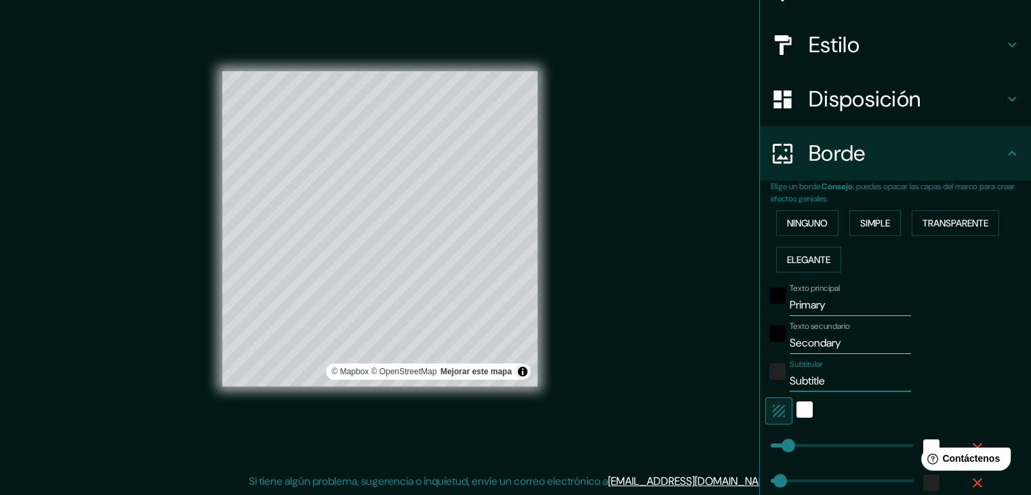
click at [825, 372] on input "Subtitle" at bounding box center [849, 381] width 121 height 22
type input "P"
type input "37"
type input "19"
type input "PE"
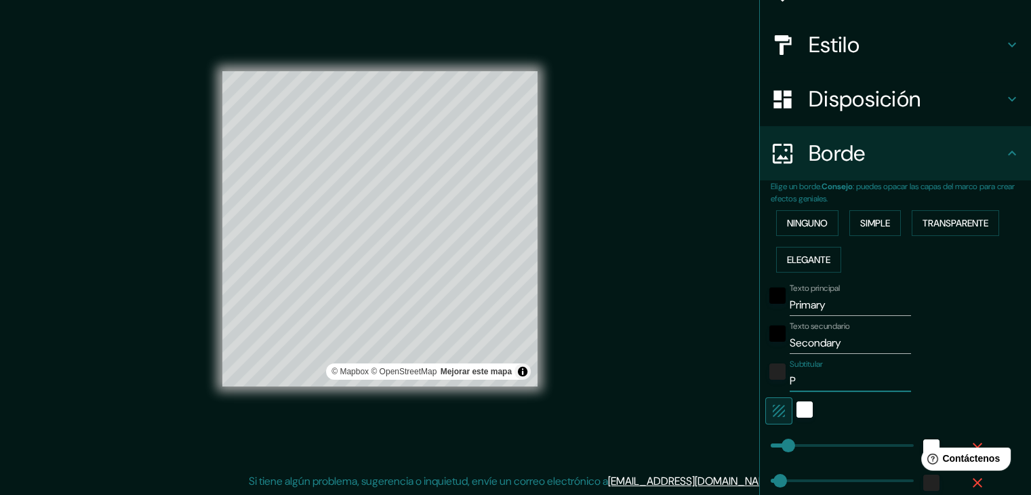
type input "37"
type input "19"
type input "PER"
type input "37"
type input "19"
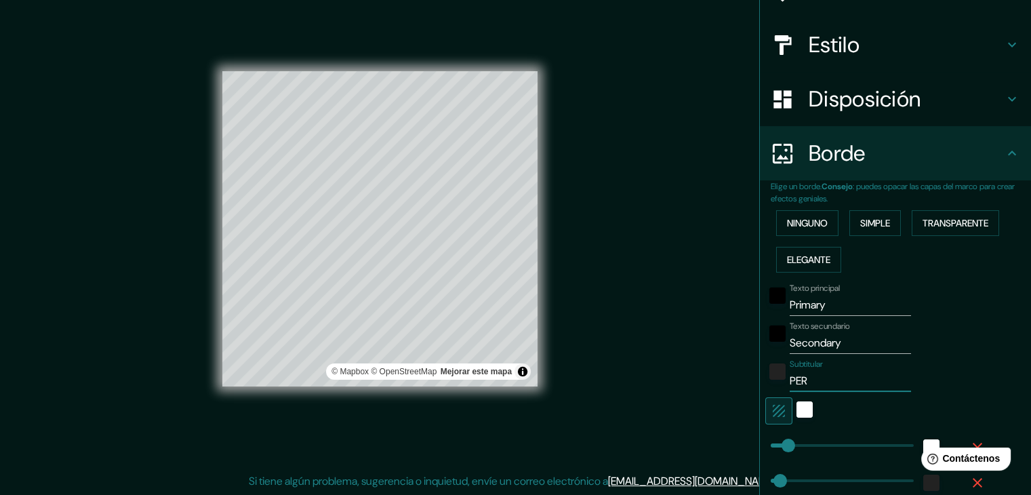
type input "[GEOGRAPHIC_DATA]"
type input "37"
type input "19"
type input "[GEOGRAPHIC_DATA]"
click at [820, 312] on input "Primary" at bounding box center [849, 305] width 121 height 22
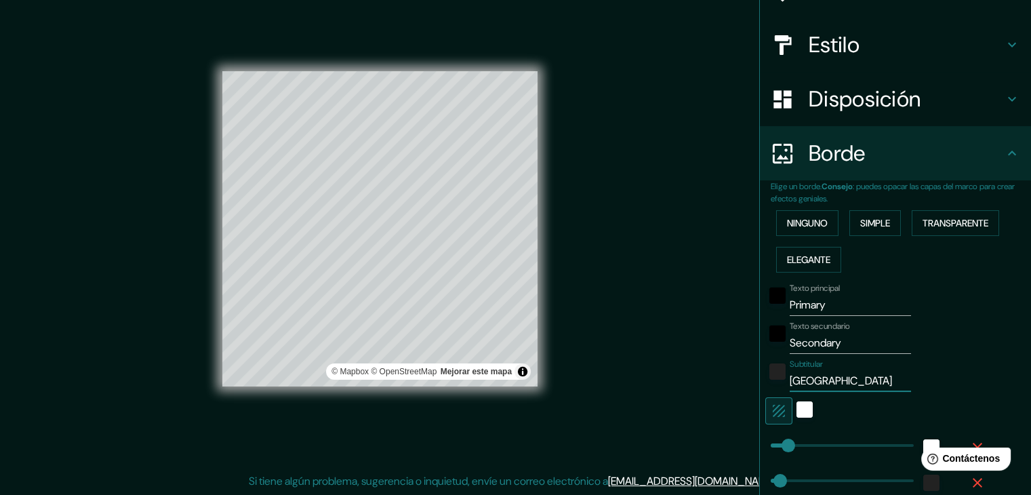
click at [820, 312] on input "Primary" at bounding box center [849, 305] width 121 height 22
type input "S"
type input "37"
type input "19"
type input "SA"
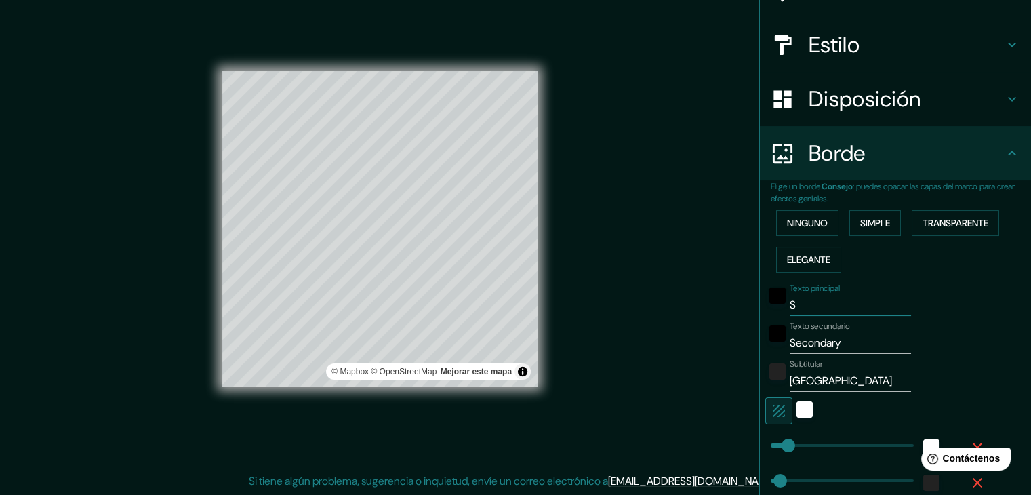
type input "37"
type input "19"
type input "SAN"
type input "37"
type input "19"
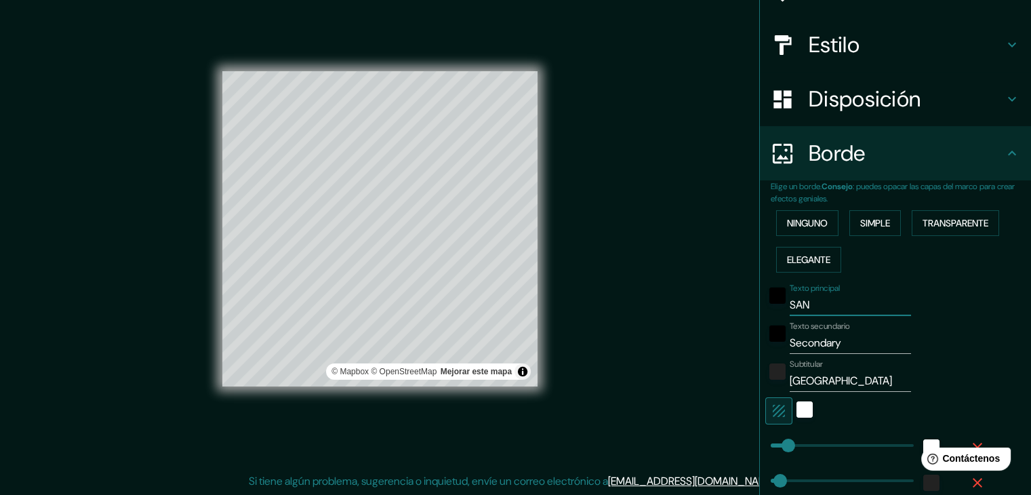
type input "SANR"
type input "37"
type input "19"
type input "SAN"
type input "37"
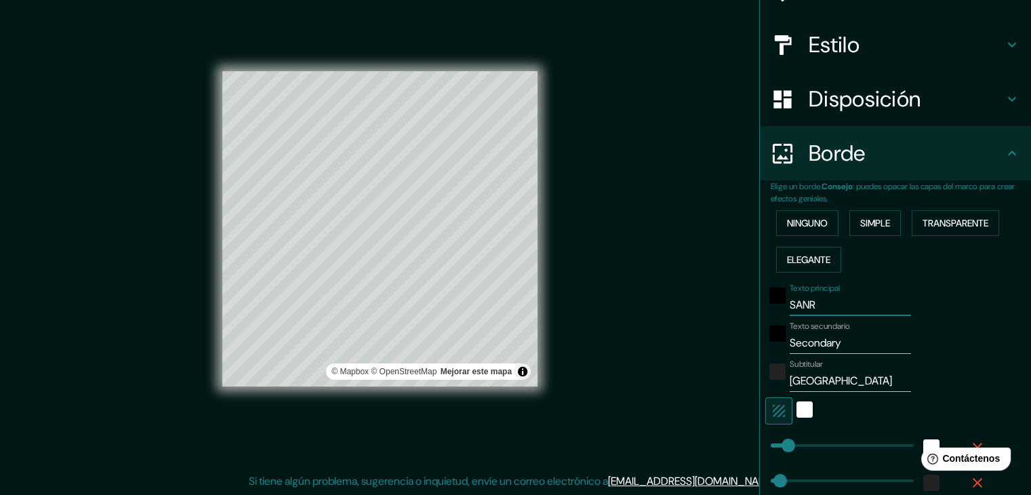
type input "19"
type input "SAN"
type input "37"
type input "19"
type input "SAN A"
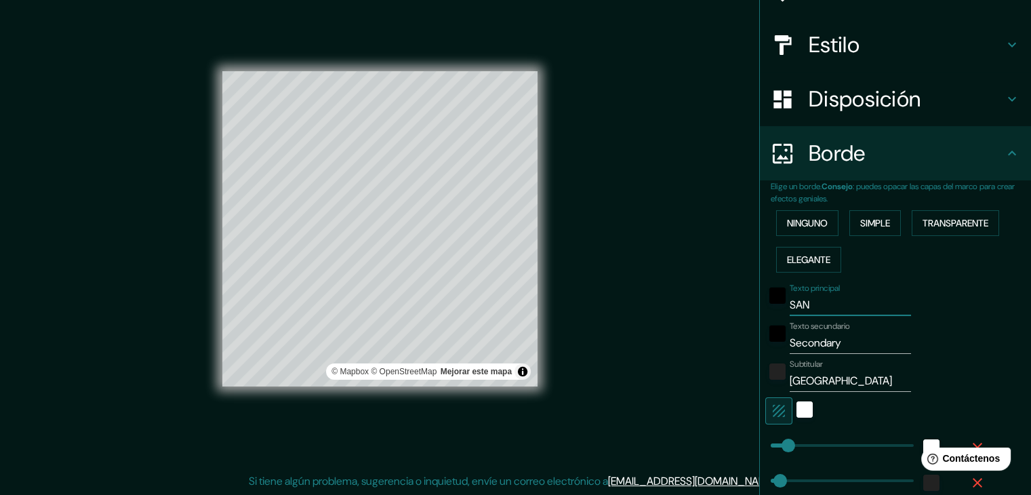
type input "37"
type input "19"
type input "SAN"
type input "37"
type input "19"
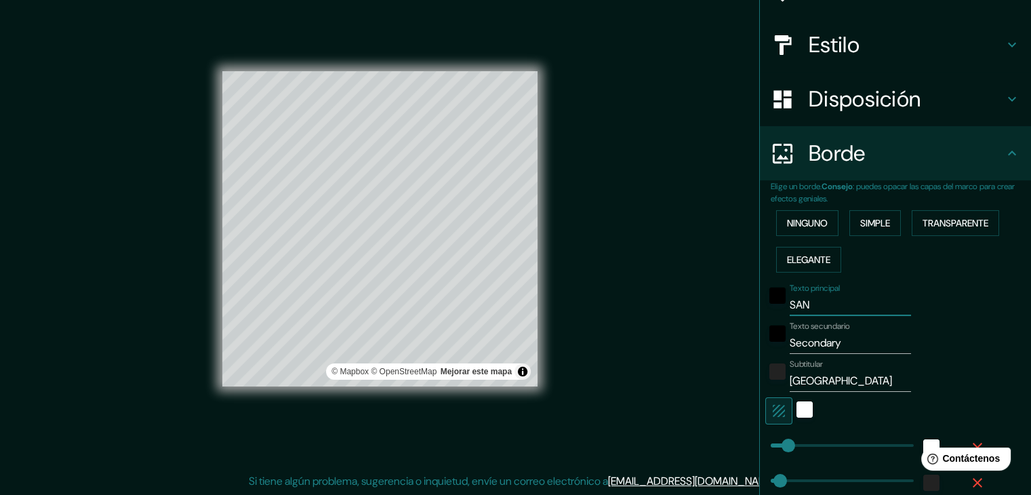
type input "SAN R"
type input "37"
type input "19"
type input "SAN RA"
type input "37"
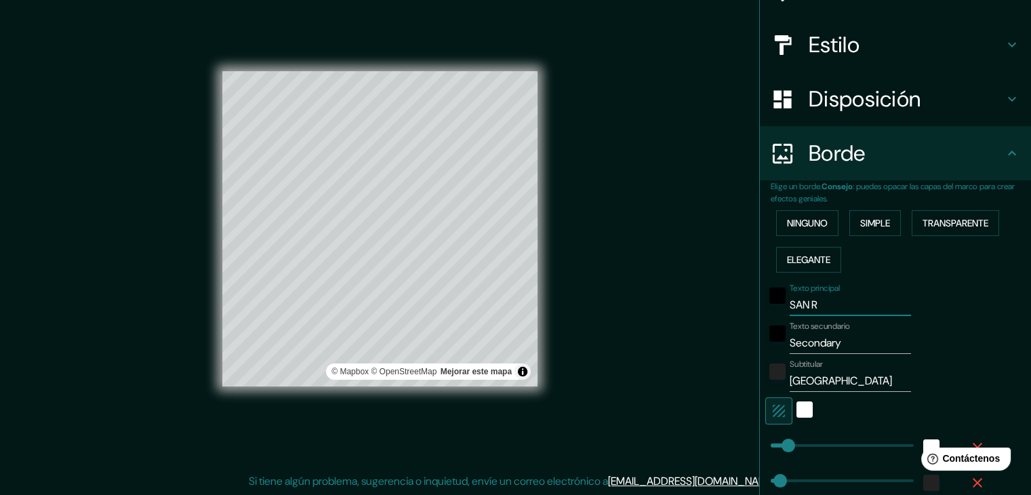
type input "19"
type input "SAN RAM"
type input "37"
type input "19"
type input "SAN RAMO"
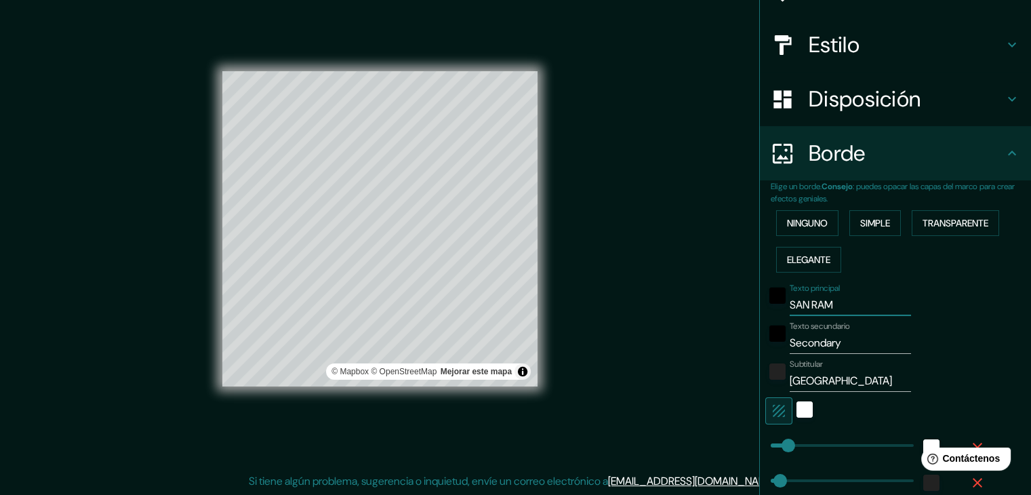
type input "37"
type input "19"
type input "SAN [PERSON_NAME]"
type input "37"
type input "19"
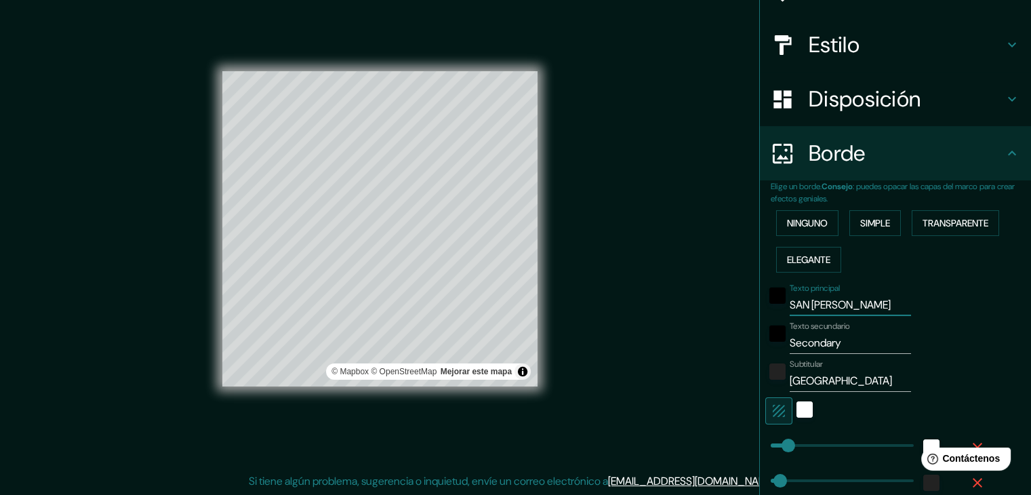
type input "SAN [PERSON_NAME]"
click at [839, 339] on input "Secondary" at bounding box center [849, 343] width 121 height 22
type input "J"
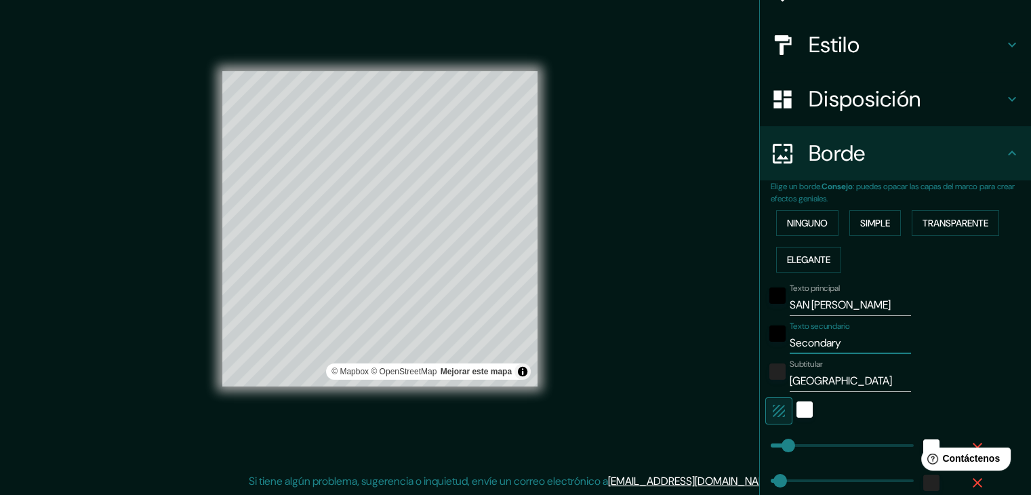
type input "37"
type input "19"
type input "JU"
type input "37"
type input "19"
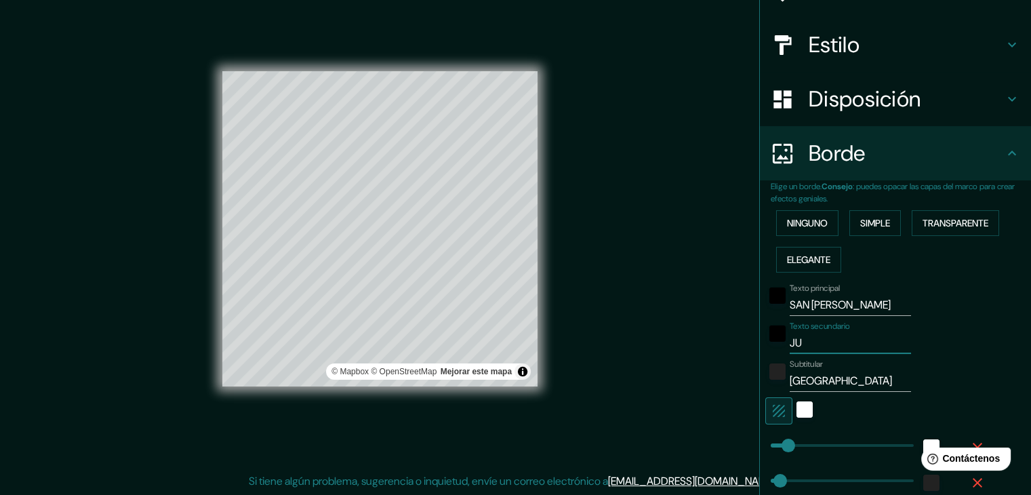
type input "JUN"
type input "37"
type input "19"
type input "JUNU"
type input "37"
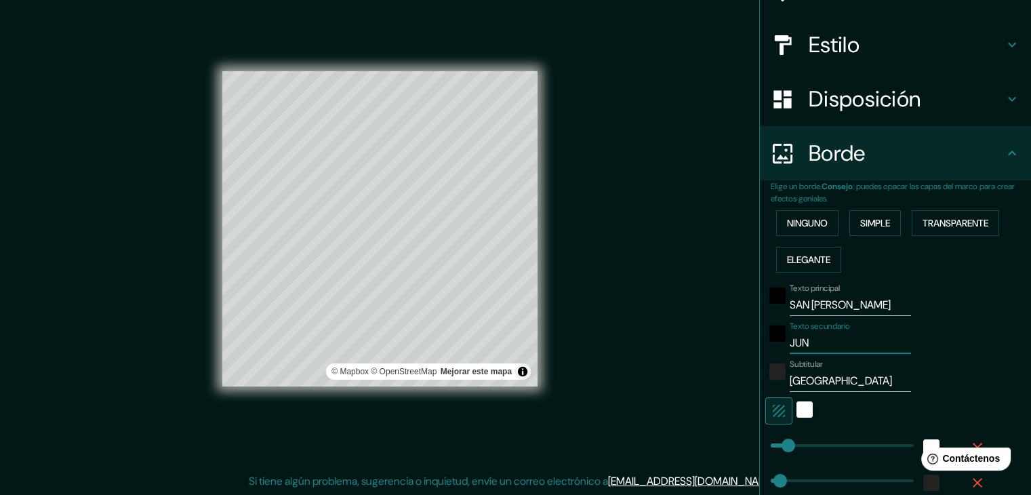
type input "19"
type input "JUNUN"
type input "37"
type input "19"
type input "JUNU"
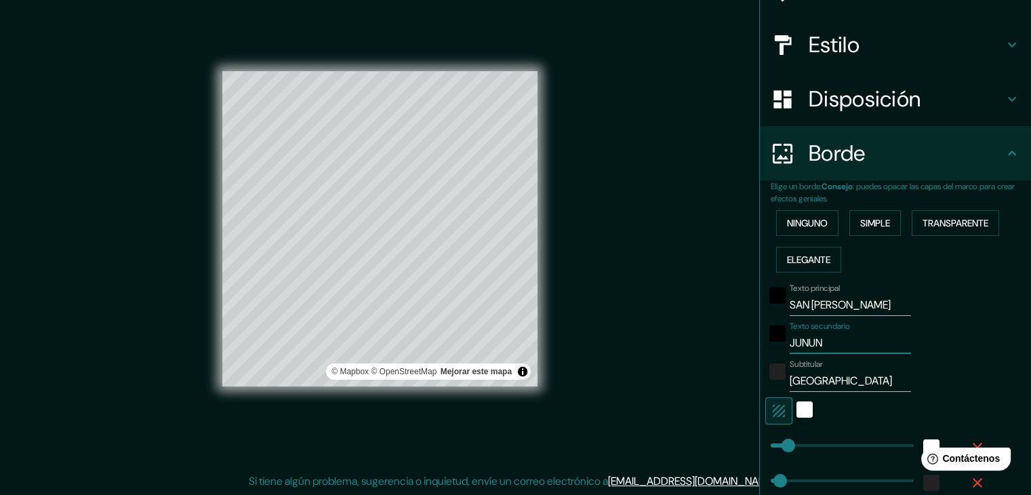
type input "37"
type input "19"
type input "JUN"
type input "37"
type input "19"
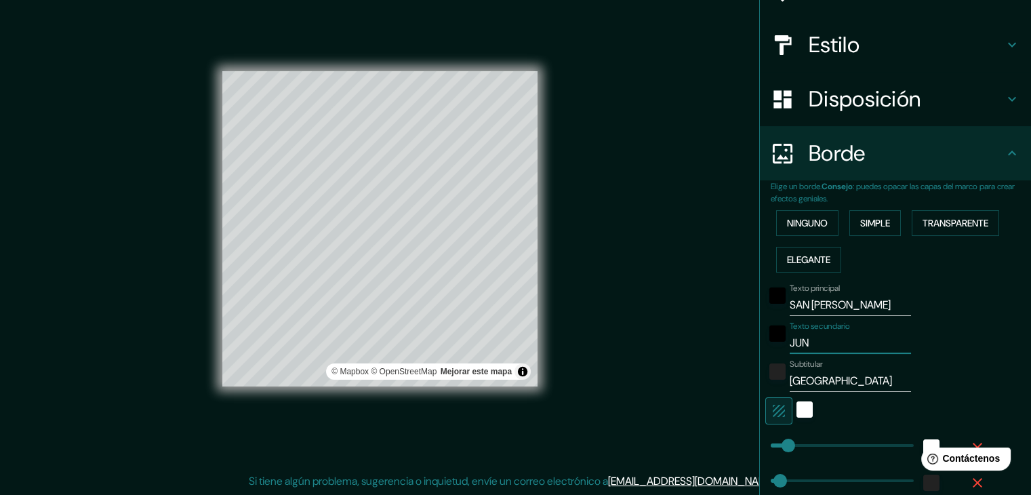
type input "JUNI"
type input "37"
type input "19"
type input "JUNIN"
type input "37"
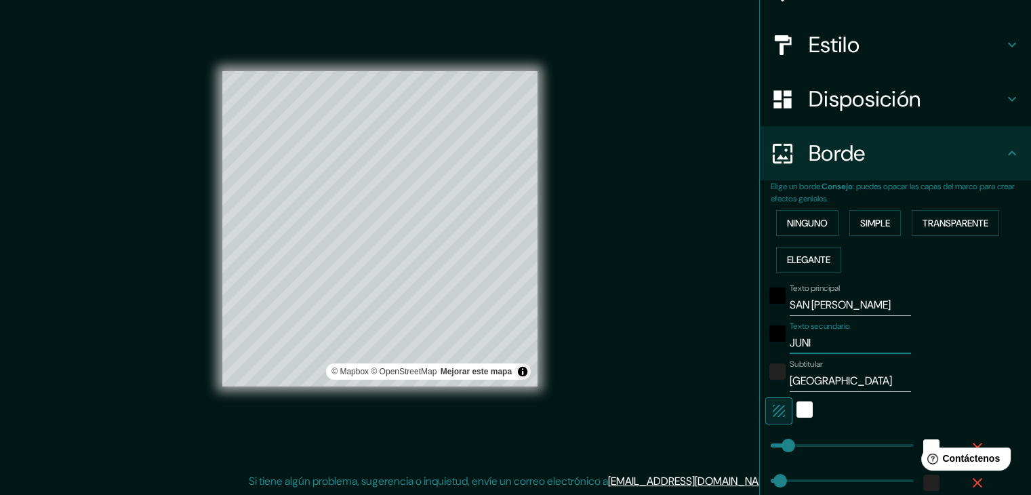
type input "19"
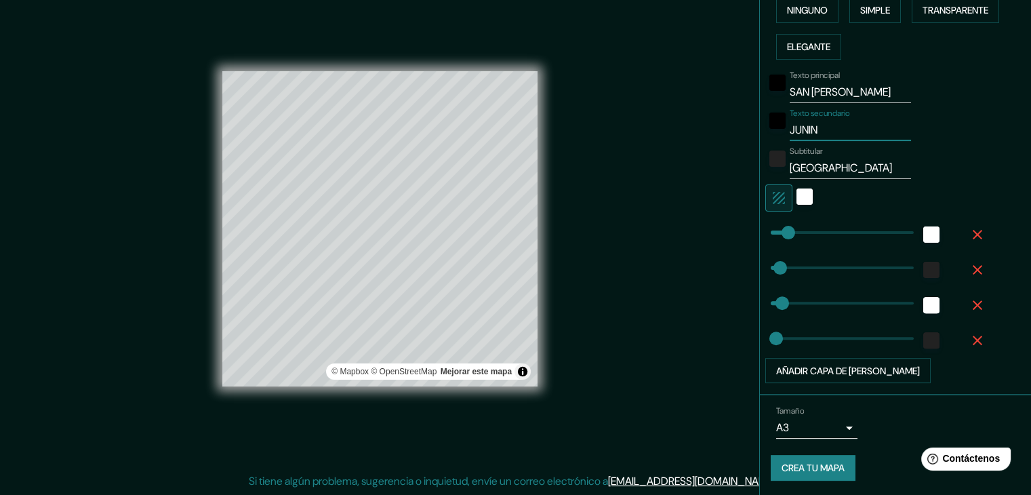
type input "JUNIN"
type input "19"
type input "37"
type input "19"
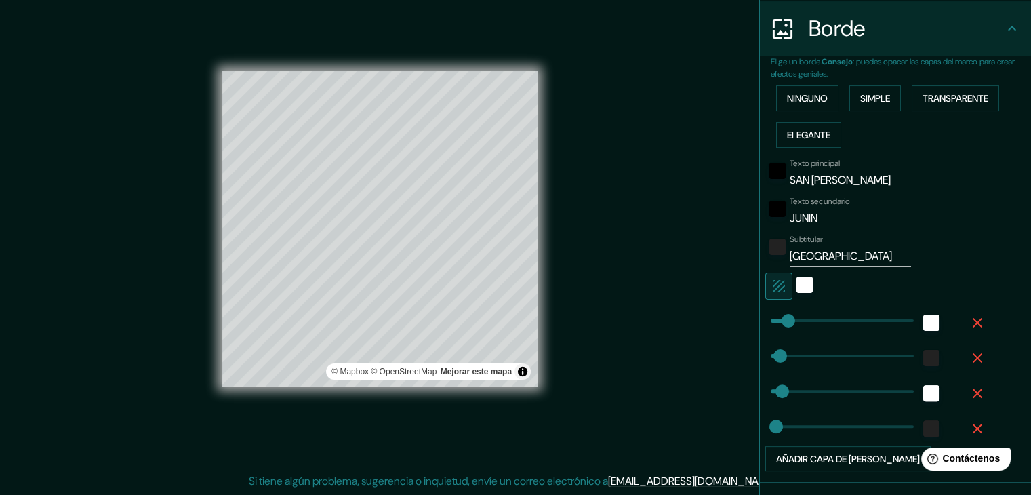
scroll to position [145, 0]
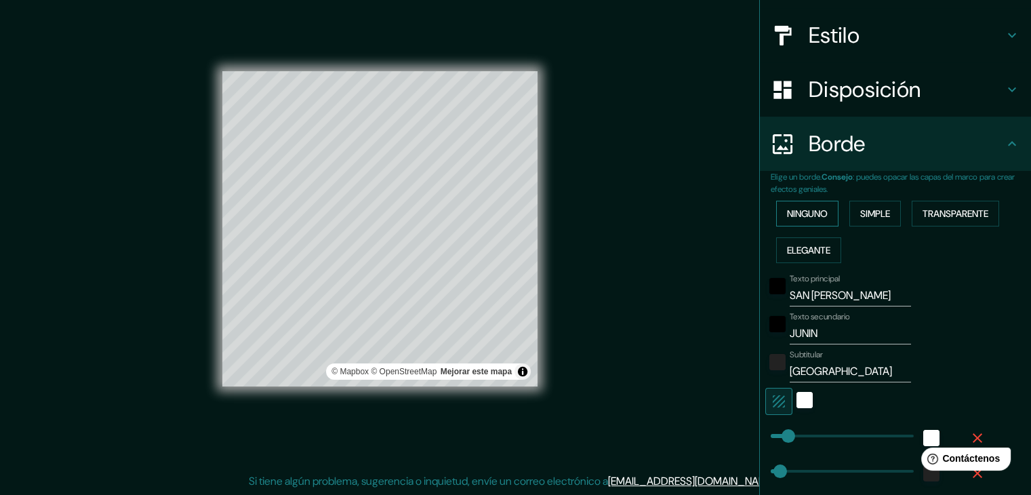
click at [802, 210] on font "Ninguno" at bounding box center [807, 213] width 41 height 12
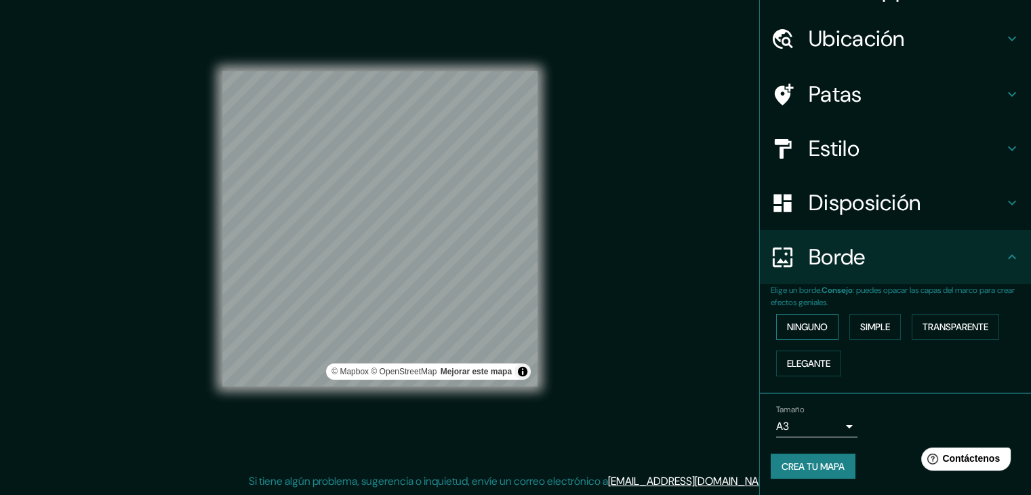
scroll to position [30, 0]
click at [802, 467] on font "Crea tu mapa" at bounding box center [812, 467] width 63 height 12
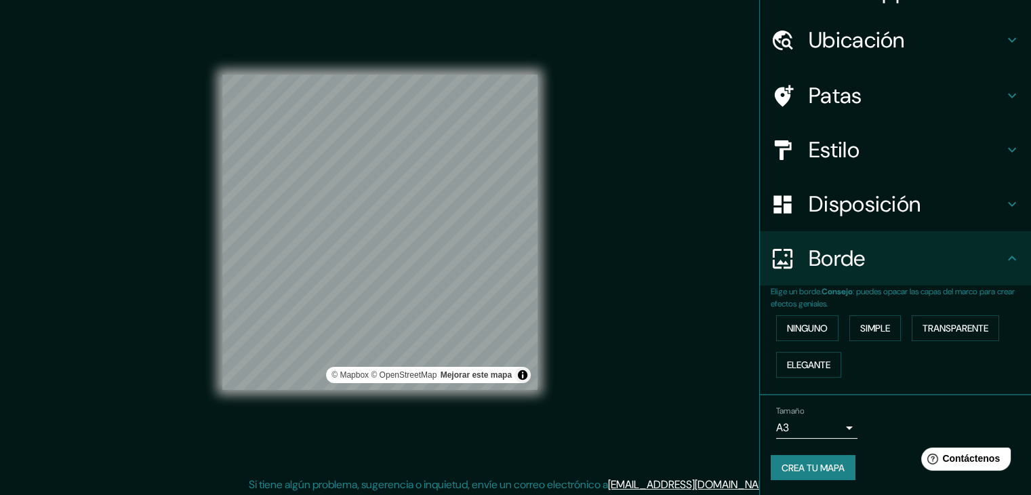
scroll to position [16, 0]
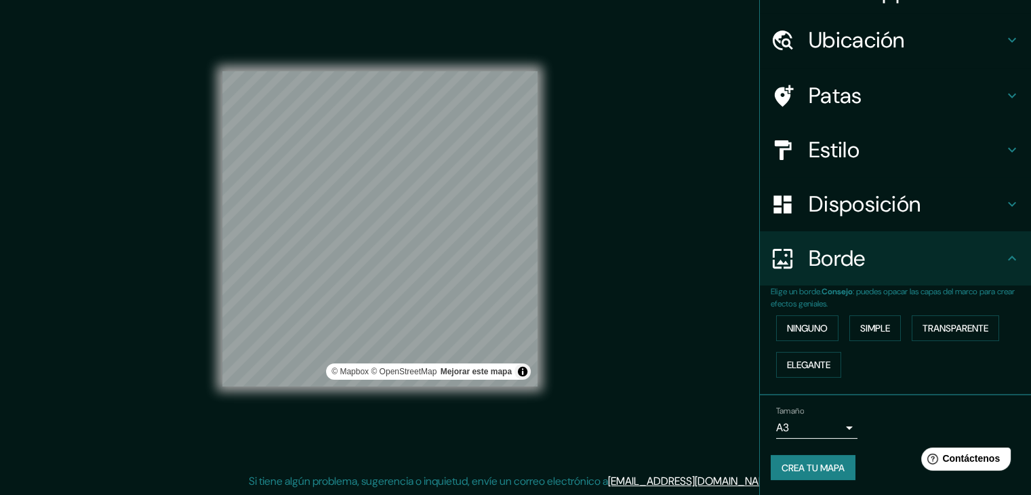
click at [837, 210] on font "Disposición" at bounding box center [864, 204] width 112 height 28
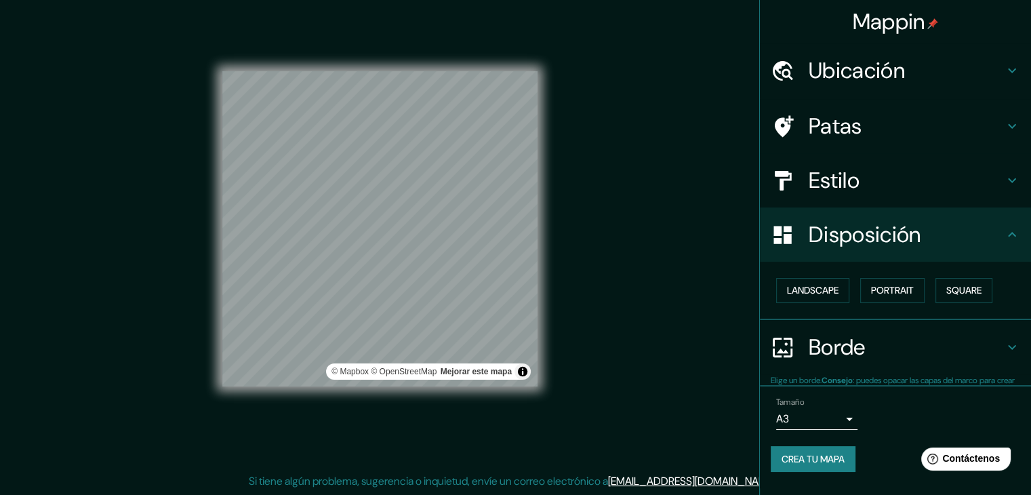
scroll to position [0, 0]
click at [839, 233] on font "Disposición" at bounding box center [864, 234] width 112 height 28
click at [858, 221] on font "Disposición" at bounding box center [864, 234] width 112 height 28
click at [876, 167] on h4 "Estilo" at bounding box center [905, 180] width 195 height 27
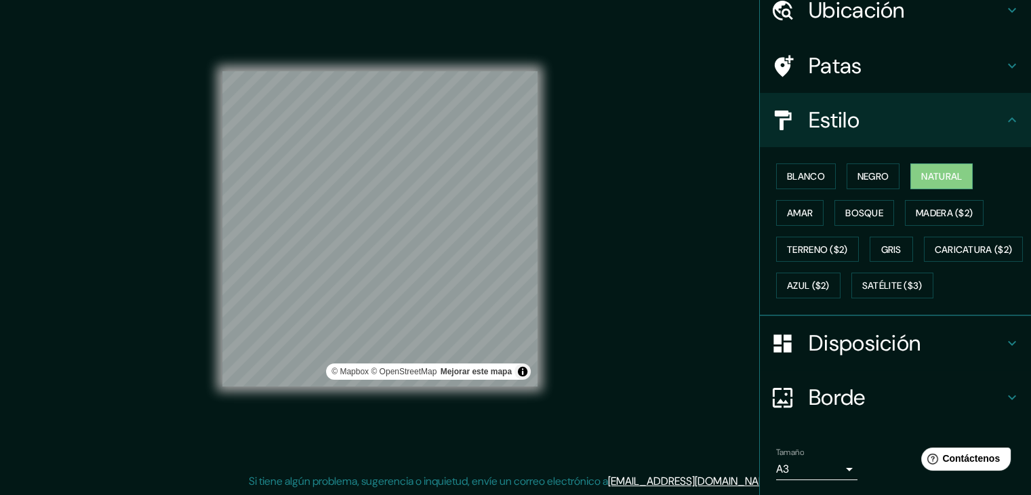
scroll to position [137, 0]
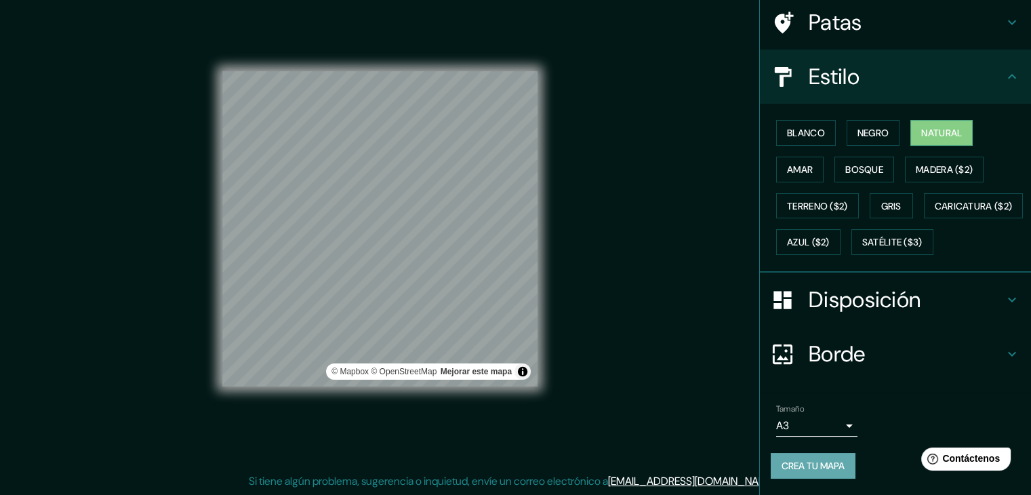
click at [830, 465] on font "Crea tu mapa" at bounding box center [812, 465] width 63 height 12
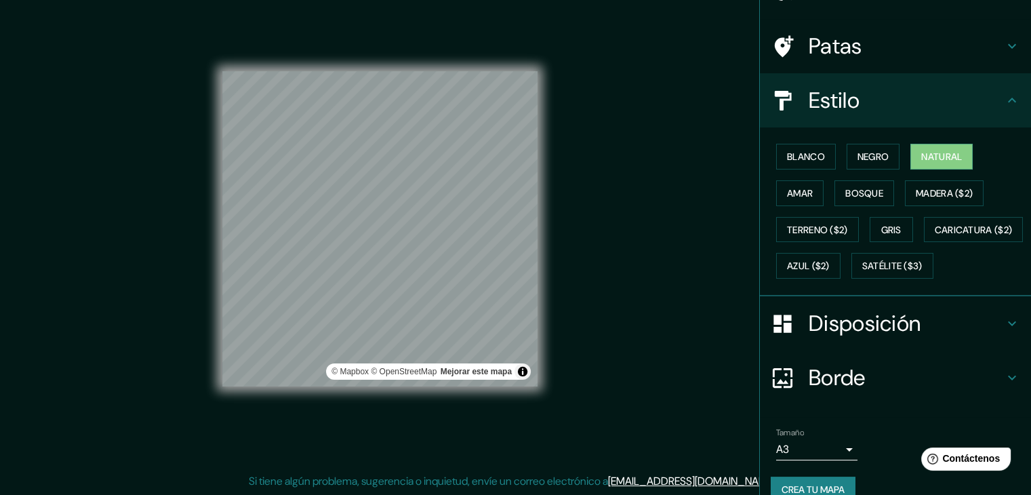
scroll to position [0, 0]
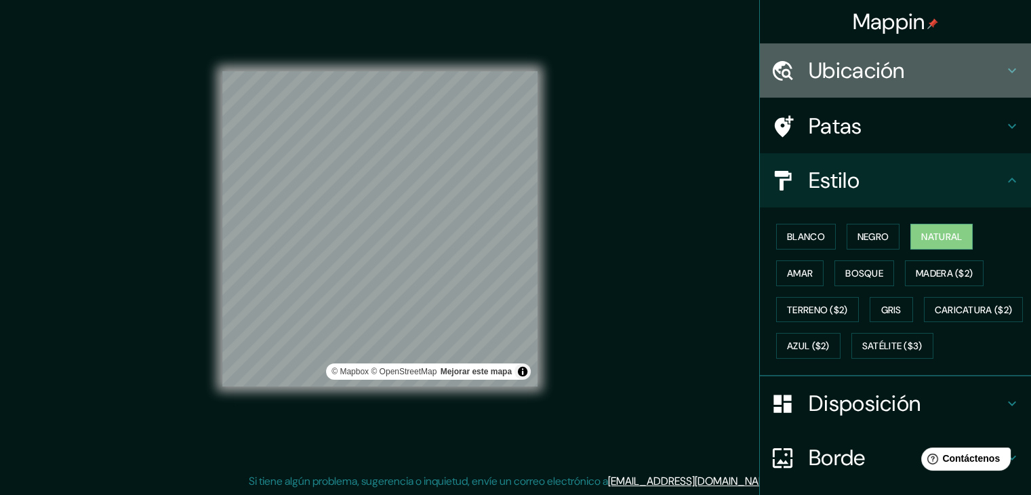
click at [1008, 68] on icon at bounding box center [1012, 70] width 8 height 5
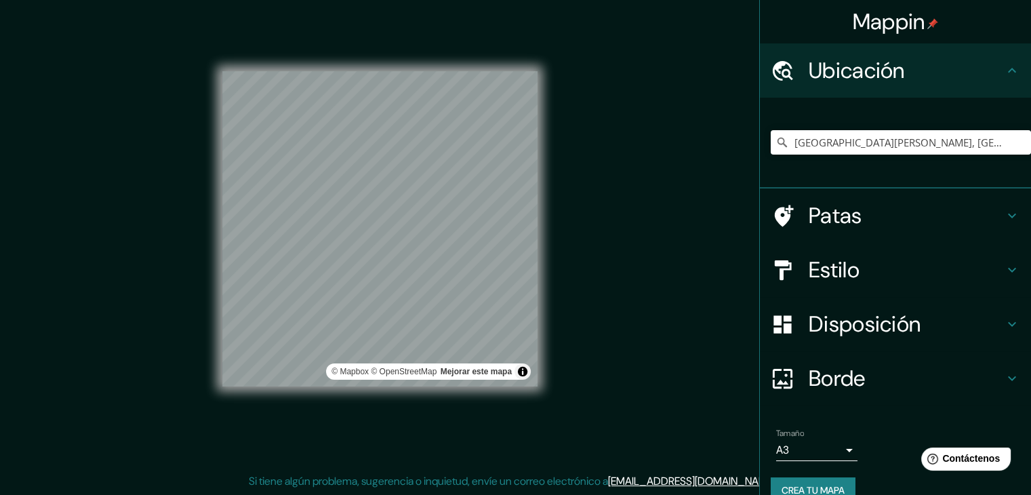
scroll to position [24, 0]
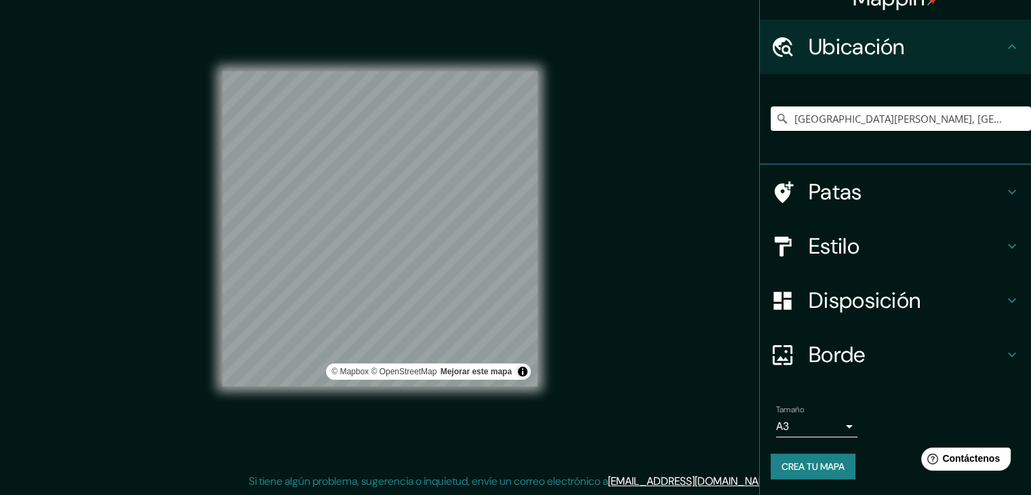
click at [825, 461] on font "Crea tu mapa" at bounding box center [812, 466] width 63 height 12
click at [821, 463] on div "Crea tu mapa" at bounding box center [894, 466] width 249 height 26
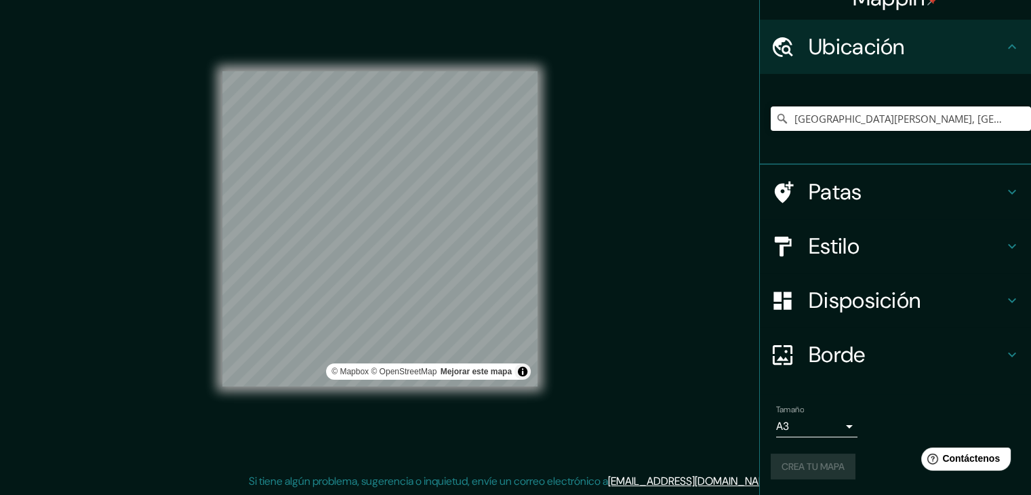
click at [821, 463] on div "Crea tu mapa" at bounding box center [894, 466] width 249 height 26
click at [591, 164] on div "Mappin Ubicación San Ramón, Departamento de Junín, Perú Patas Estilo Disposició…" at bounding box center [515, 239] width 1031 height 510
click at [542, 160] on div "© Mapbox © OpenStreetMap Mejorar este mapa" at bounding box center [380, 228] width 358 height 489
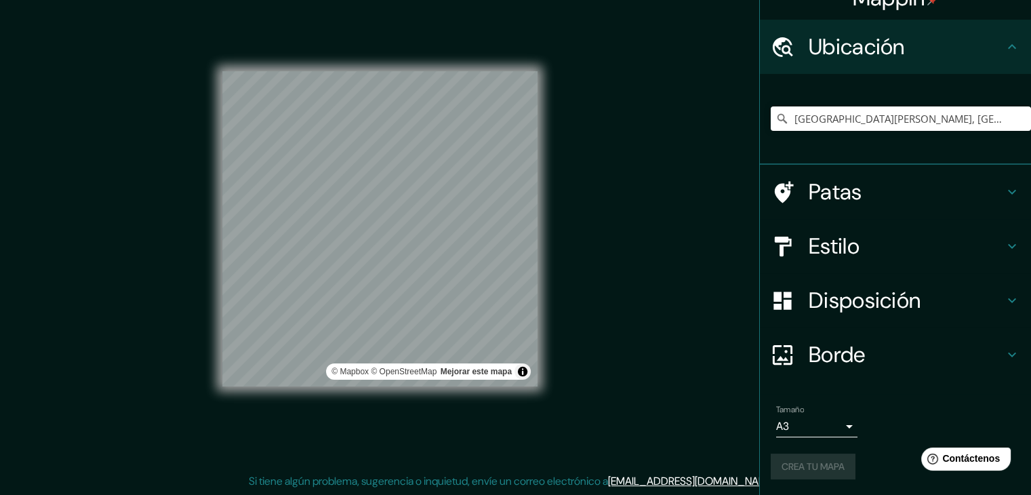
click at [540, 160] on div "© Mapbox © OpenStreetMap Mejorar este mapa" at bounding box center [380, 228] width 358 height 489
click at [610, 185] on div "Mappin Ubicación San Ramón, Departamento de Junín, Perú Patas Estilo Disposició…" at bounding box center [515, 239] width 1031 height 510
click at [564, 87] on div "Mappin Ubicación San Ramón, Departamento de Junín, Perú Patas Estilo Disposició…" at bounding box center [515, 239] width 1031 height 510
click at [884, 236] on h4 "Estilo" at bounding box center [905, 245] width 195 height 27
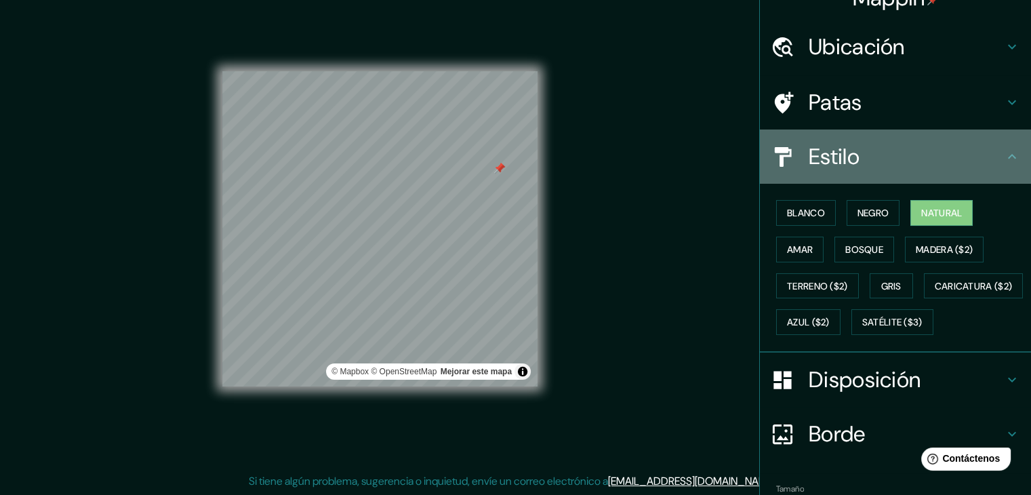
click at [894, 148] on h4 "Estilo" at bounding box center [905, 156] width 195 height 27
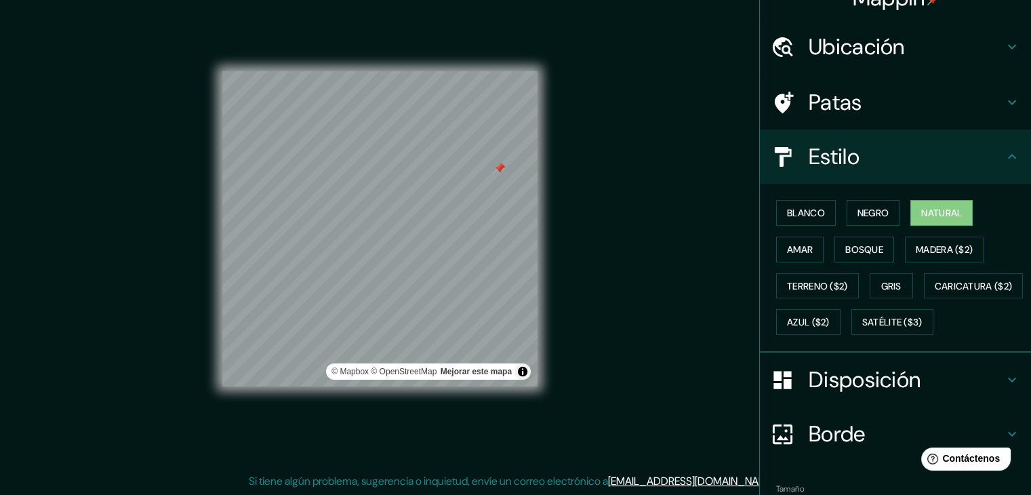
click at [896, 109] on h4 "Patas" at bounding box center [905, 102] width 195 height 27
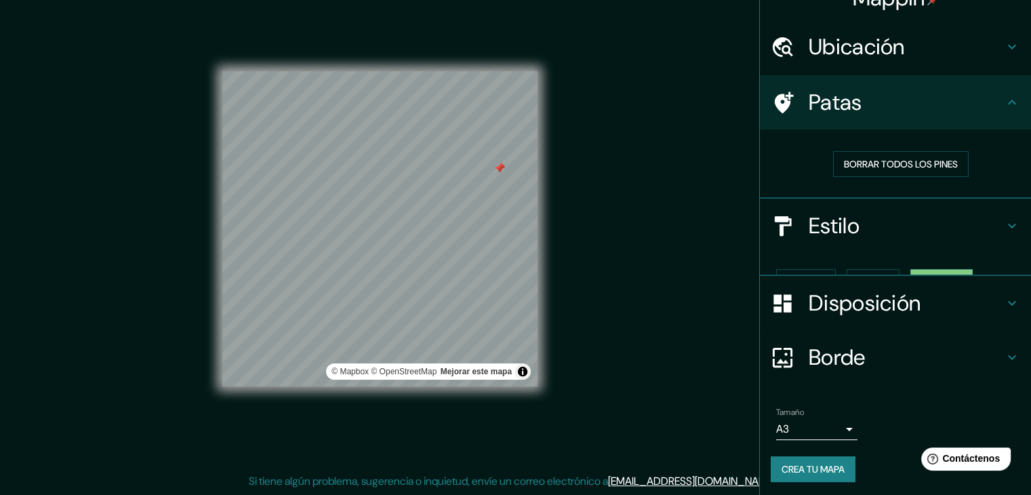
scroll to position [3, 0]
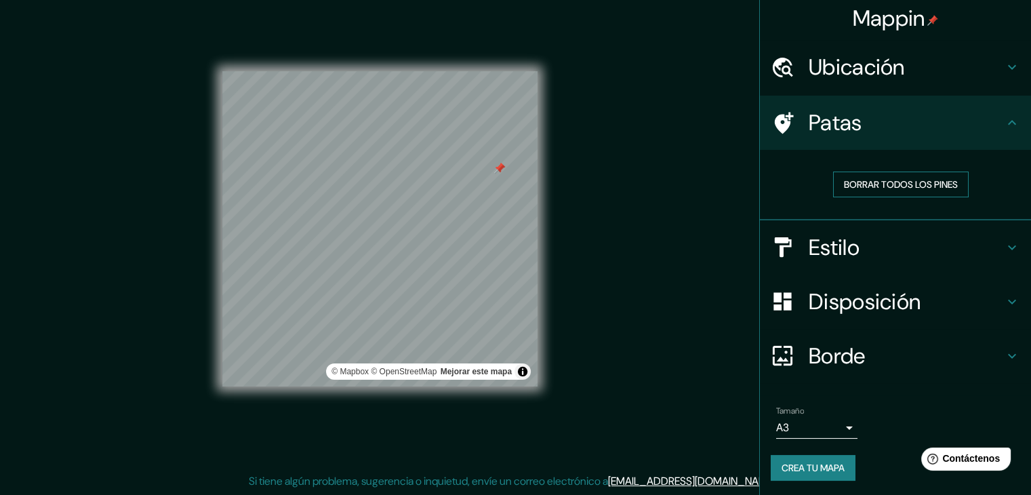
click at [888, 184] on font "Borrar todos los pines" at bounding box center [901, 184] width 114 height 12
click at [623, 261] on div "Mappin Ubicación San Ramón, Departamento de Junín, Perú Patas Borrar todos los …" at bounding box center [515, 239] width 1031 height 510
click at [816, 461] on font "Crea tu mapa" at bounding box center [812, 467] width 63 height 12
drag, startPoint x: 818, startPoint y: 464, endPoint x: 610, endPoint y: 47, distance: 466.0
click at [610, 47] on div "Mappin Ubicación San Ramón, Departamento de Junín, Perú Patas Borrar todos los …" at bounding box center [515, 239] width 1031 height 510
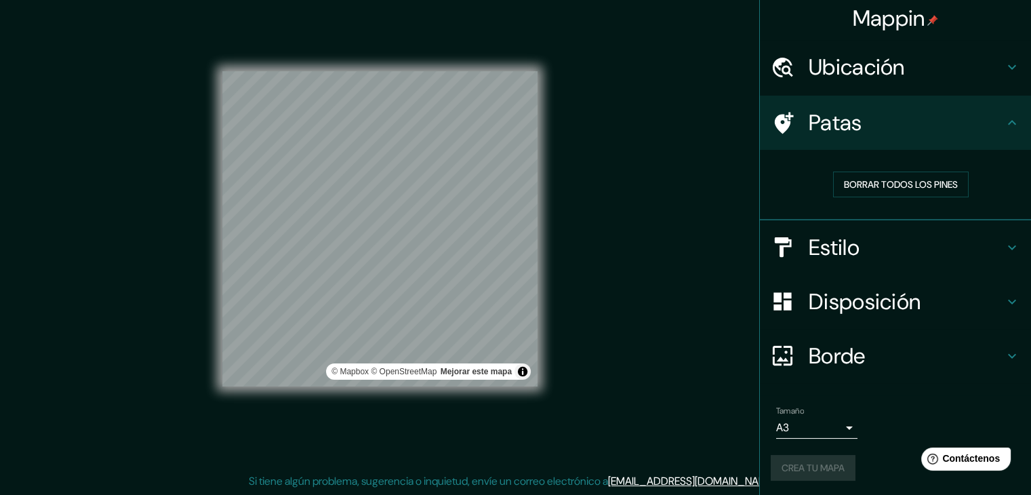
click at [805, 464] on div "Crea tu mapa" at bounding box center [894, 468] width 249 height 26
